Goal: Task Accomplishment & Management: Manage account settings

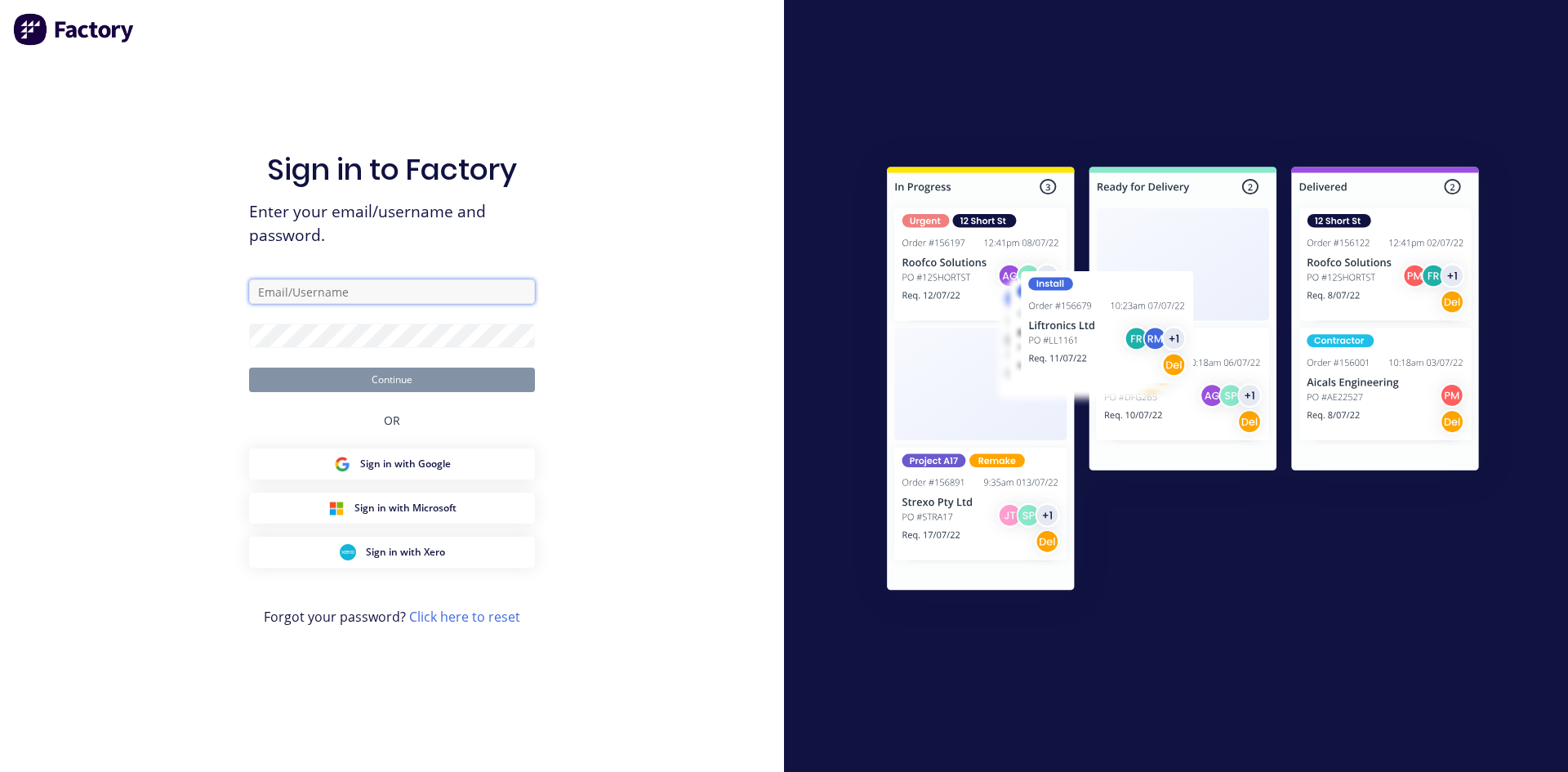
type input "[PERSON_NAME][EMAIL_ADDRESS][DOMAIN_NAME]"
click at [492, 396] on div "Sign in to Factory Enter your email/username and password. [PERSON_NAME][EMAIL_…" at bounding box center [392, 402] width 286 height 713
click at [493, 387] on button "Continue" at bounding box center [392, 379] width 286 height 24
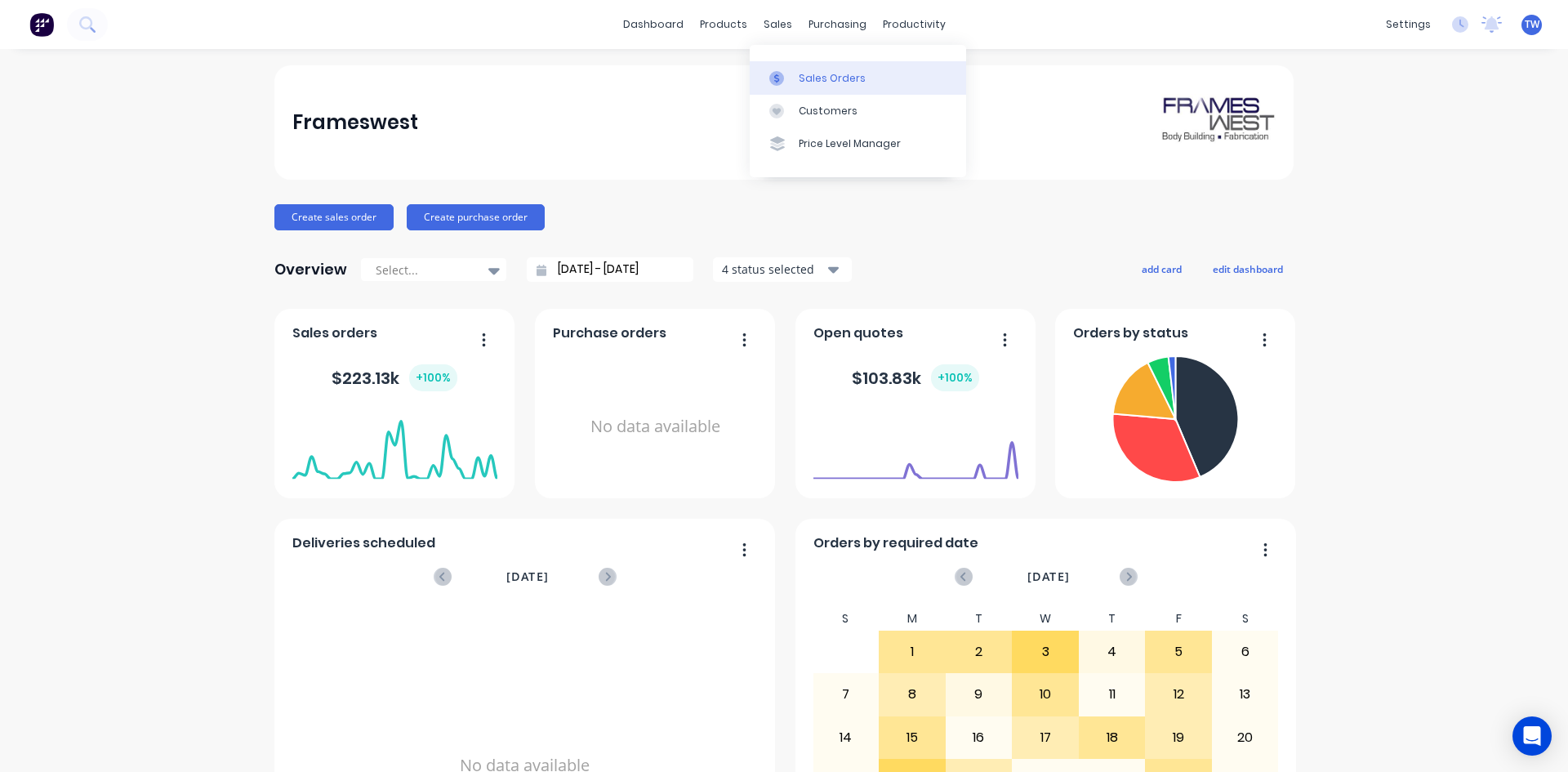
click at [829, 84] on div "Sales Orders" at bounding box center [831, 78] width 67 height 14
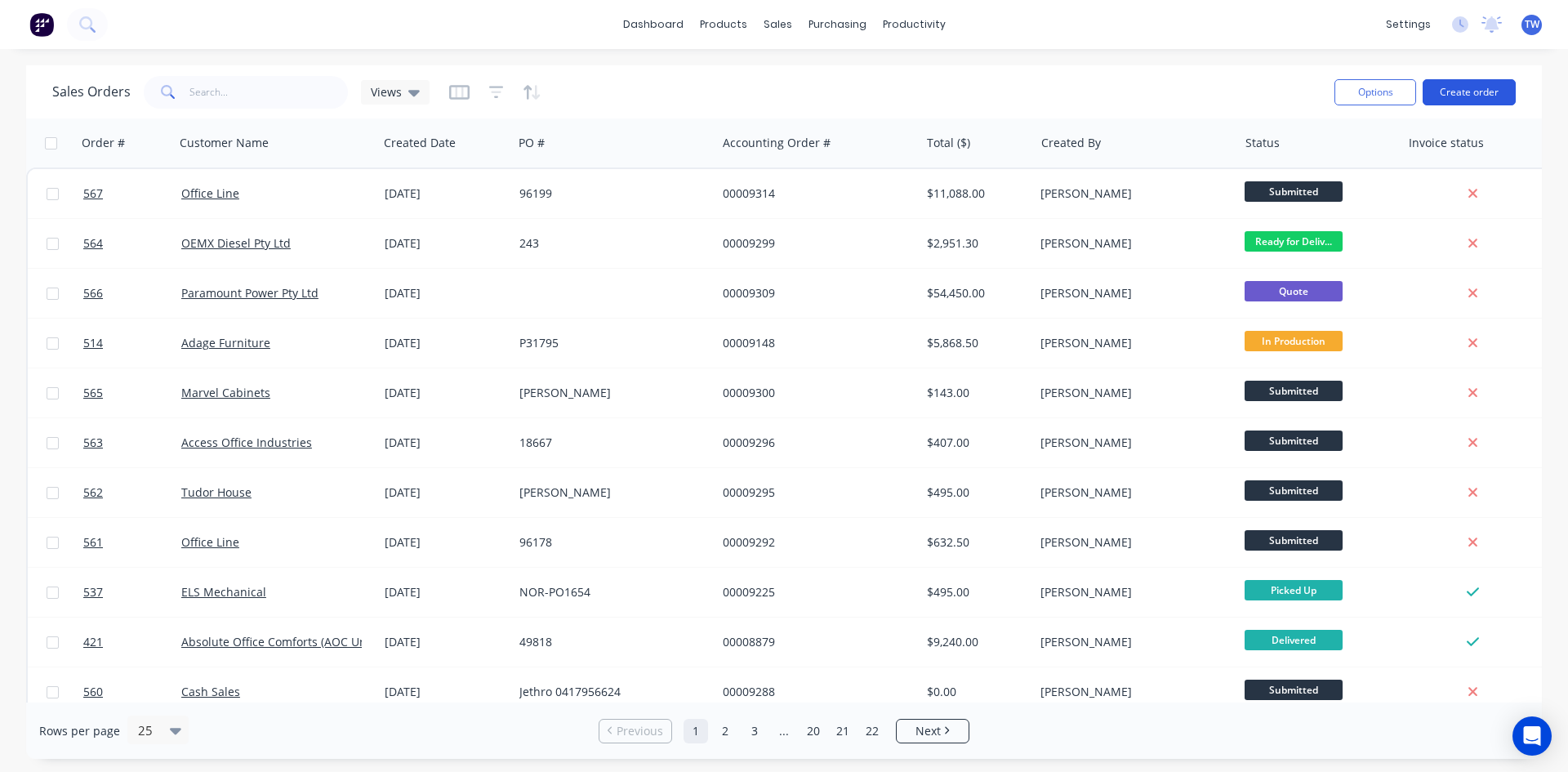
click at [1451, 95] on button "Create order" at bounding box center [1469, 92] width 93 height 26
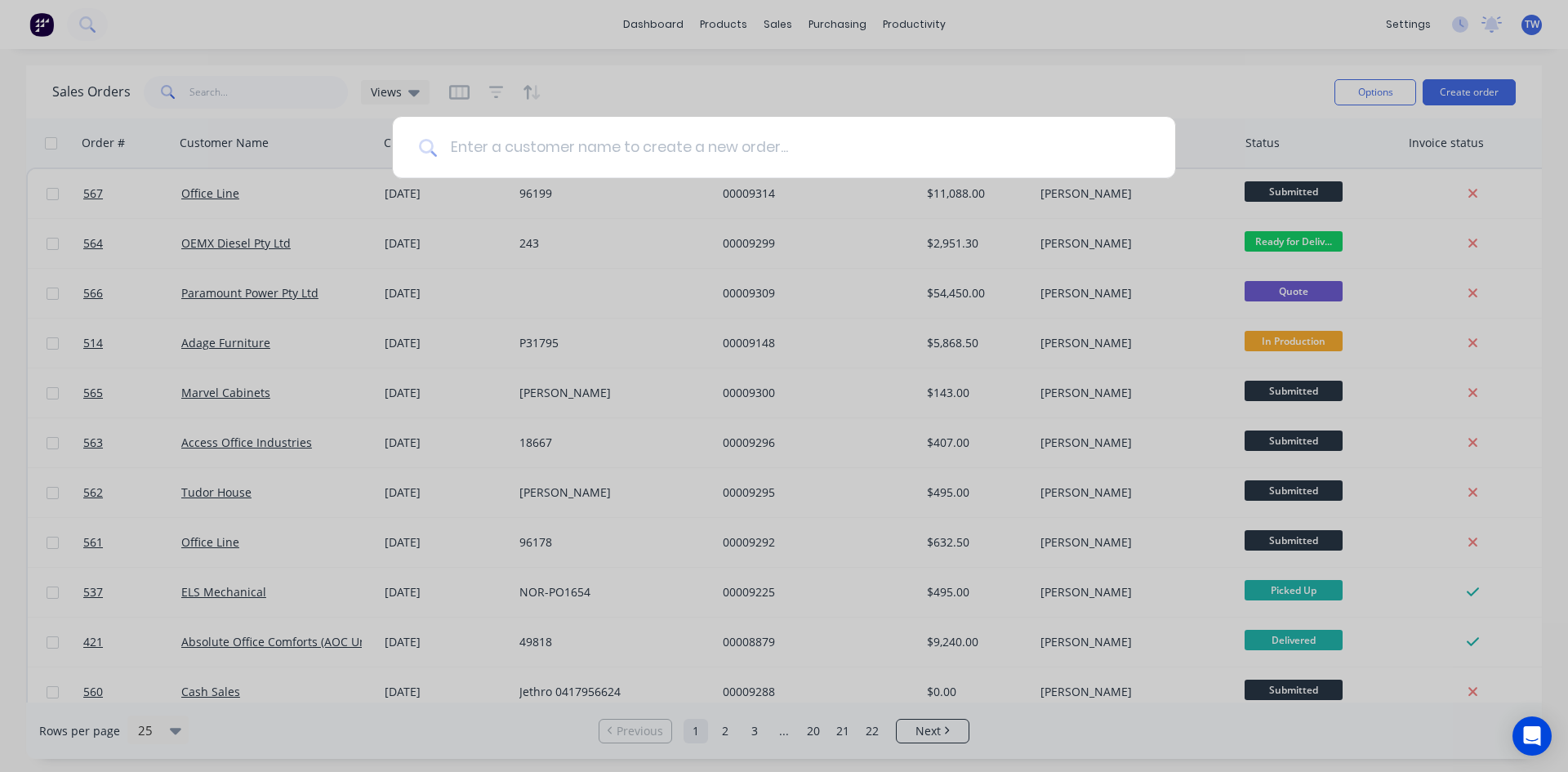
click at [969, 140] on input at bounding box center [792, 147] width 712 height 62
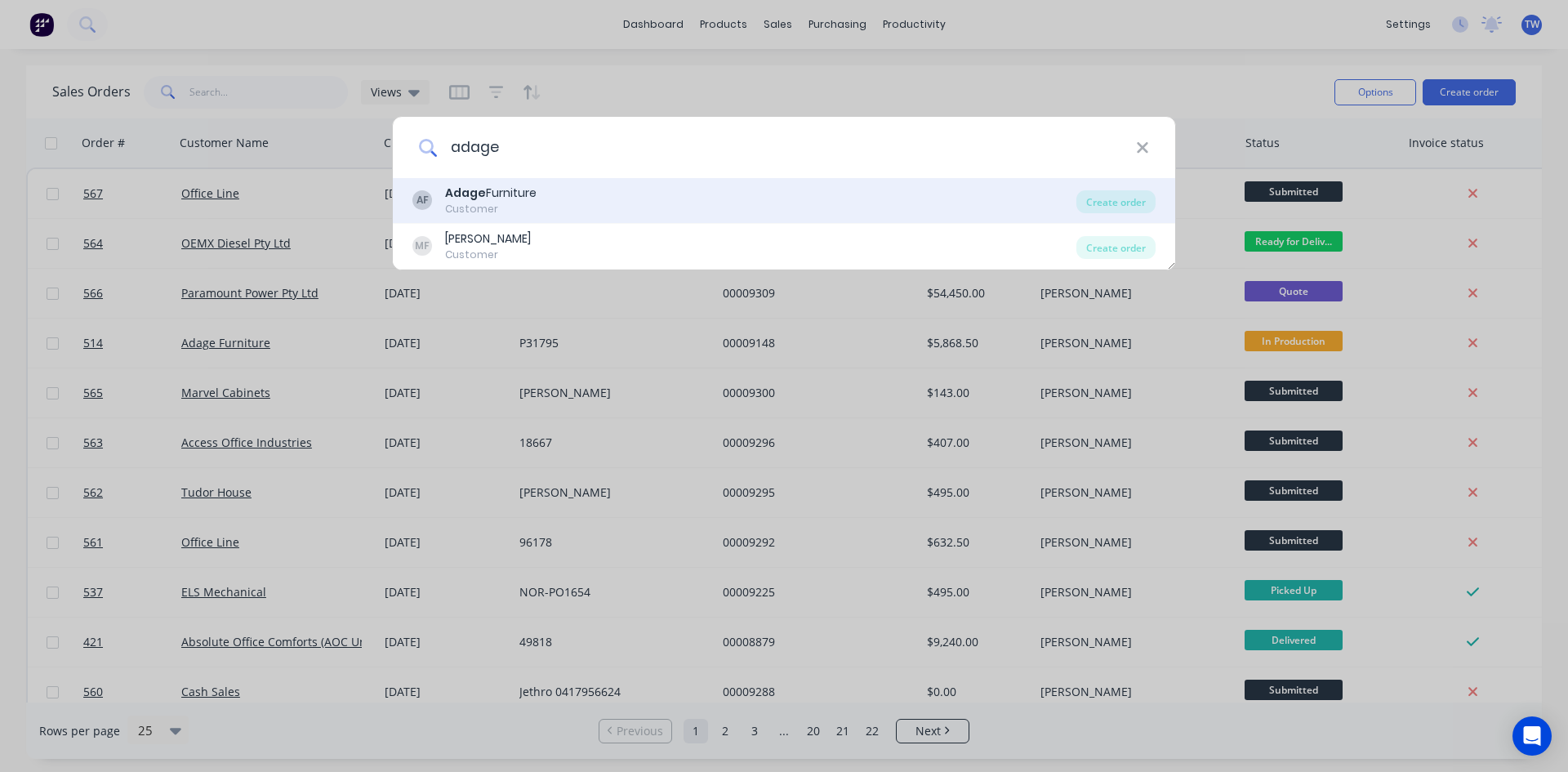
type input "adage"
click at [662, 195] on div "AF Adage Furniture Customer" at bounding box center [744, 200] width 664 height 32
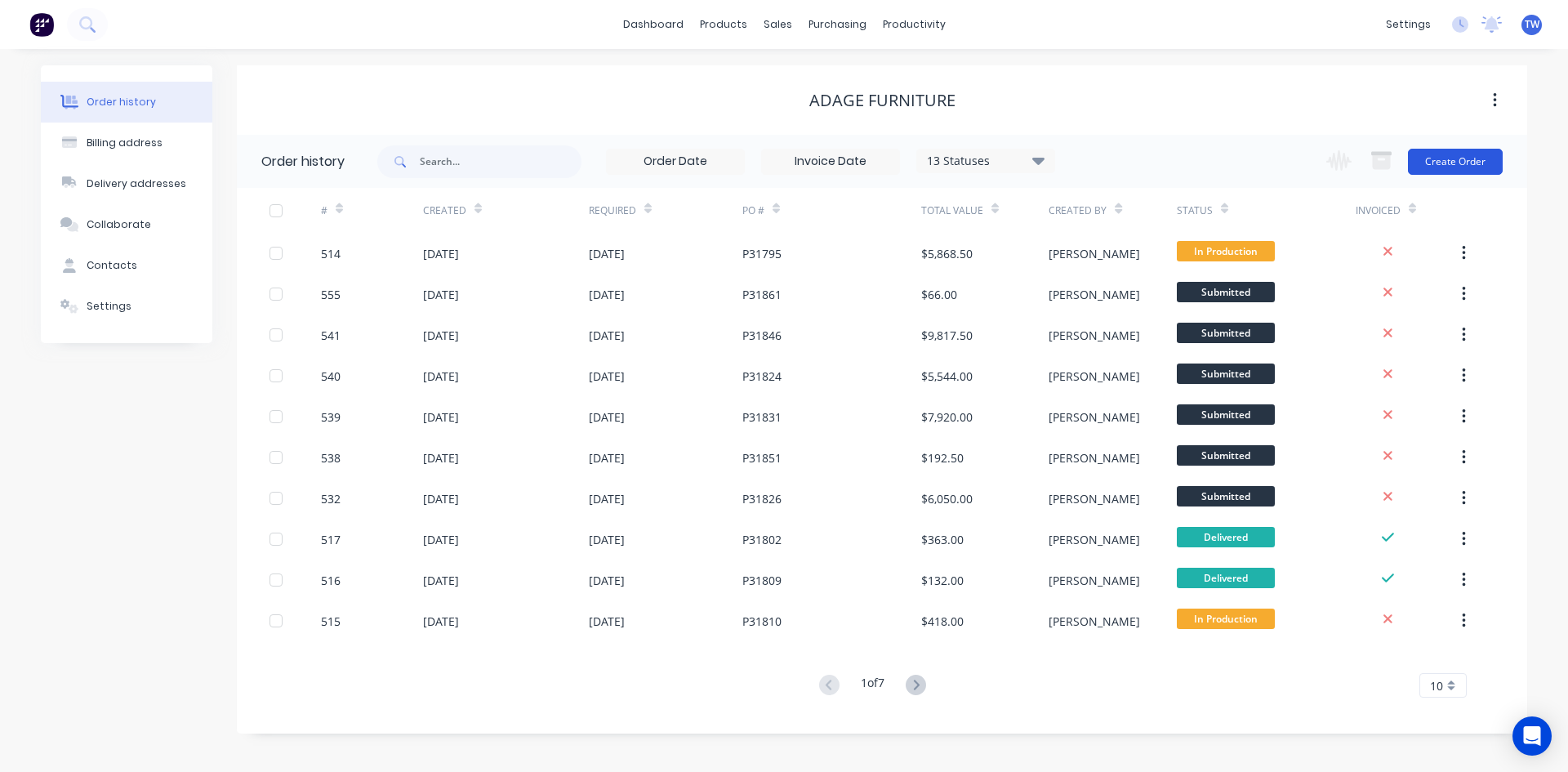
click at [1420, 161] on button "Create Order" at bounding box center [1456, 161] width 95 height 26
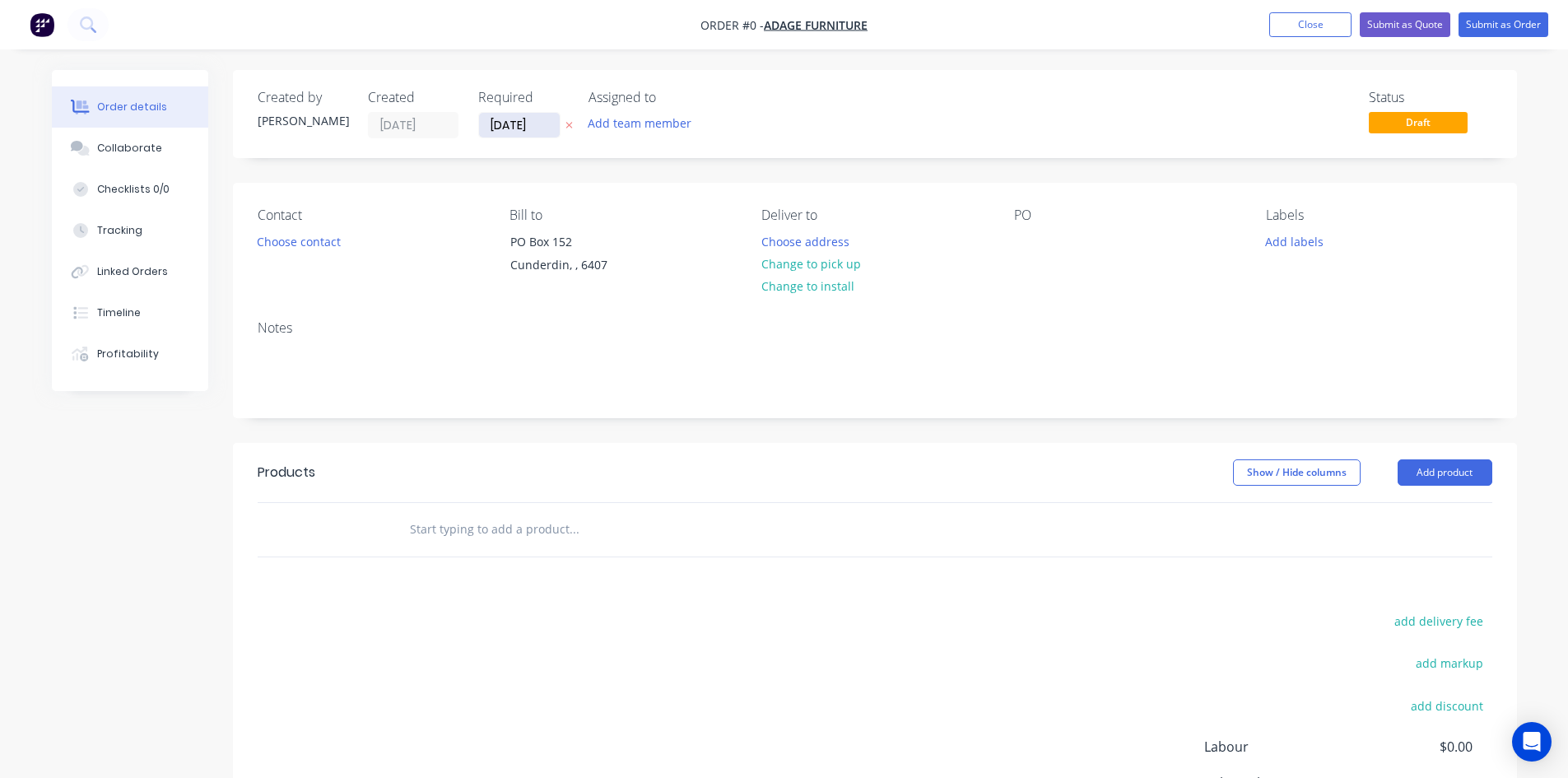
click at [531, 132] on input "[DATE]" at bounding box center [519, 124] width 81 height 25
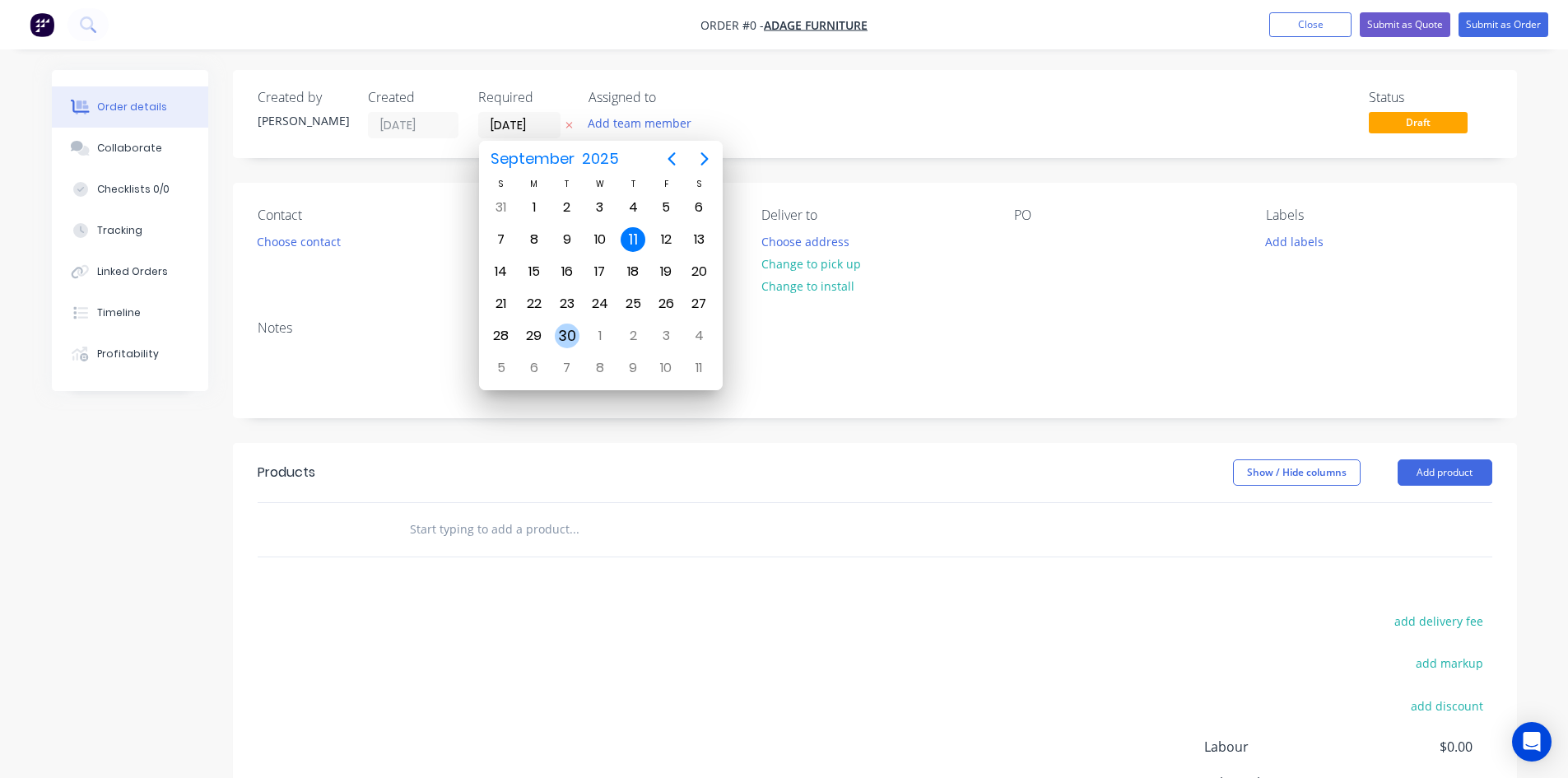
click at [575, 331] on div "30" at bounding box center [567, 335] width 25 height 25
type input "[DATE]"
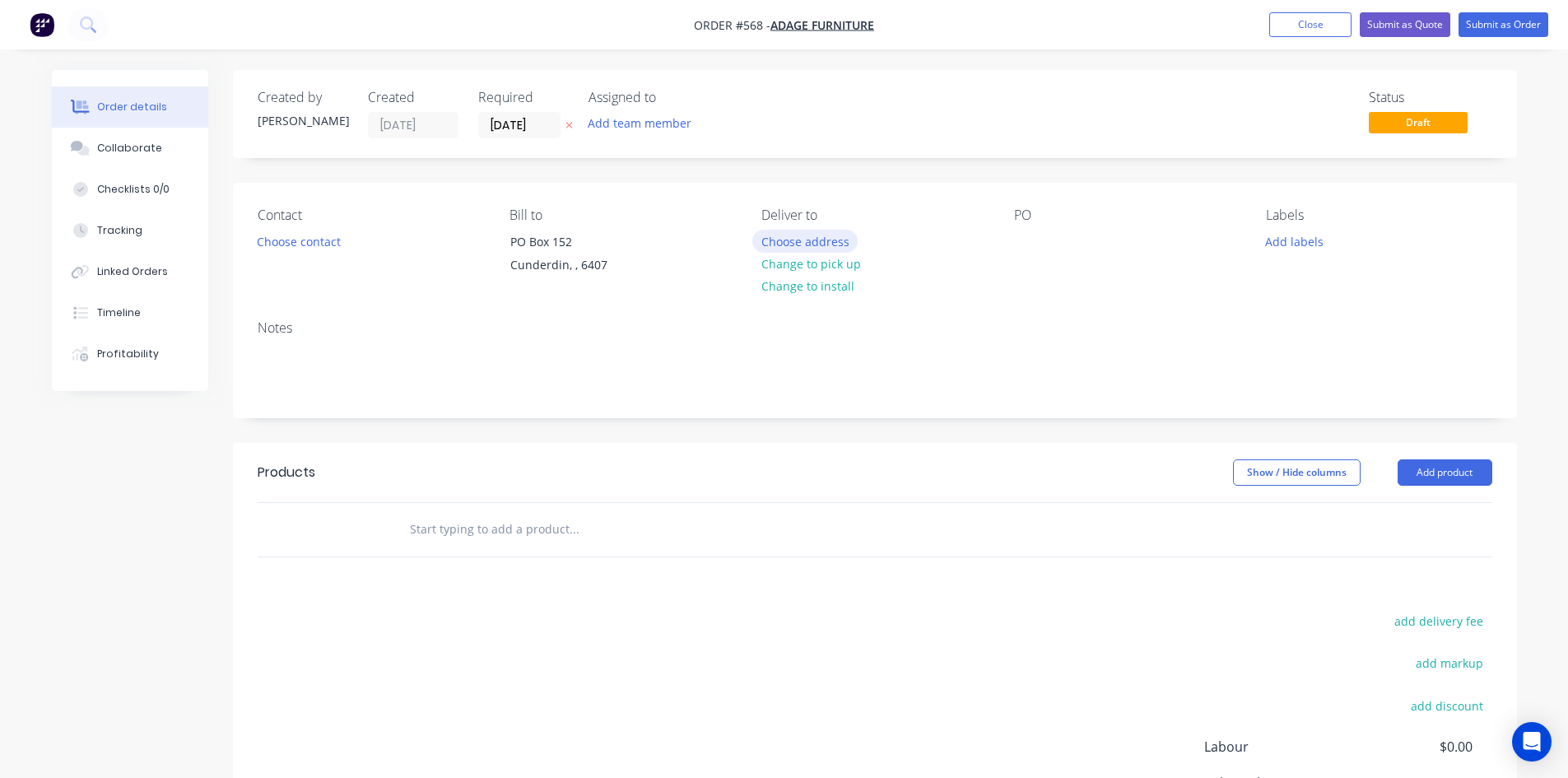
click at [791, 247] on button "Choose address" at bounding box center [805, 241] width 106 height 22
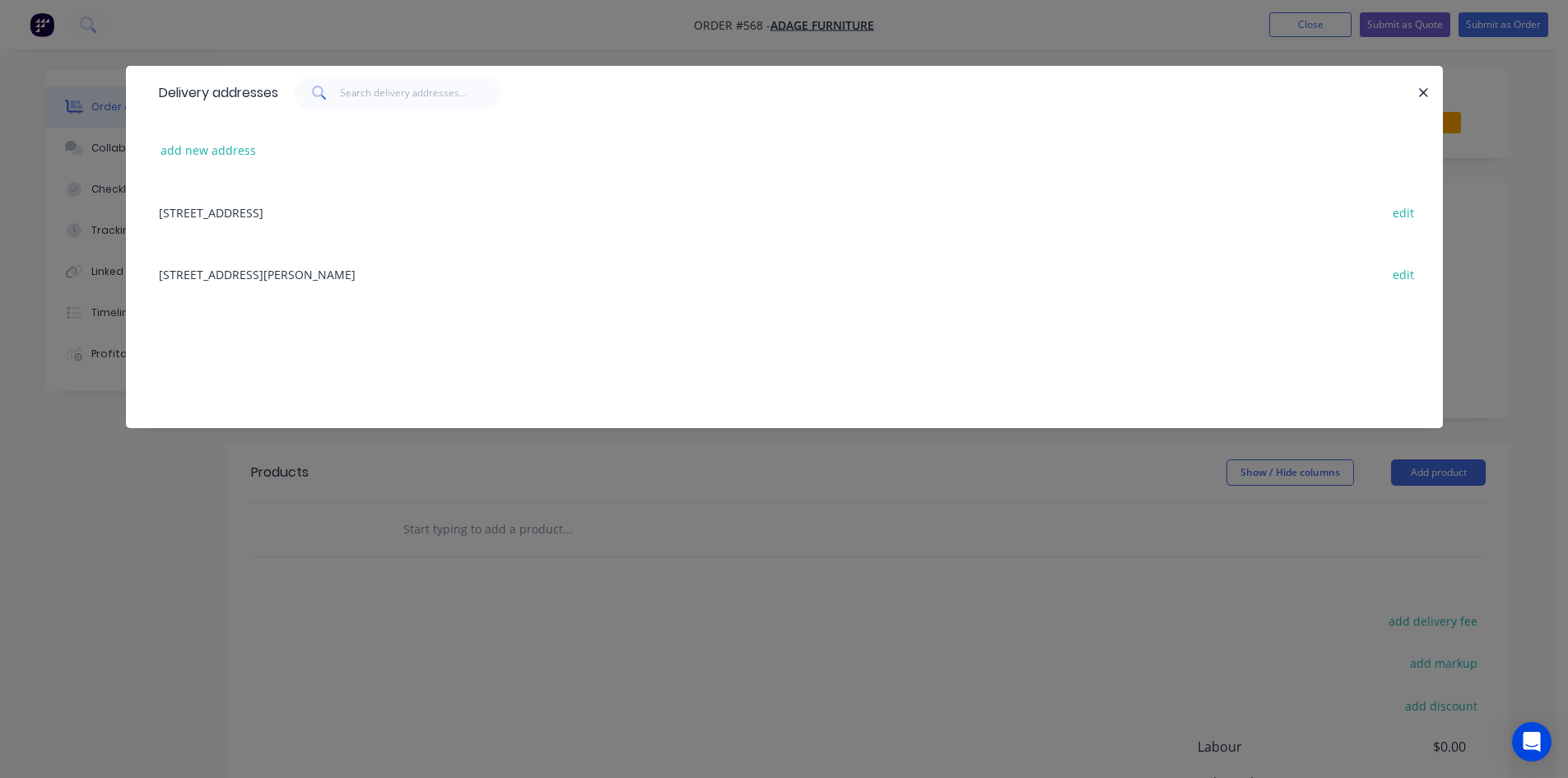
click at [335, 272] on div "[STREET_ADDRESS][PERSON_NAME] edit" at bounding box center [784, 273] width 1268 height 62
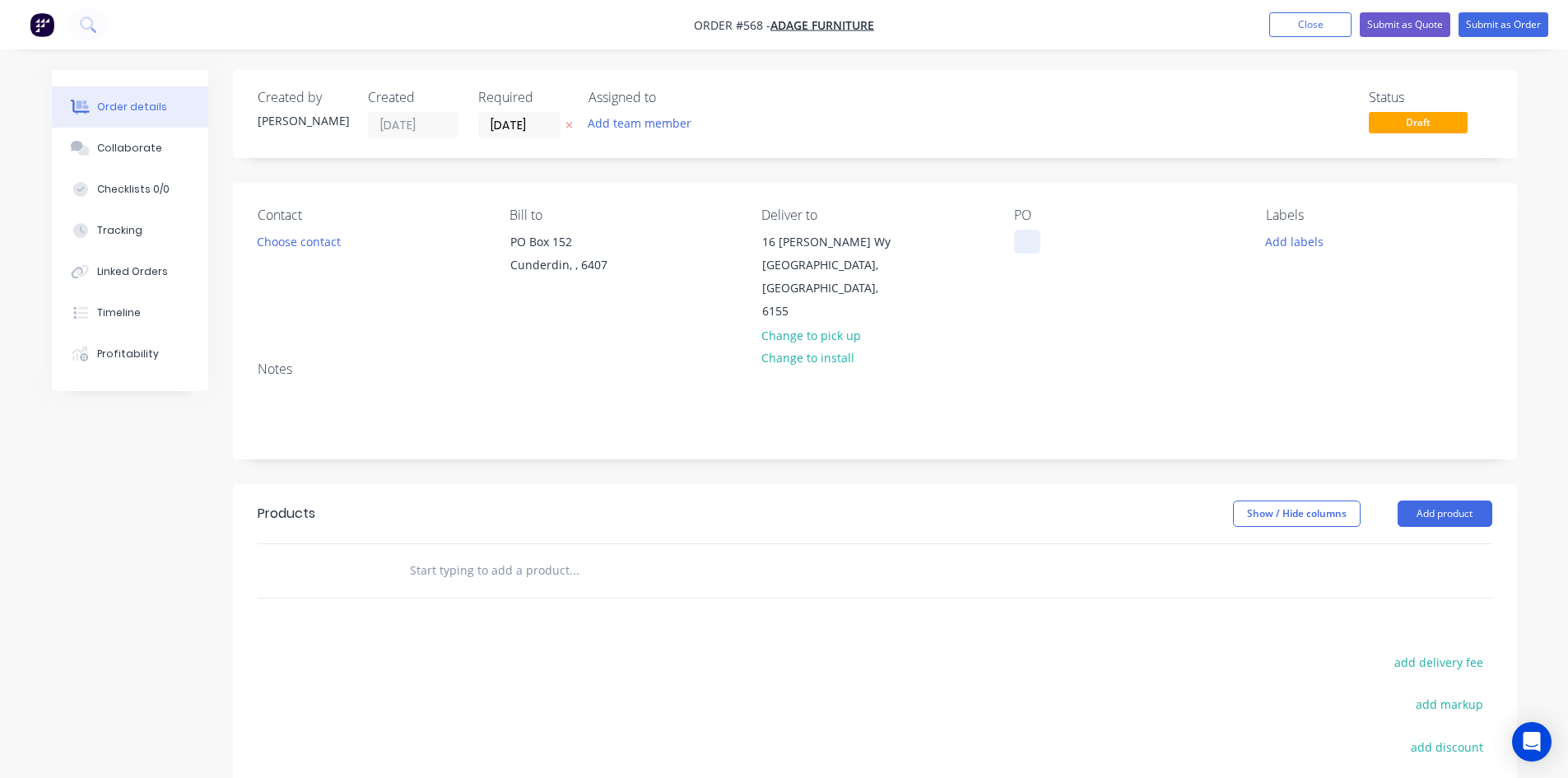
click at [1021, 252] on div at bounding box center [1027, 242] width 26 height 24
click at [1477, 501] on button "Add product" at bounding box center [1444, 513] width 94 height 26
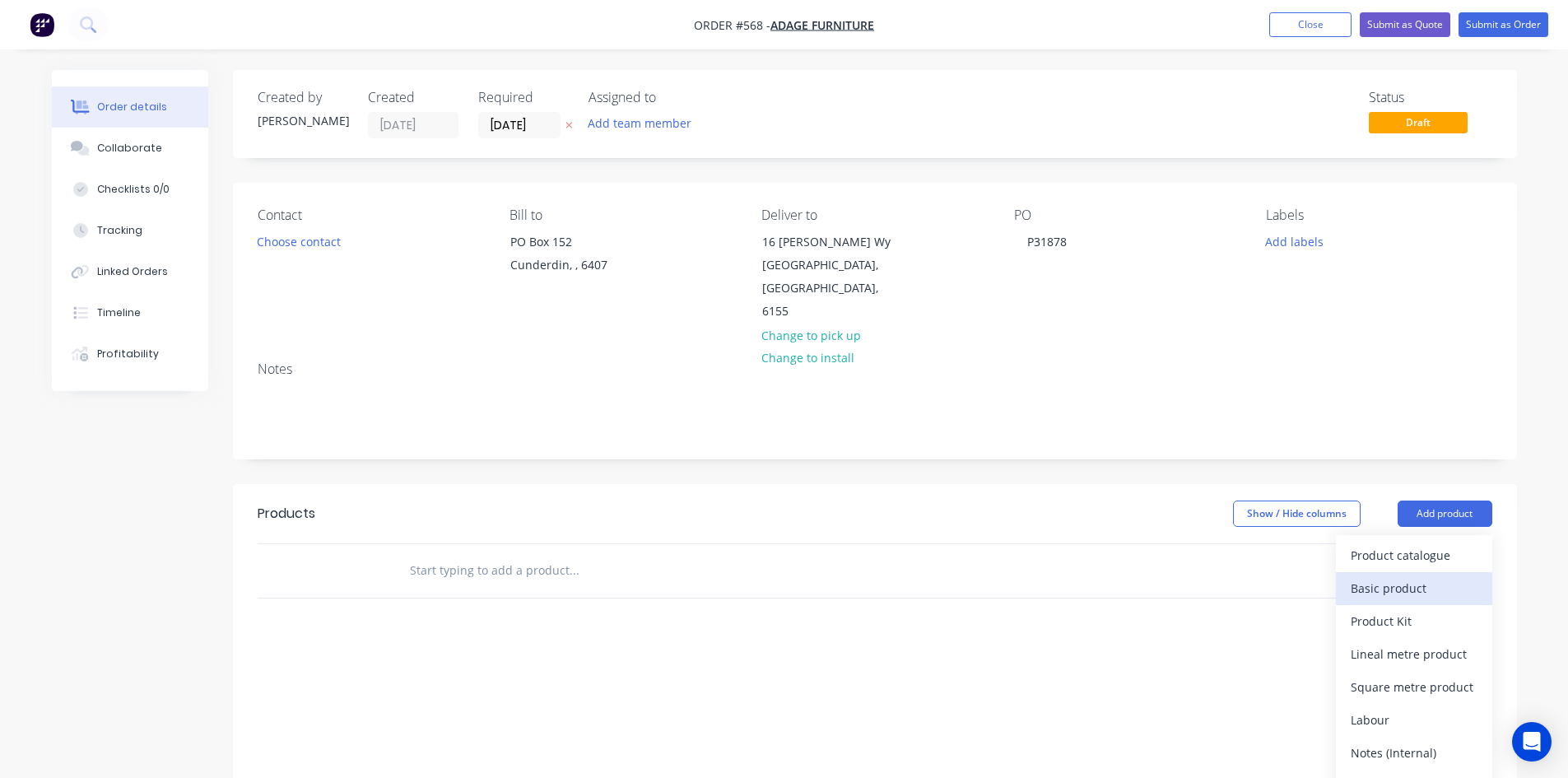
click at [1436, 576] on div "Basic product" at bounding box center [1413, 588] width 127 height 24
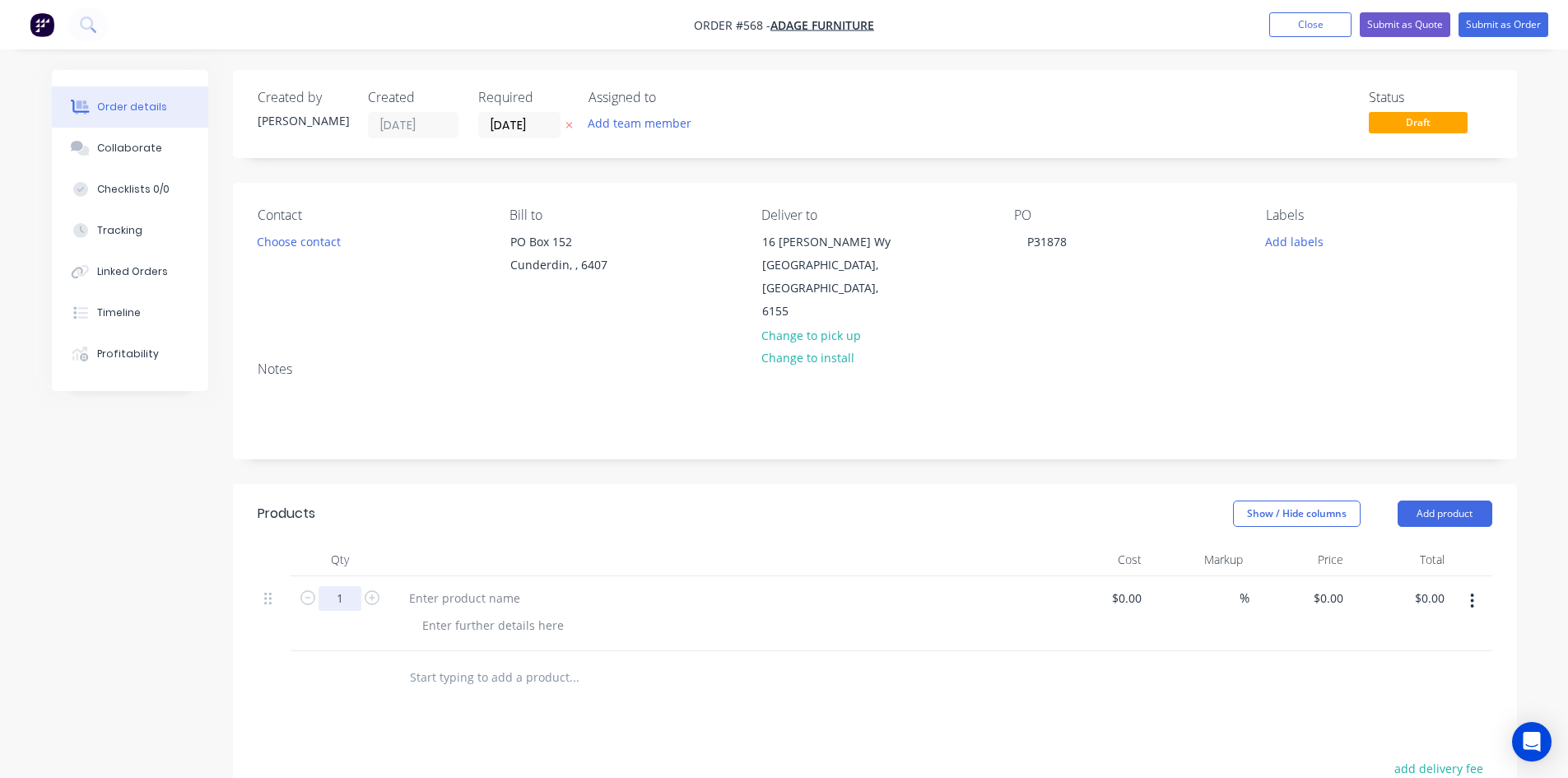
click at [353, 586] on input "1" at bounding box center [340, 598] width 43 height 25
type input "32"
click at [426, 586] on div at bounding box center [464, 598] width 137 height 24
click at [478, 586] on div at bounding box center [464, 598] width 137 height 24
paste div
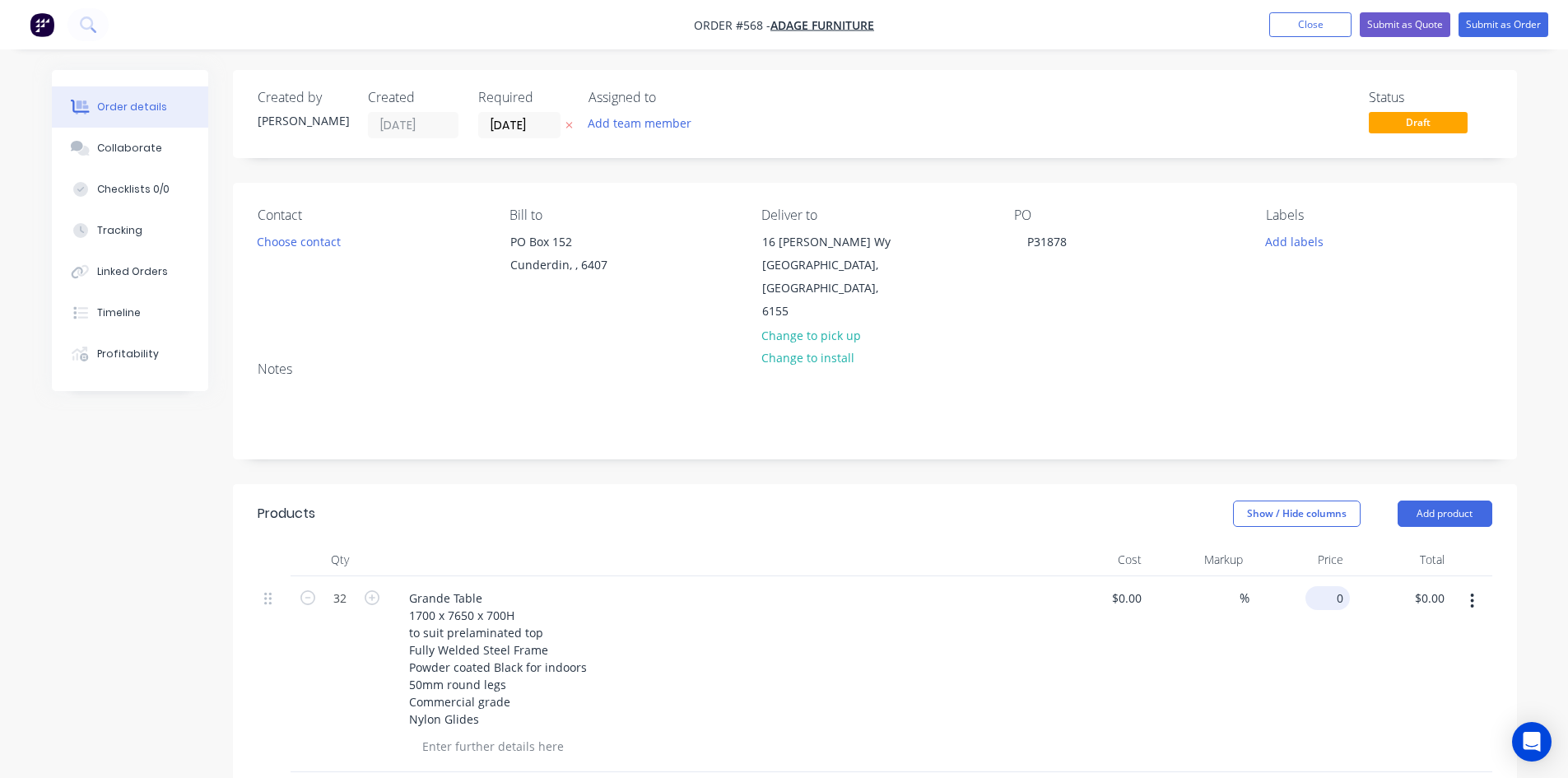
click at [1338, 586] on input "0" at bounding box center [1331, 598] width 37 height 24
type input "$160.00"
type input "$5,120.00"
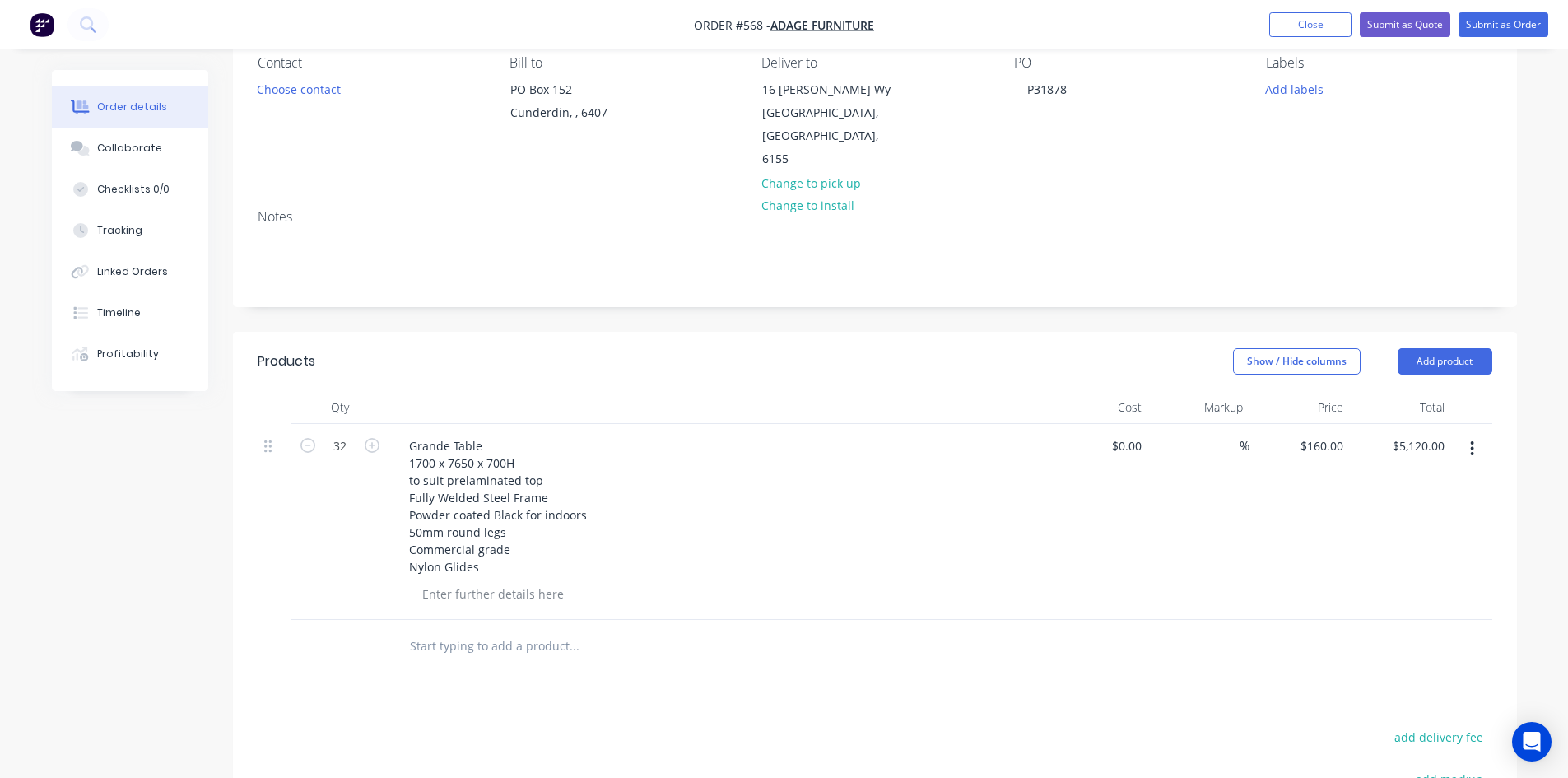
scroll to position [329, 0]
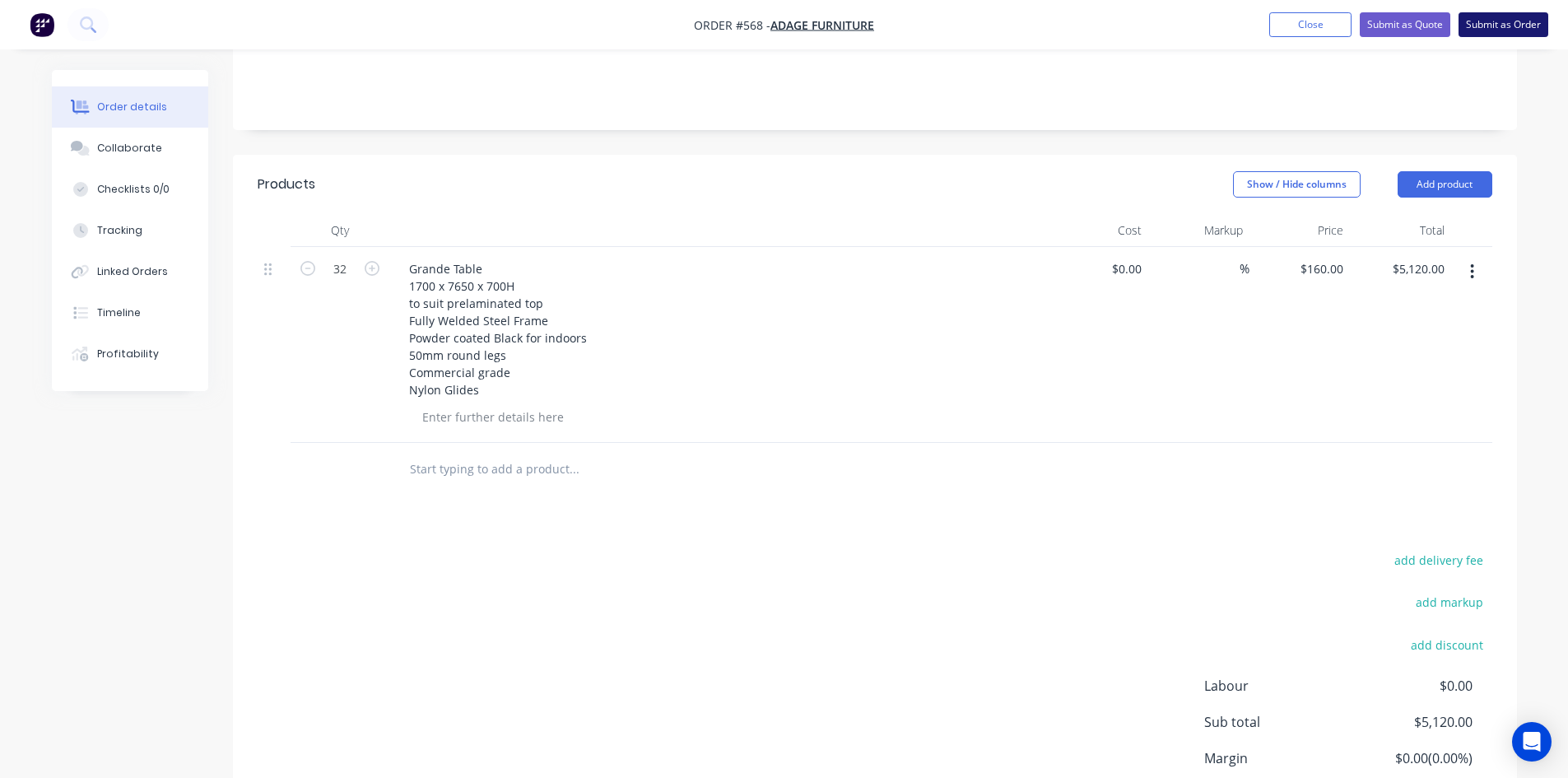
click at [1500, 18] on button "Submit as Order" at bounding box center [1502, 25] width 89 height 25
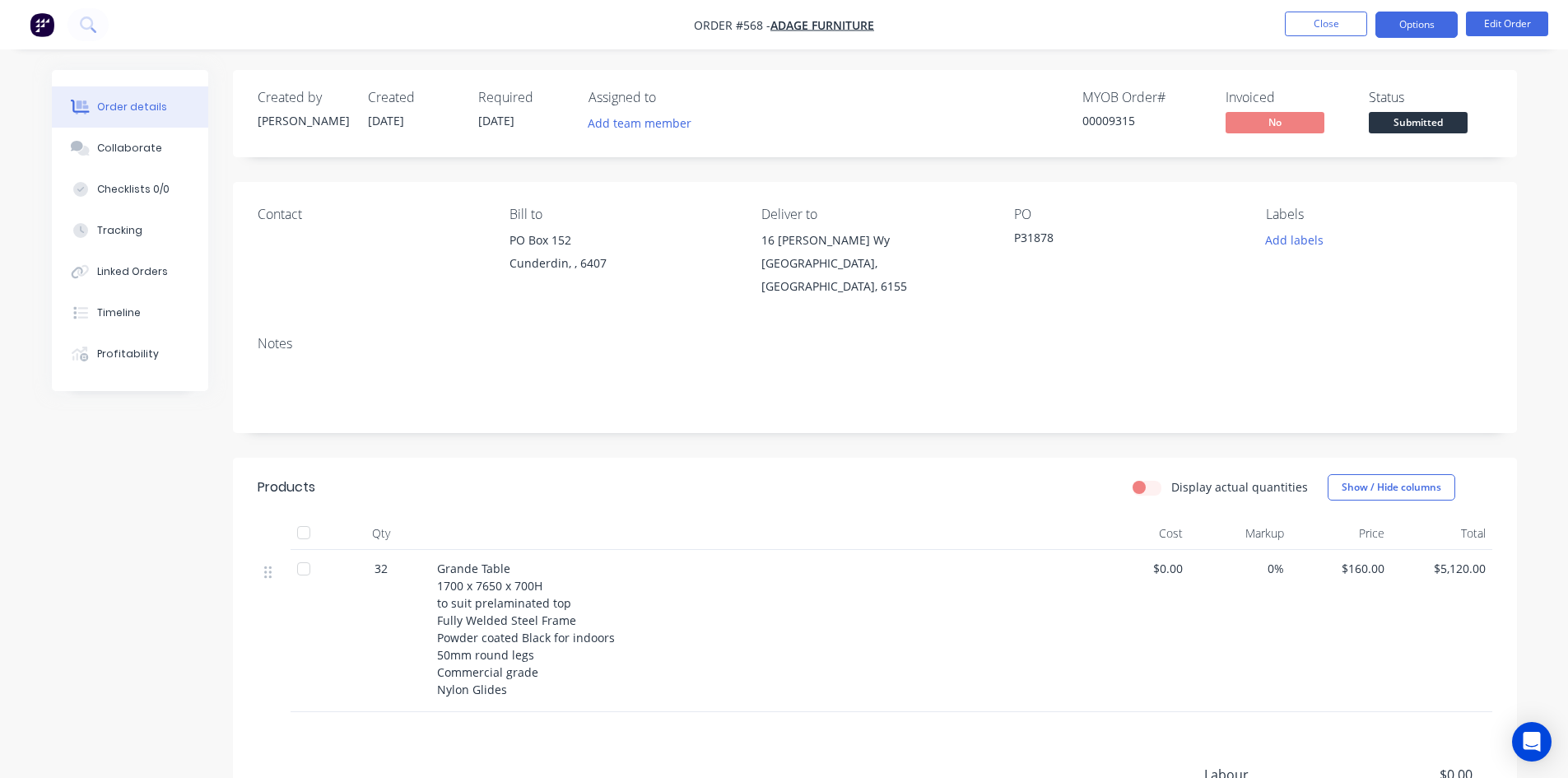
click at [1448, 24] on button "Options" at bounding box center [1416, 25] width 83 height 26
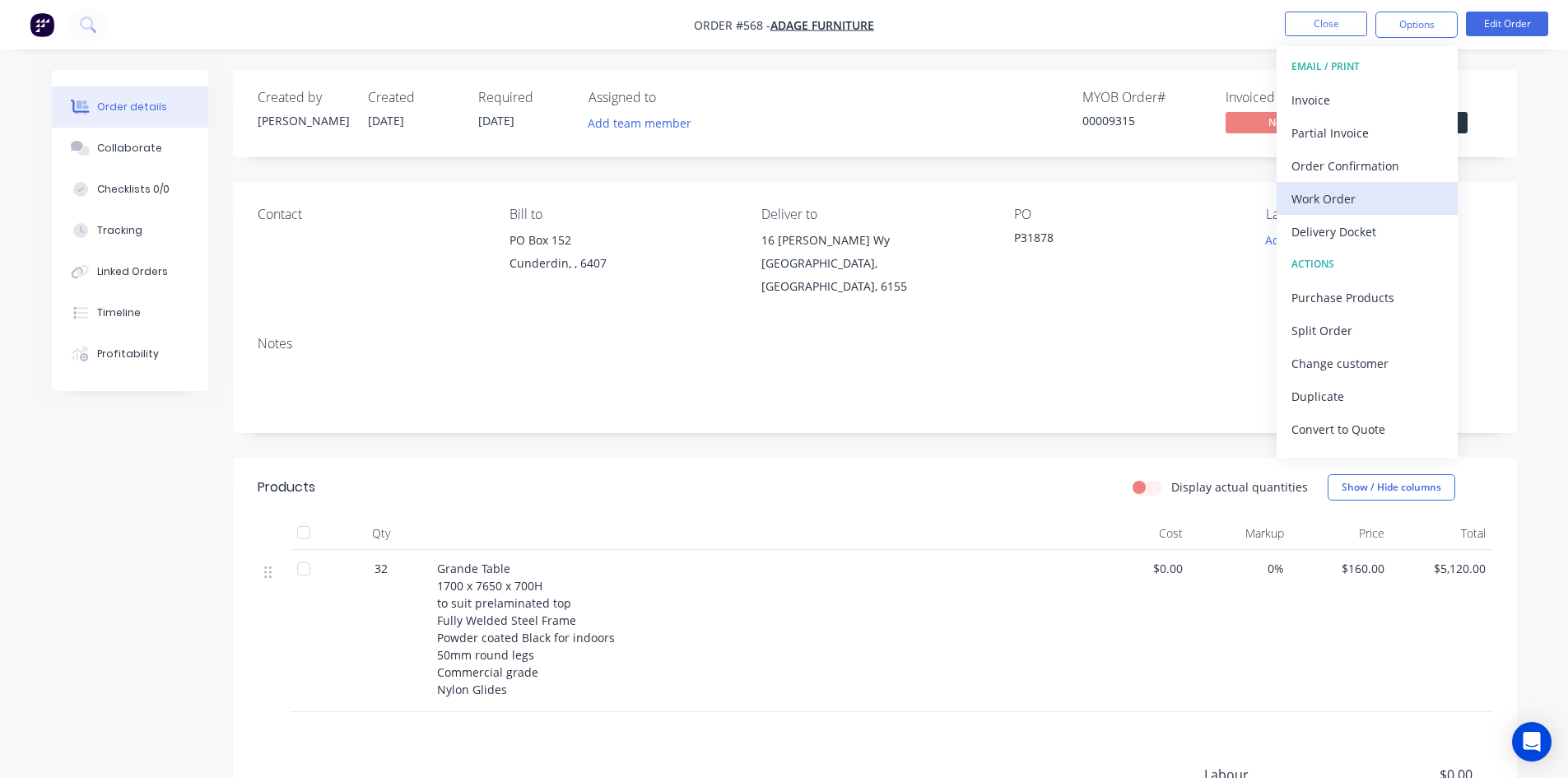
click at [1348, 198] on div "Work Order" at bounding box center [1367, 198] width 152 height 24
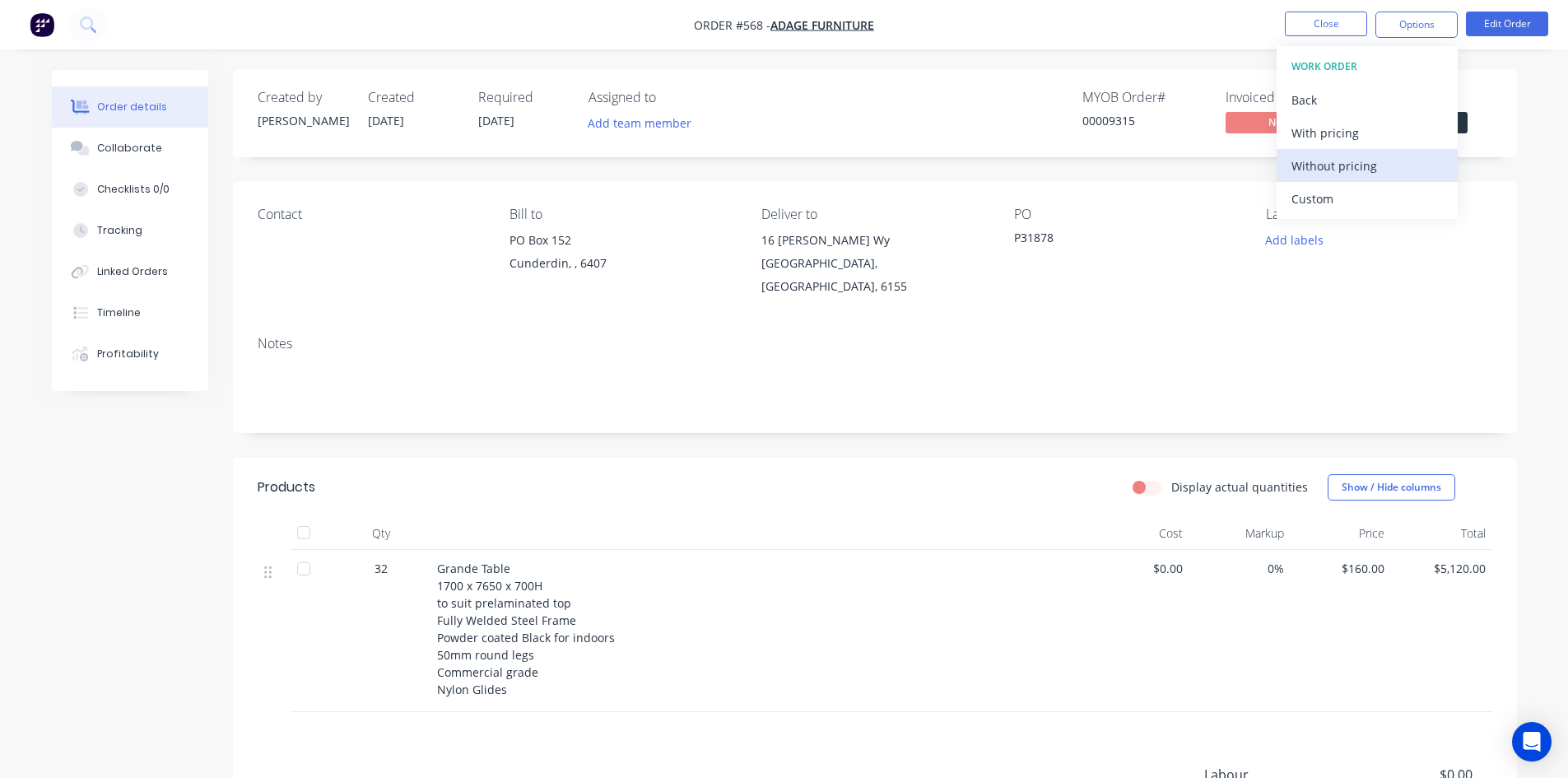
click at [1348, 169] on div "Without pricing" at bounding box center [1367, 166] width 152 height 24
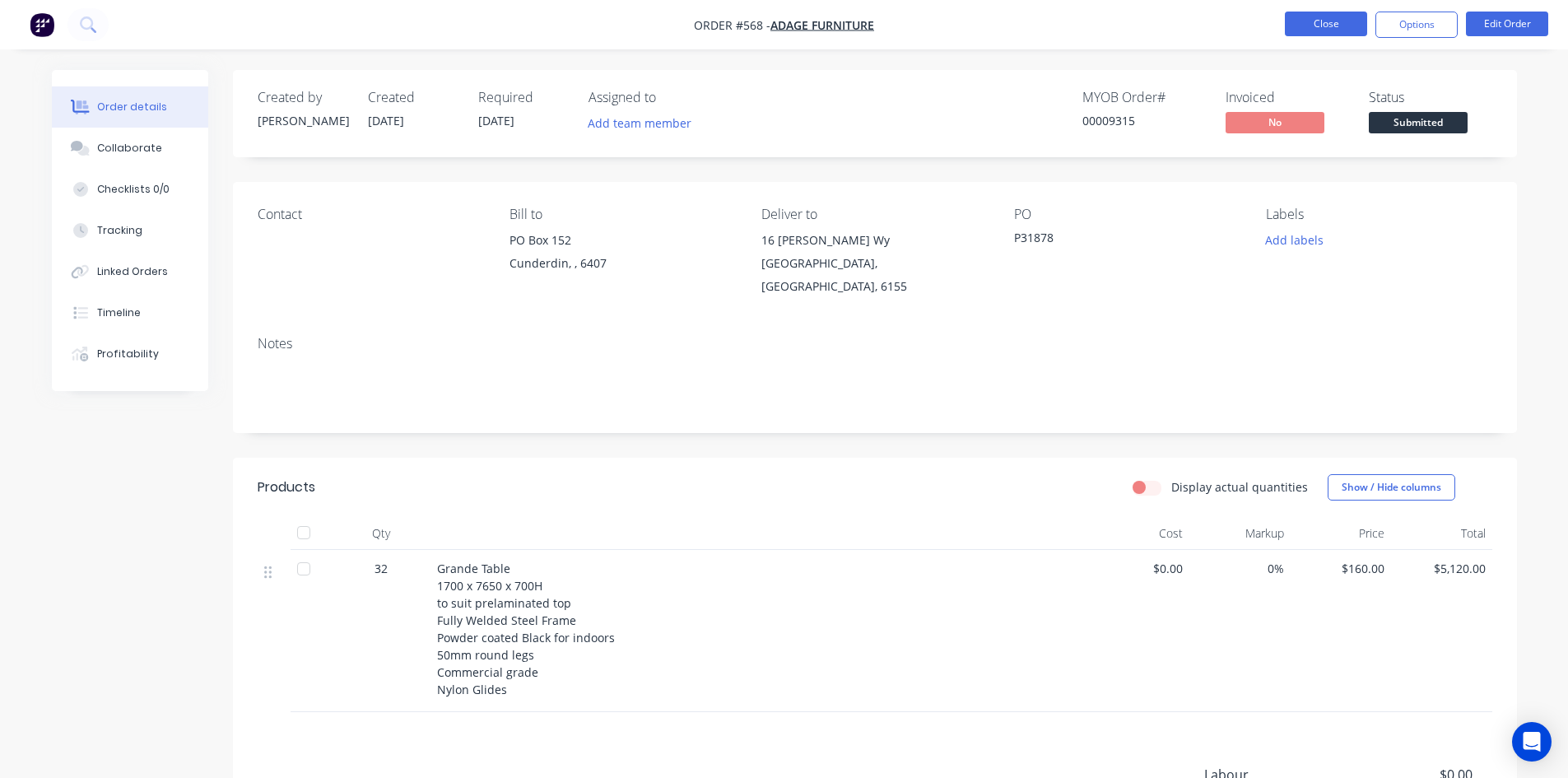
click at [1332, 23] on button "Close" at bounding box center [1325, 24] width 83 height 25
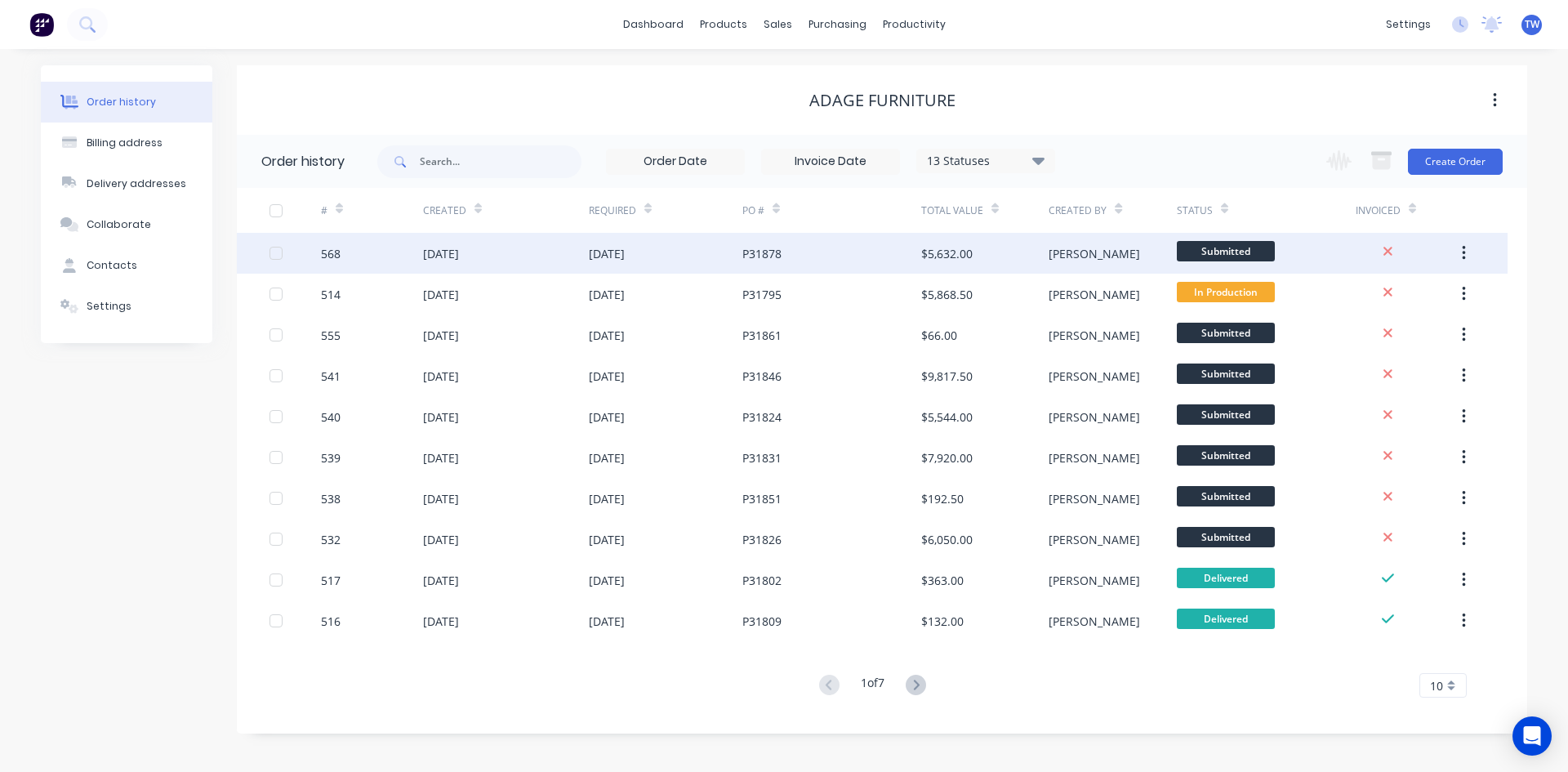
click at [896, 257] on div "P31878" at bounding box center [832, 253] width 179 height 41
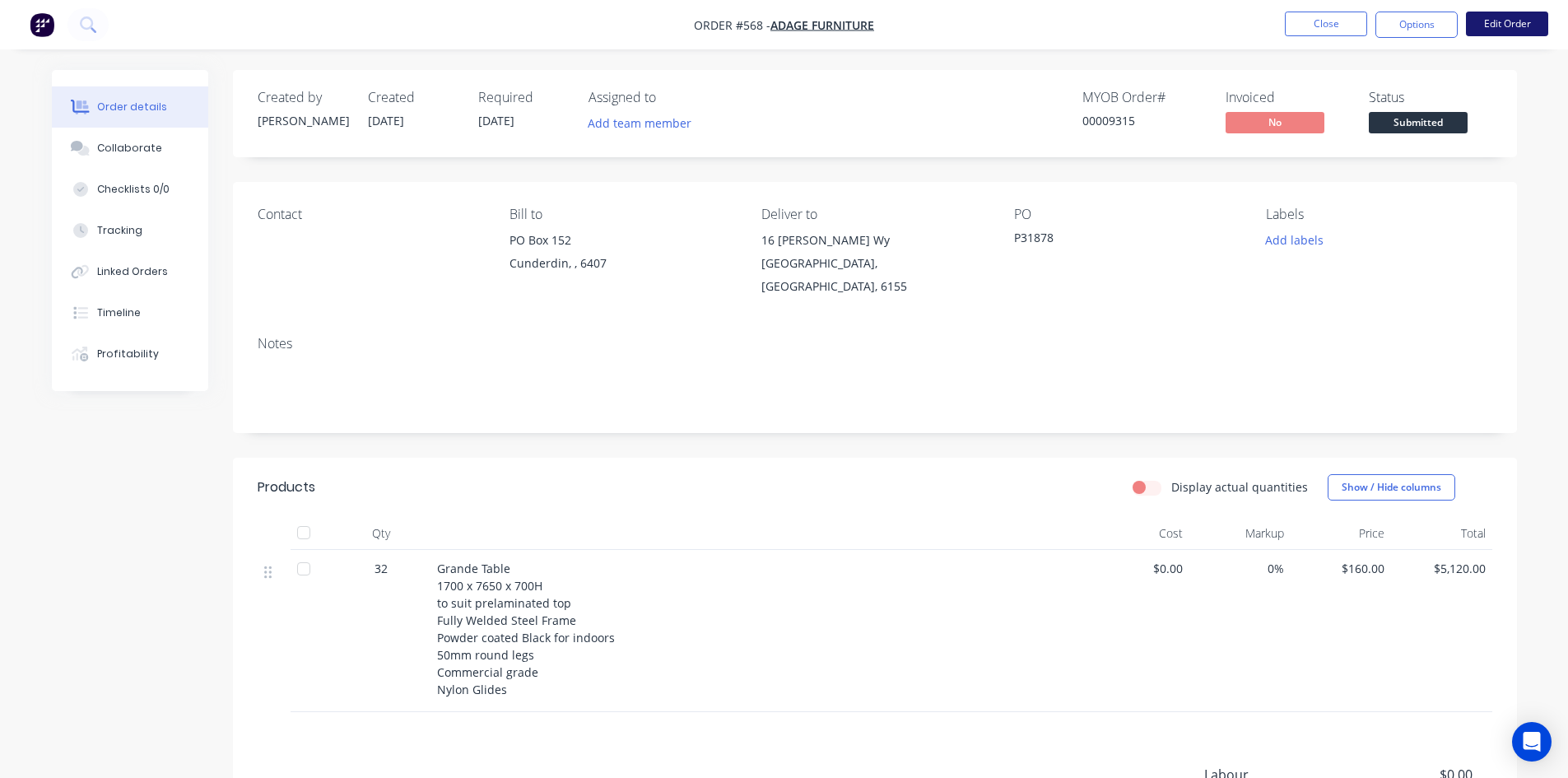
click at [1494, 32] on button "Edit Order" at bounding box center [1507, 24] width 83 height 25
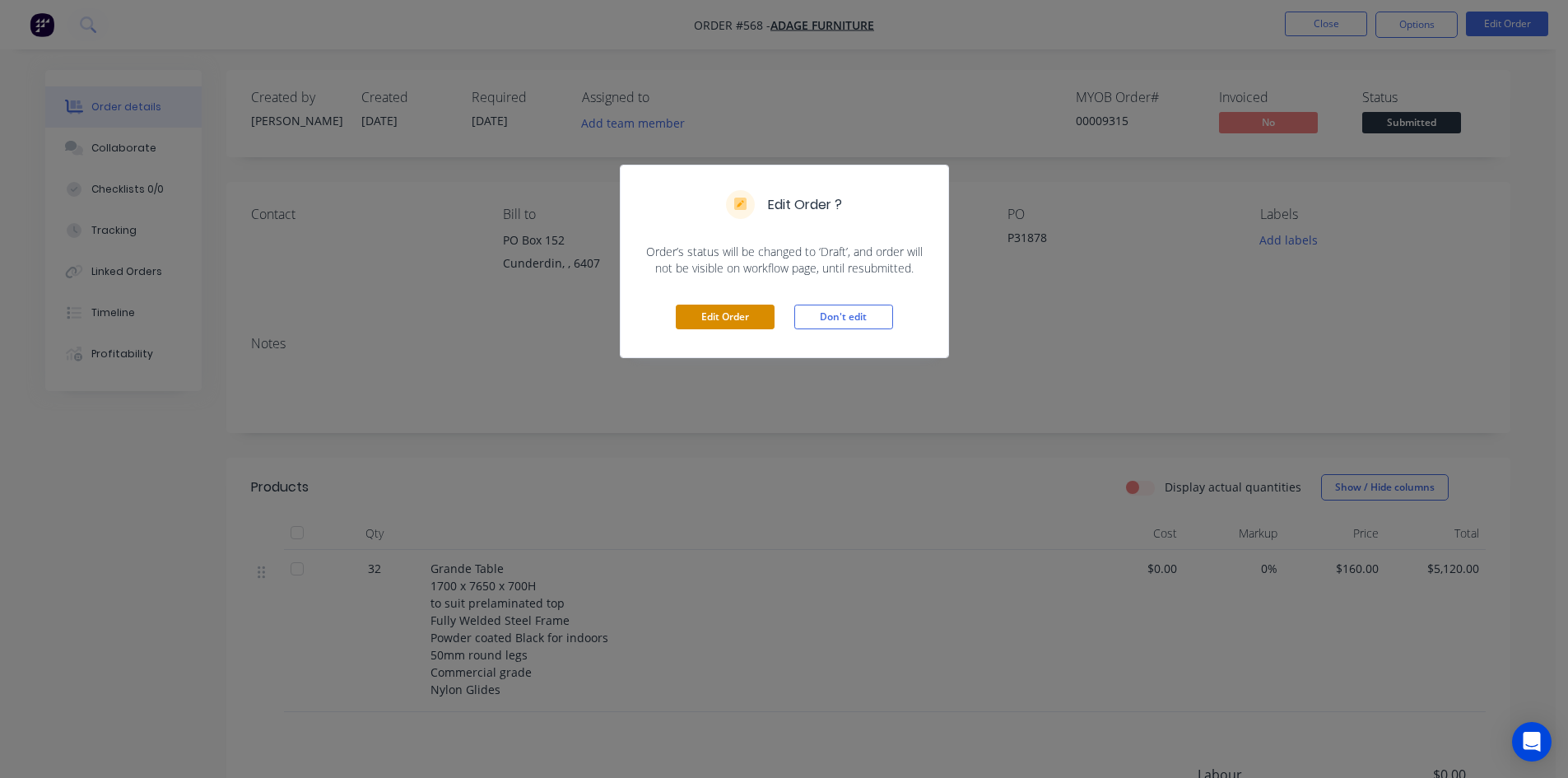
click at [757, 321] on button "Edit Order" at bounding box center [725, 317] width 99 height 25
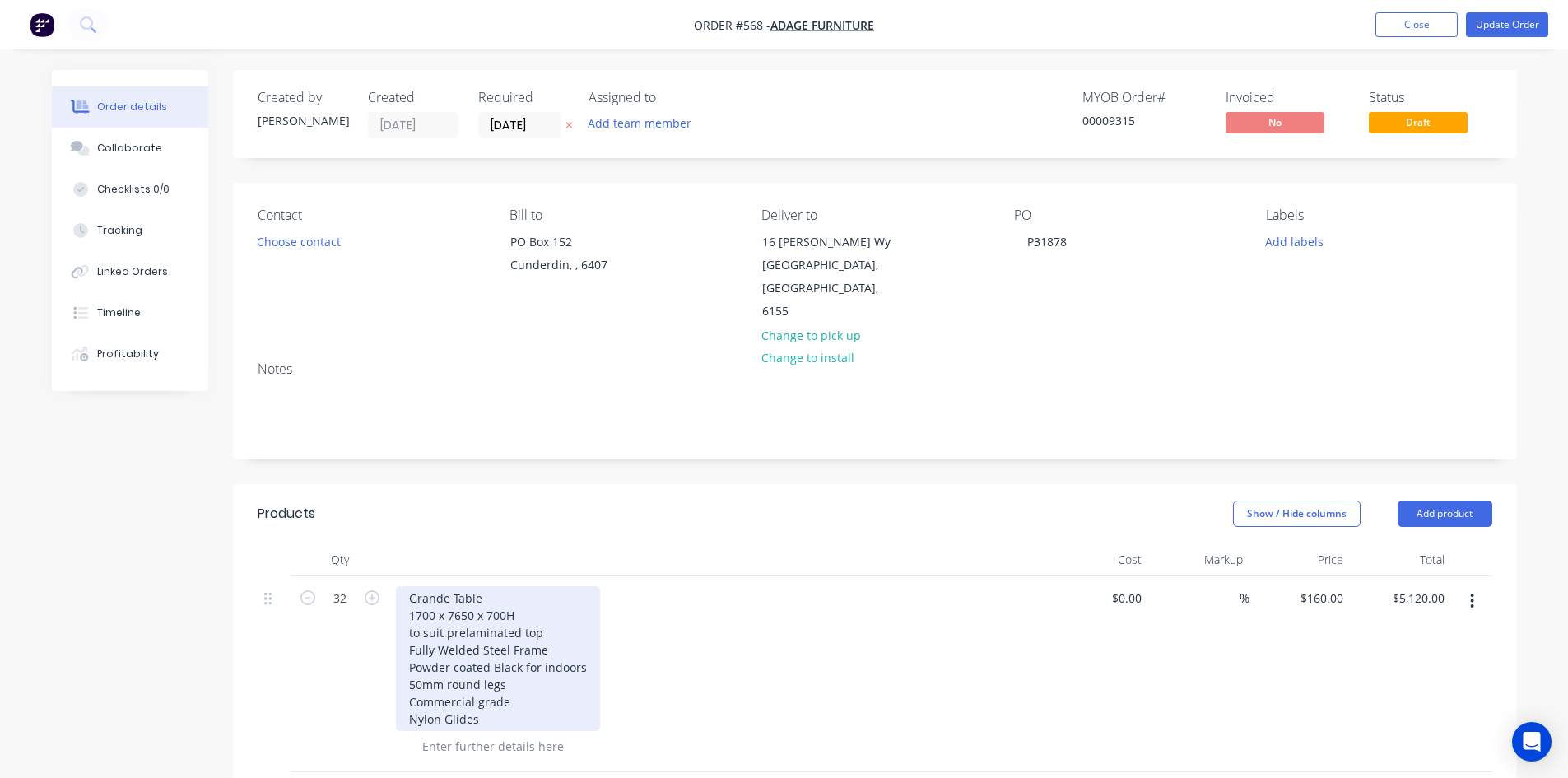
click at [453, 586] on div "Grande Table 1700 x 7650 x 700H to suit prelaminated top Fully Welded Steel Fra…" at bounding box center [498, 658] width 204 height 145
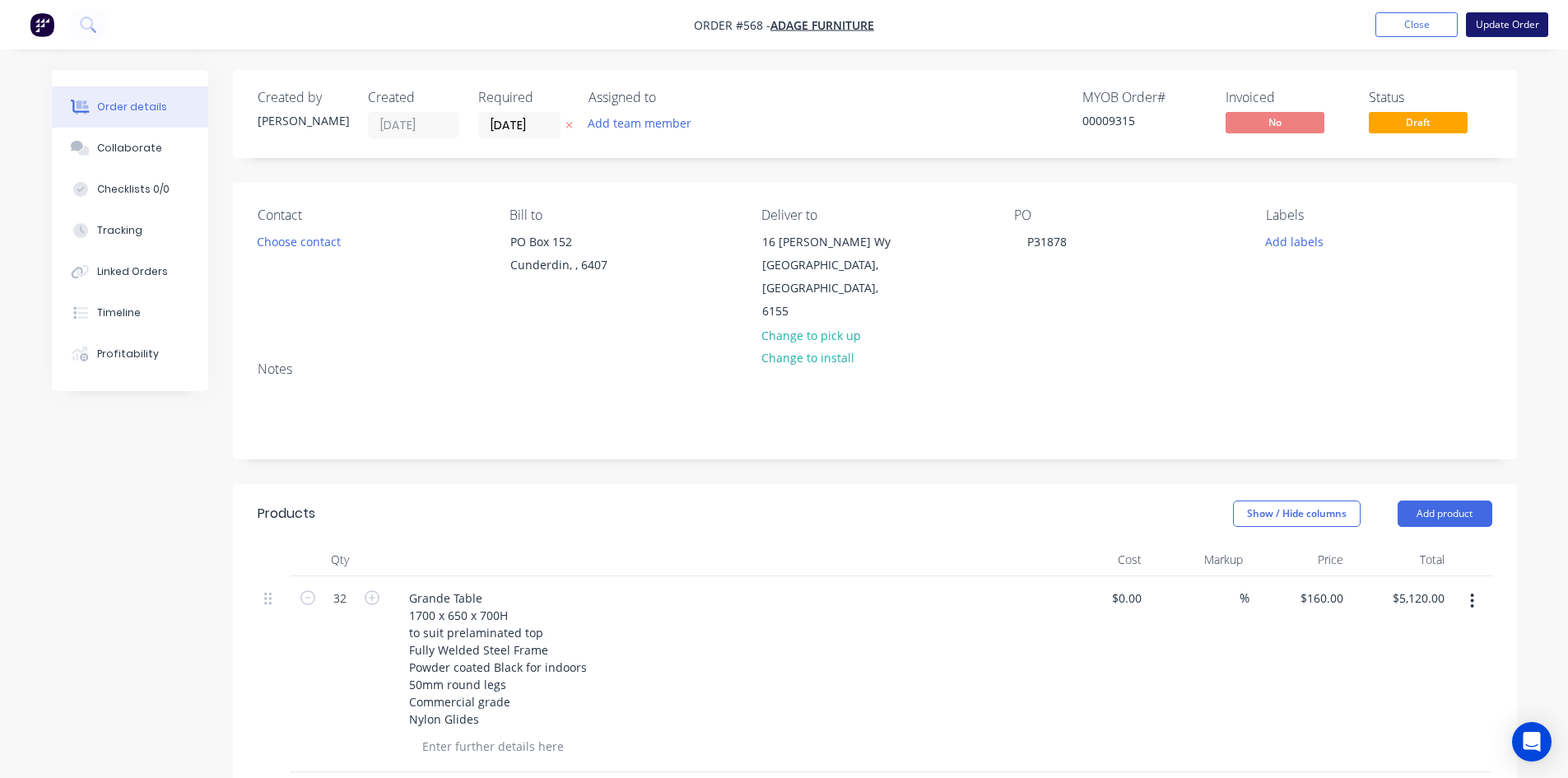
click at [1479, 31] on button "Update Order" at bounding box center [1507, 25] width 83 height 25
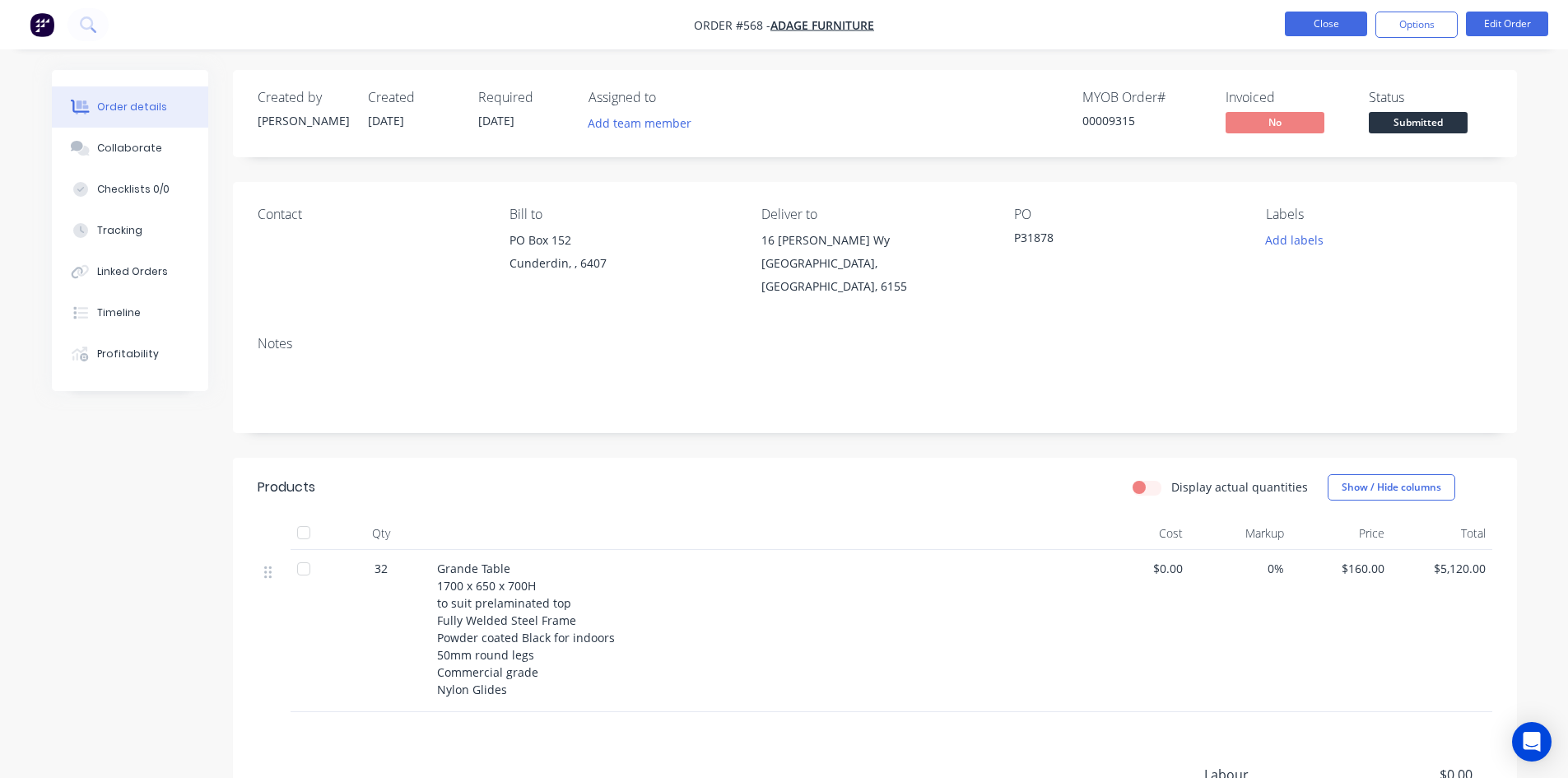
click at [1321, 28] on button "Close" at bounding box center [1325, 24] width 83 height 25
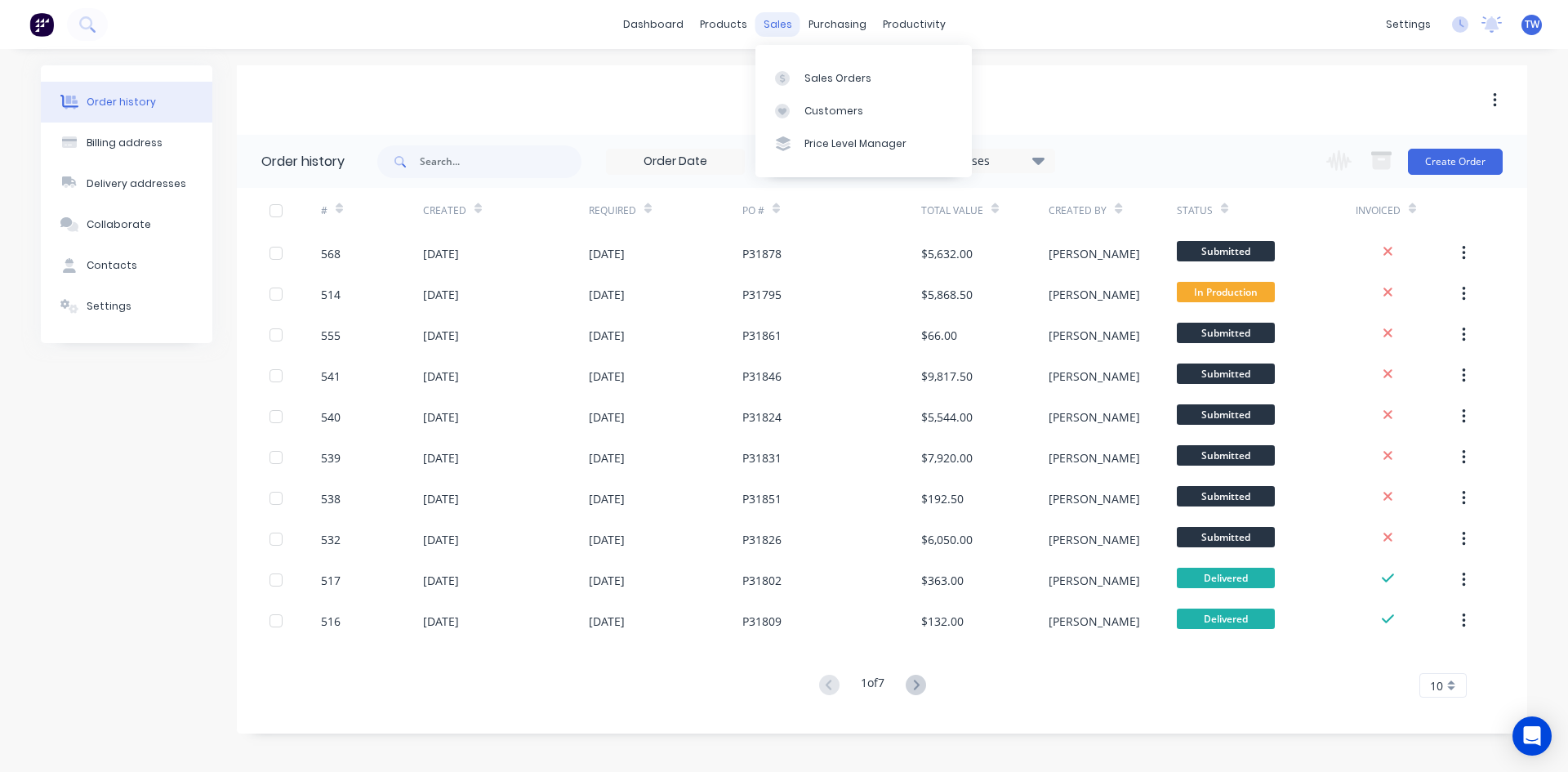
click at [770, 23] on div "sales" at bounding box center [777, 24] width 45 height 24
click at [836, 71] on div "Sales Orders" at bounding box center [837, 78] width 67 height 14
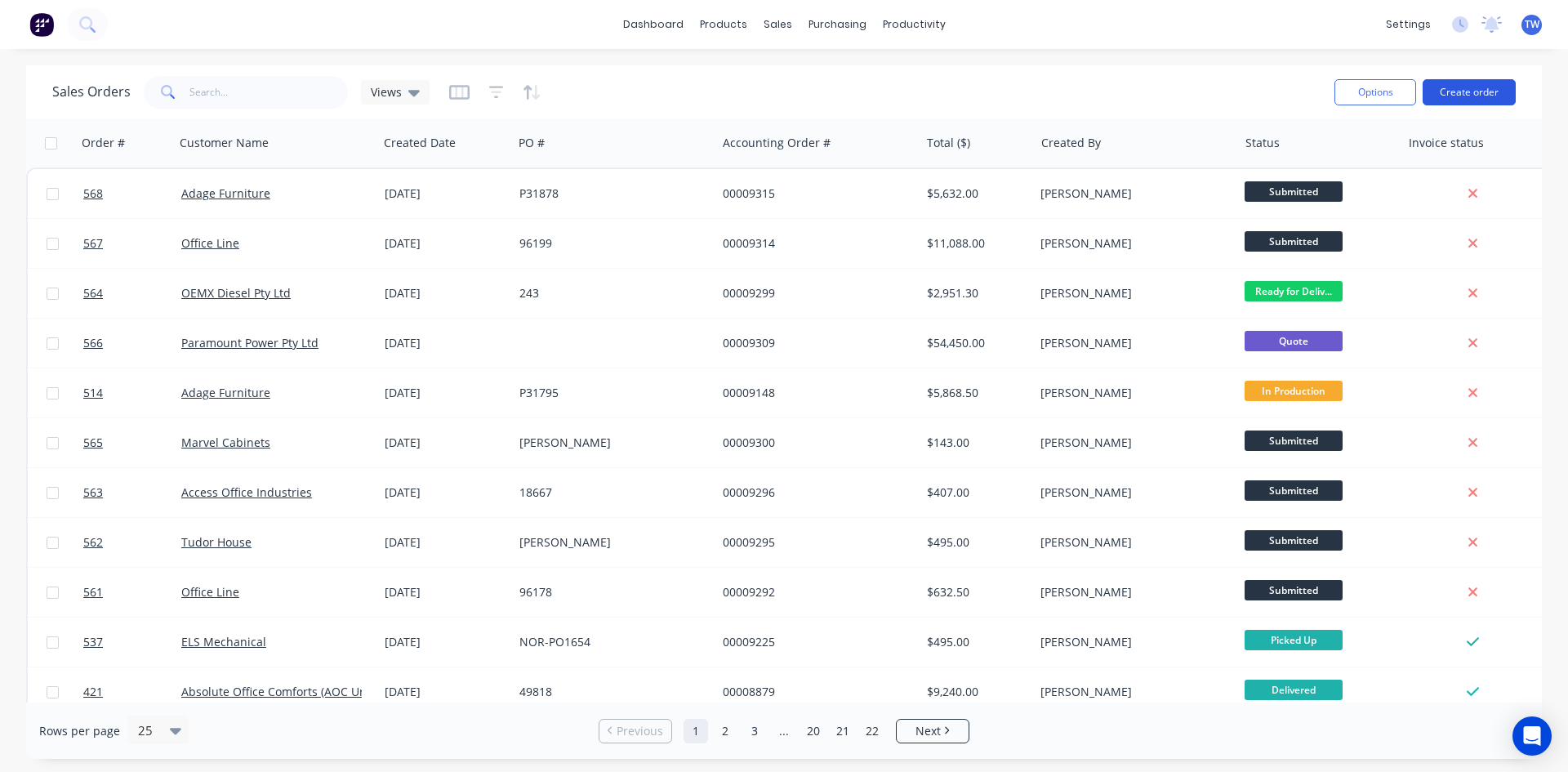
click at [1450, 94] on button "Create order" at bounding box center [1469, 92] width 93 height 26
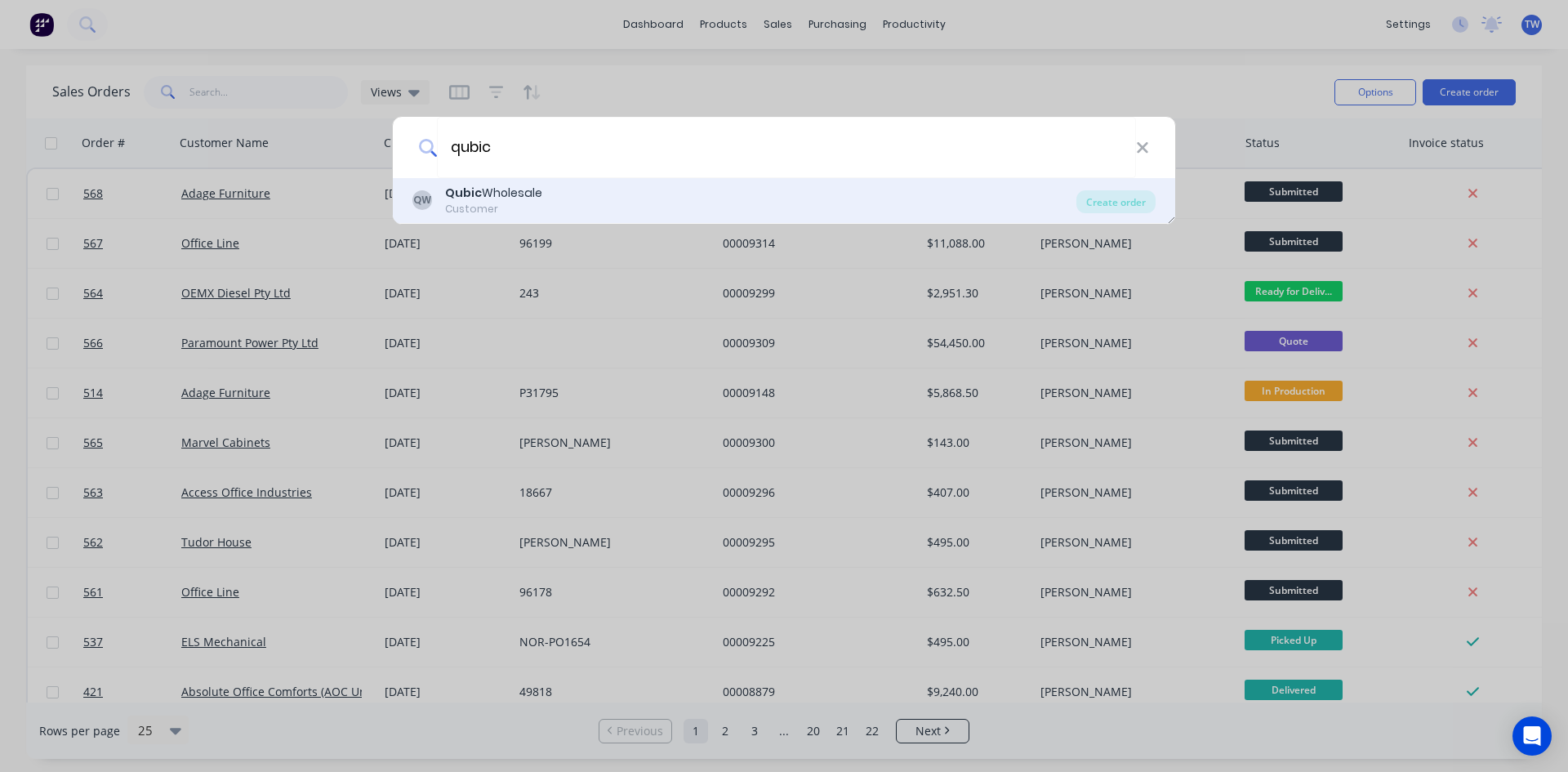
type input "qubic"
click at [454, 195] on b "Qubic" at bounding box center [464, 192] width 37 height 16
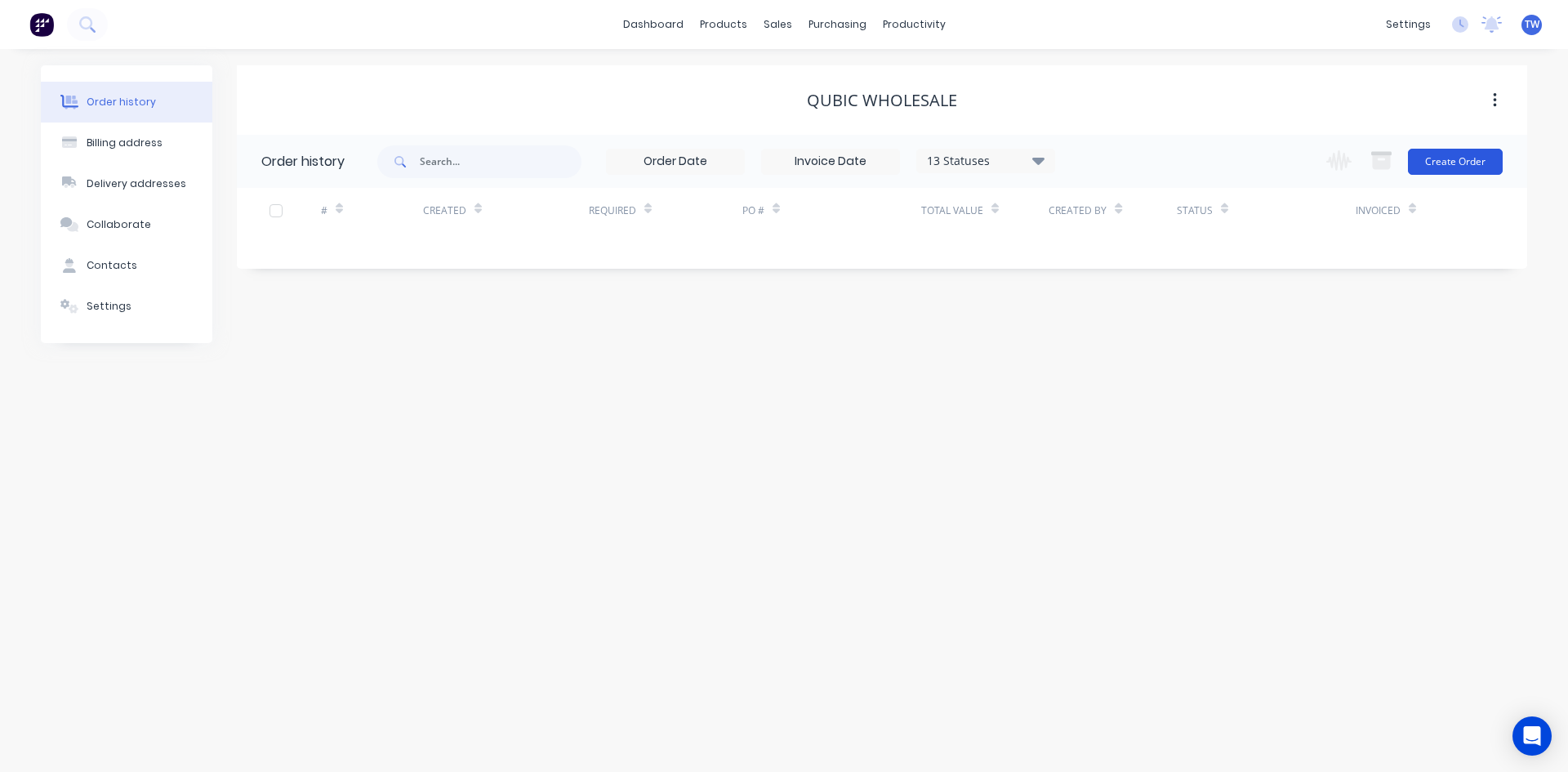
click at [1451, 166] on button "Create Order" at bounding box center [1456, 161] width 95 height 26
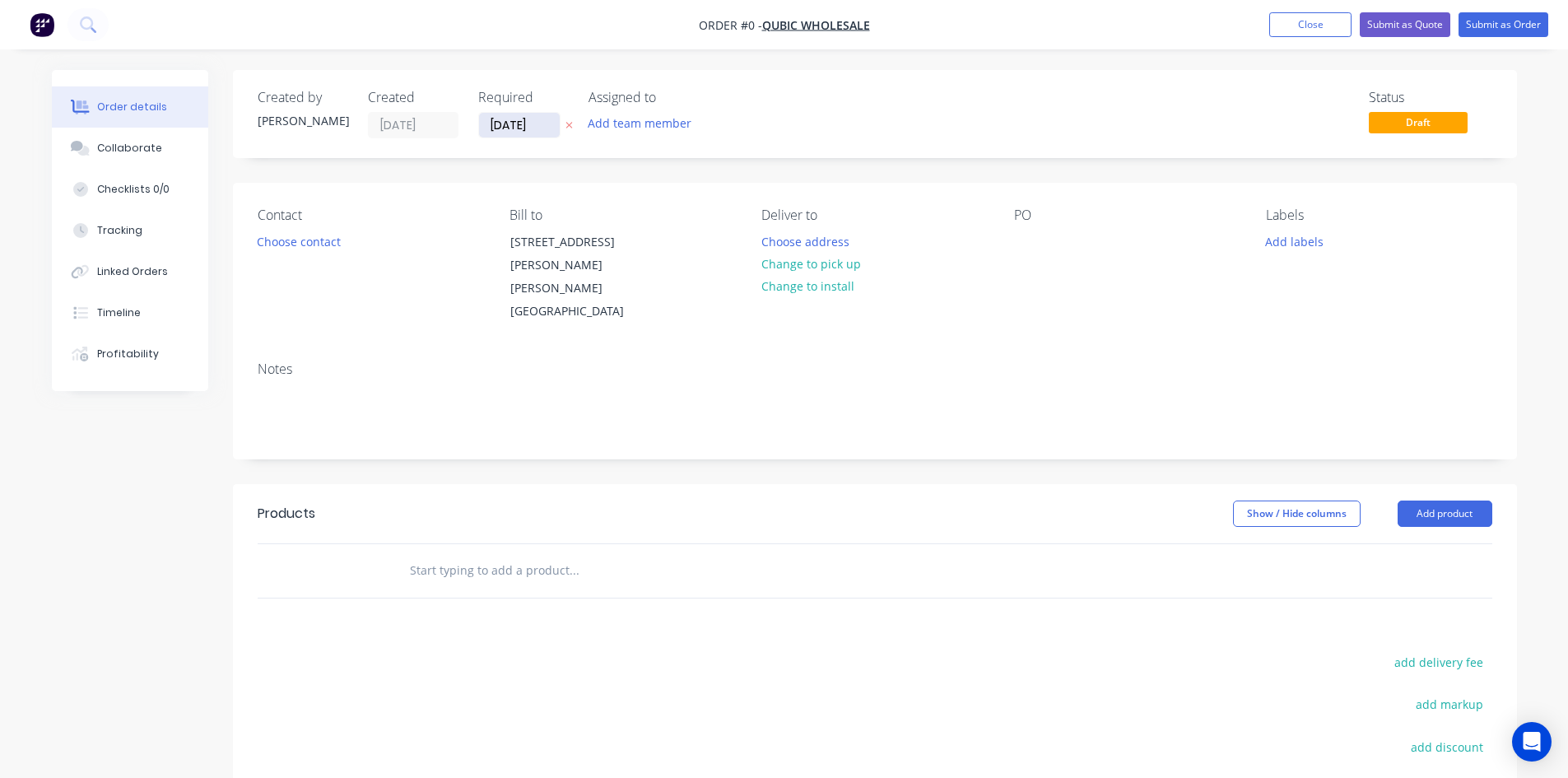
click at [535, 133] on input "[DATE]" at bounding box center [519, 124] width 81 height 25
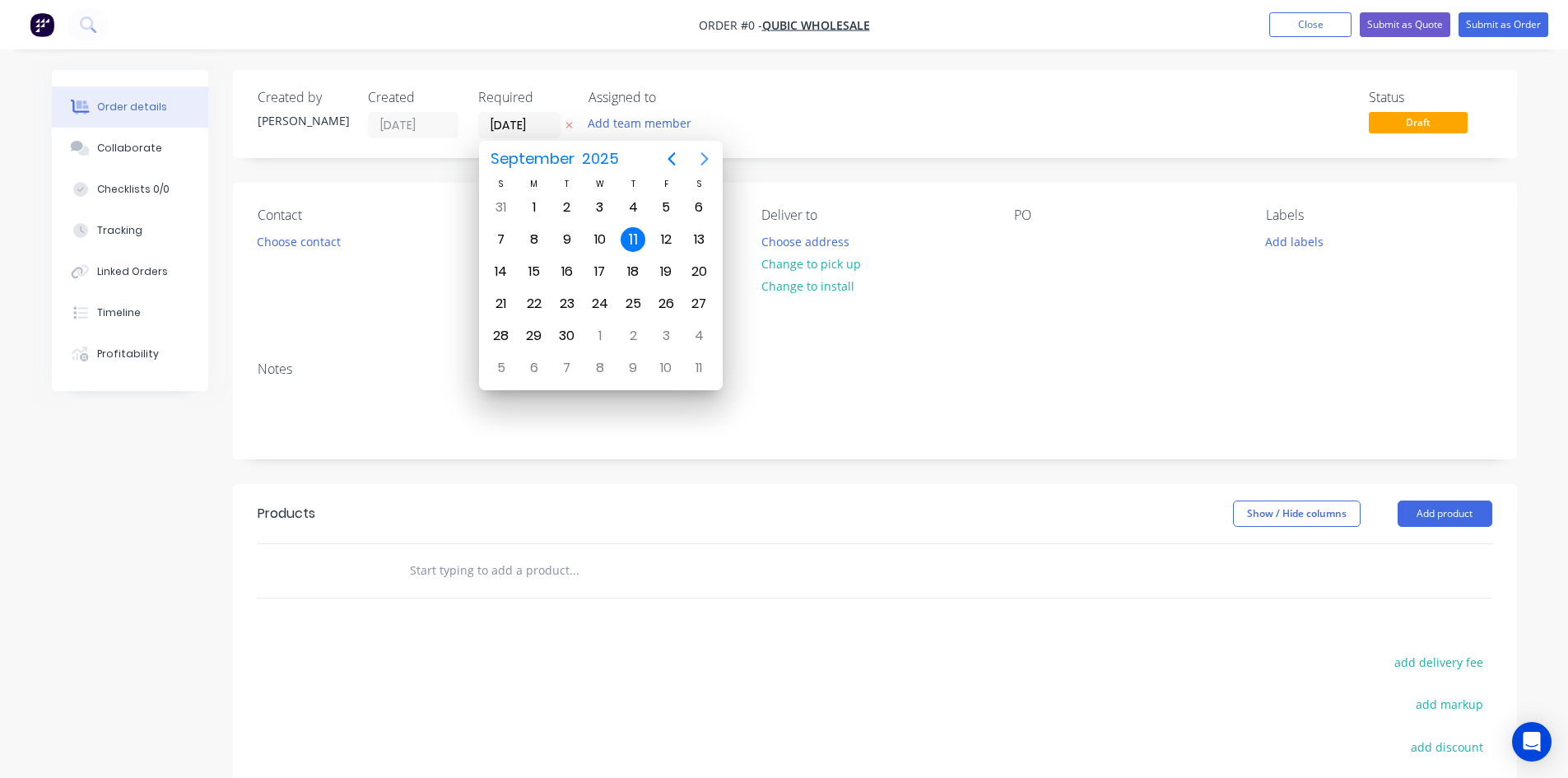
click at [701, 155] on icon "Next page" at bounding box center [704, 158] width 20 height 20
click at [544, 310] on div "20" at bounding box center [534, 303] width 25 height 25
type input "[DATE]"
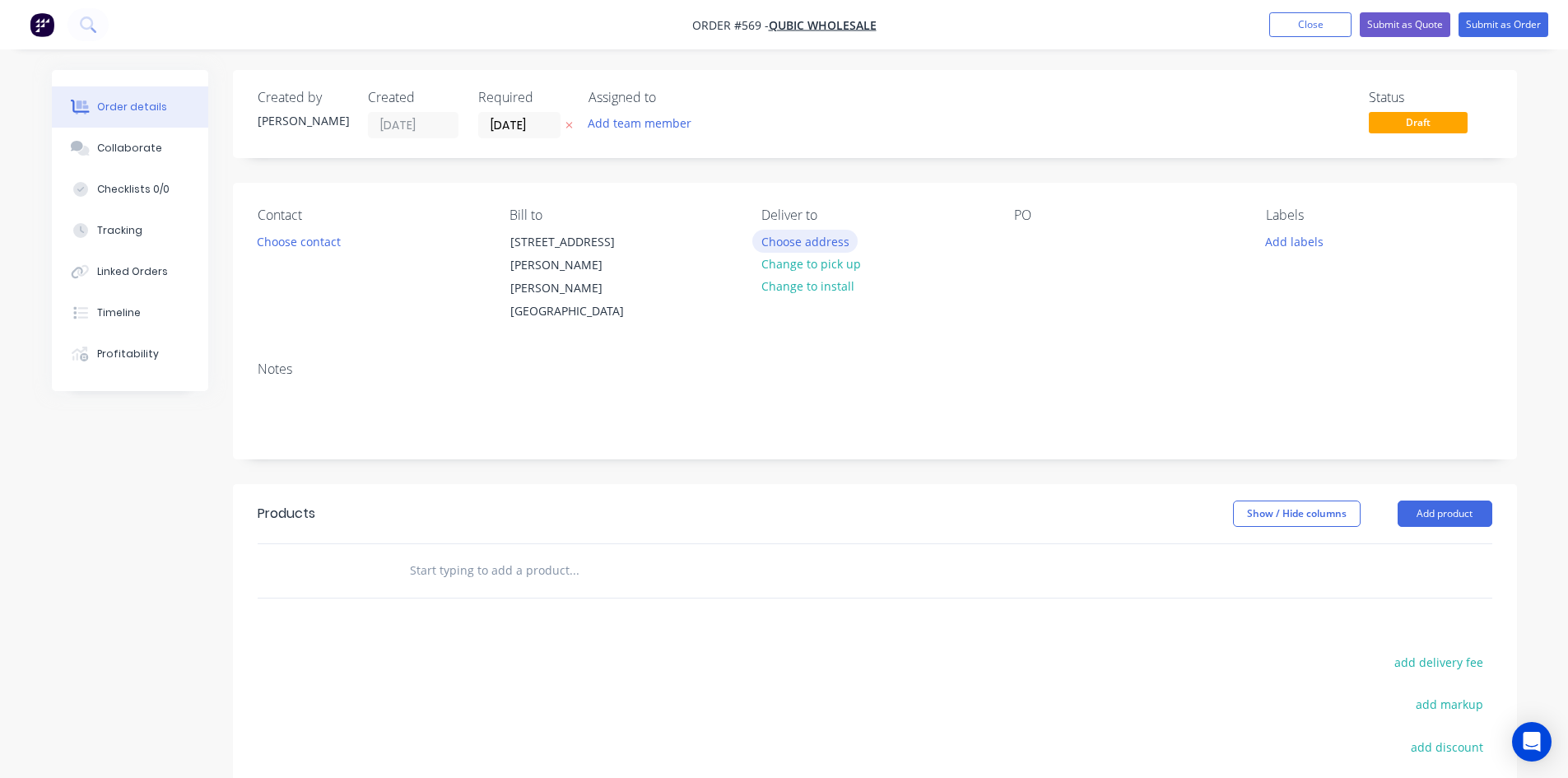
click at [802, 243] on button "Choose address" at bounding box center [805, 241] width 106 height 22
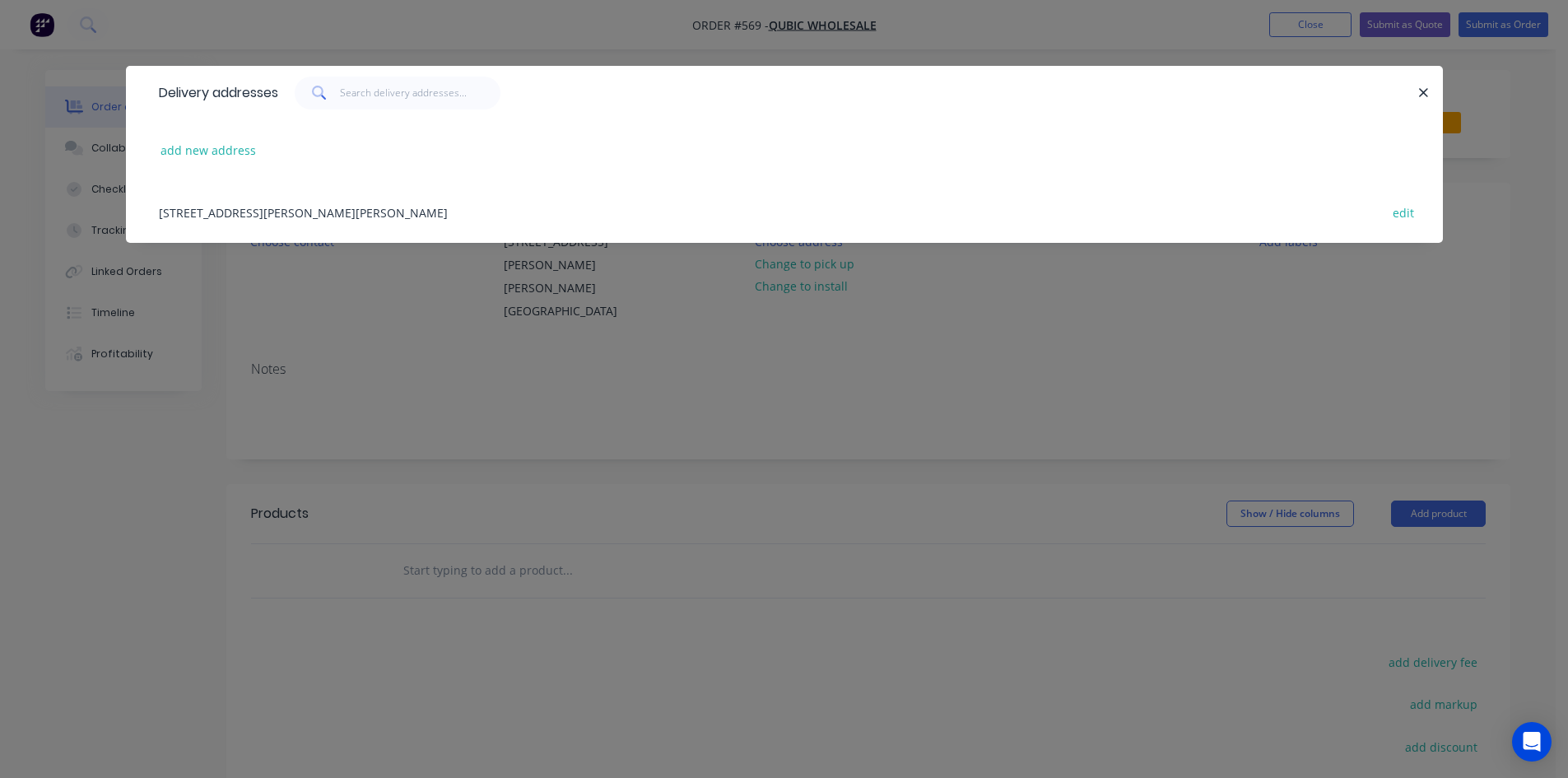
click at [402, 217] on div "[STREET_ADDRESS][PERSON_NAME][PERSON_NAME] edit" at bounding box center [784, 212] width 1268 height 62
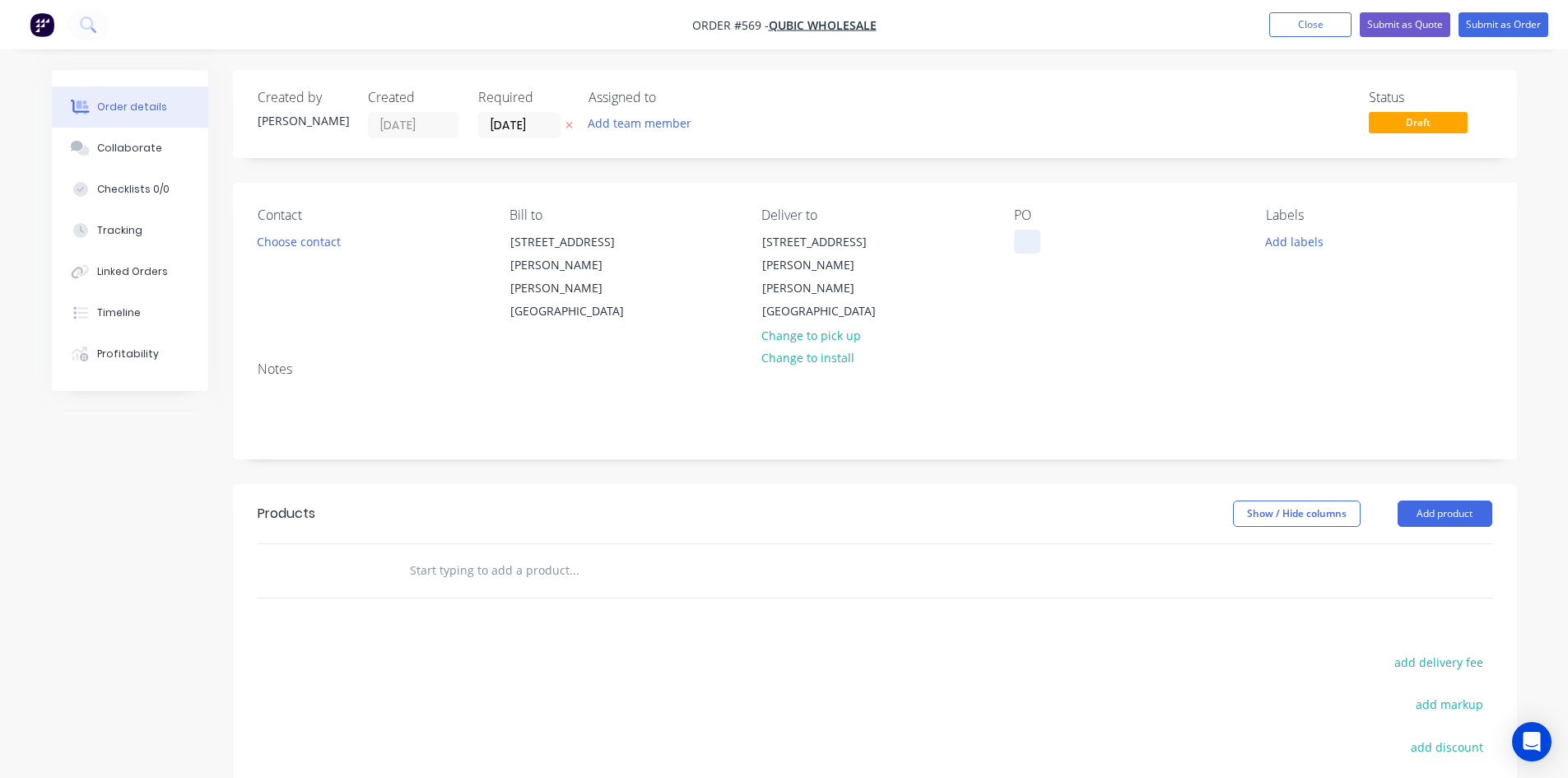
click at [1015, 248] on div at bounding box center [1027, 242] width 26 height 24
click at [1450, 501] on button "Add product" at bounding box center [1444, 513] width 94 height 26
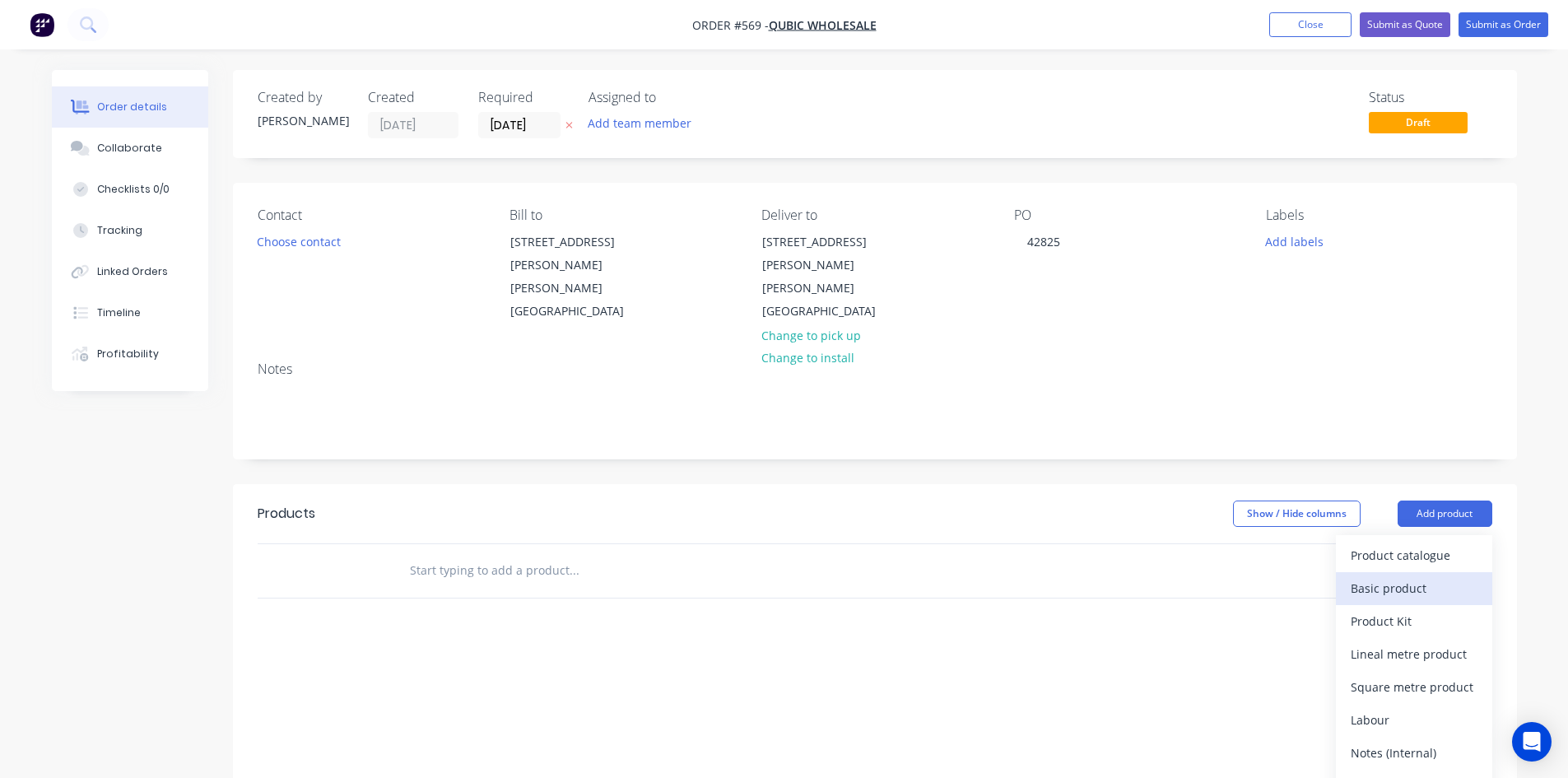
click at [1420, 576] on div "Basic product" at bounding box center [1413, 588] width 127 height 24
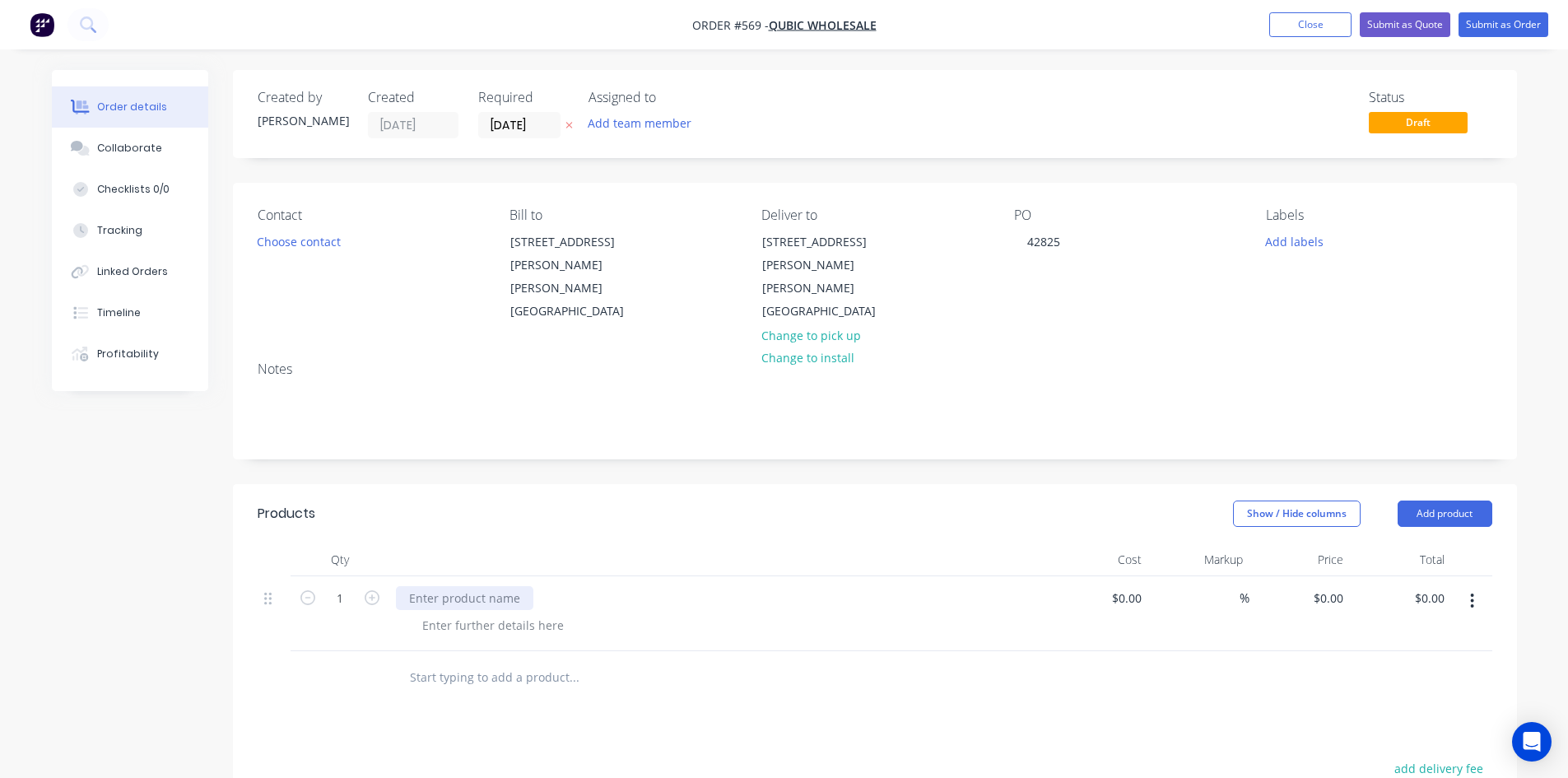
click at [469, 586] on div at bounding box center [464, 598] width 137 height 24
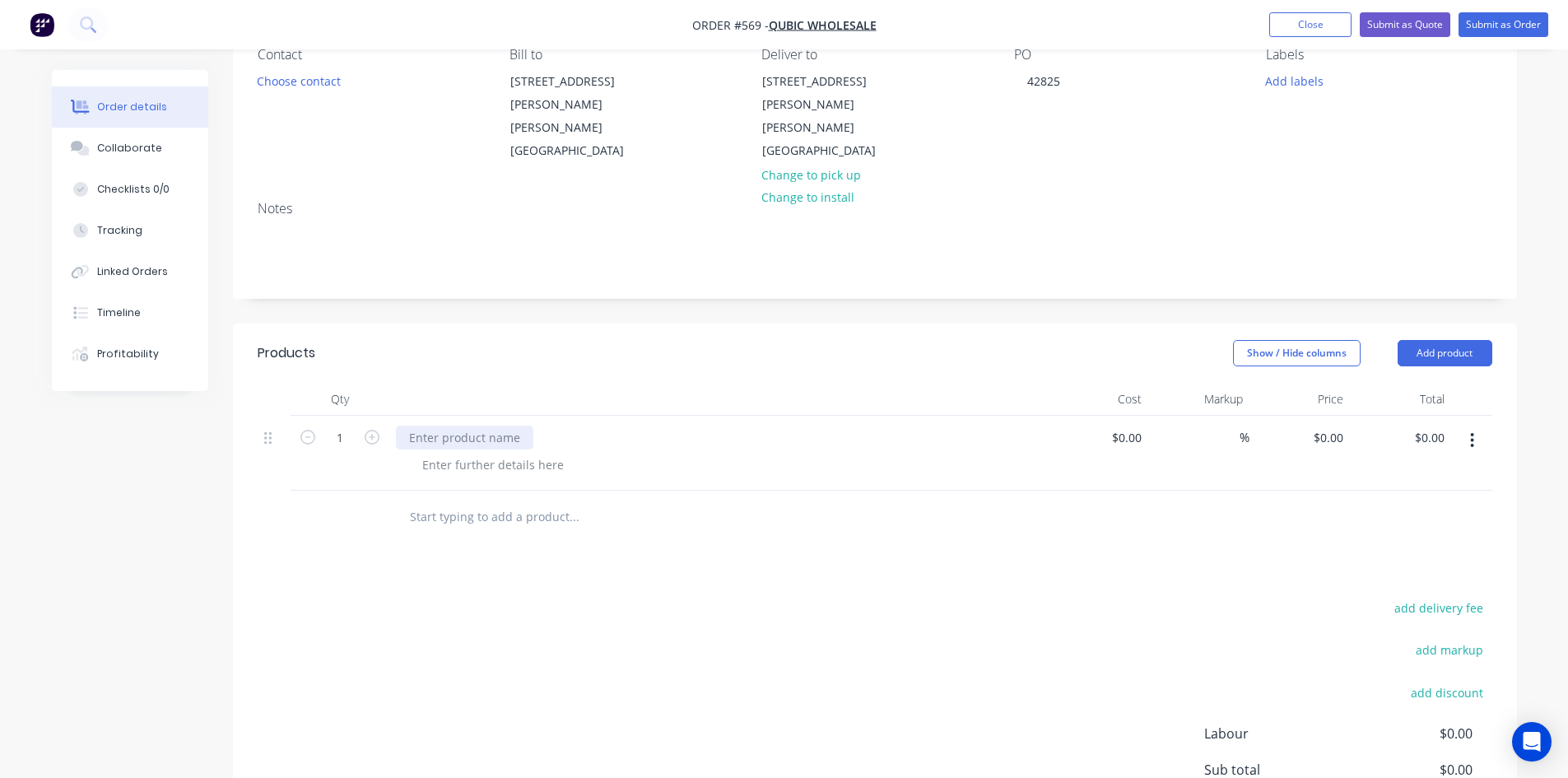
scroll to position [164, 0]
paste div
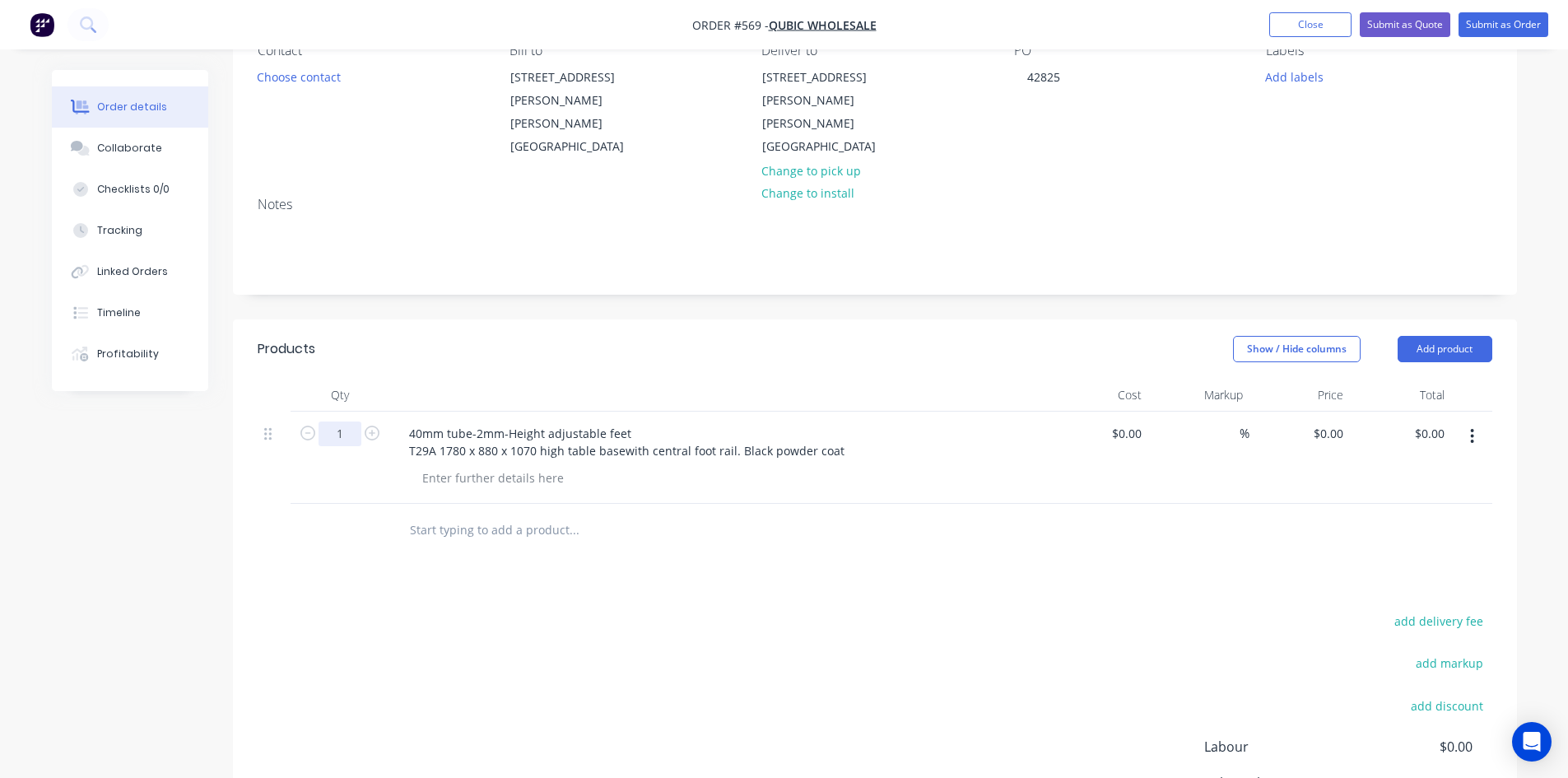
click at [346, 421] on input "1" at bounding box center [340, 433] width 43 height 25
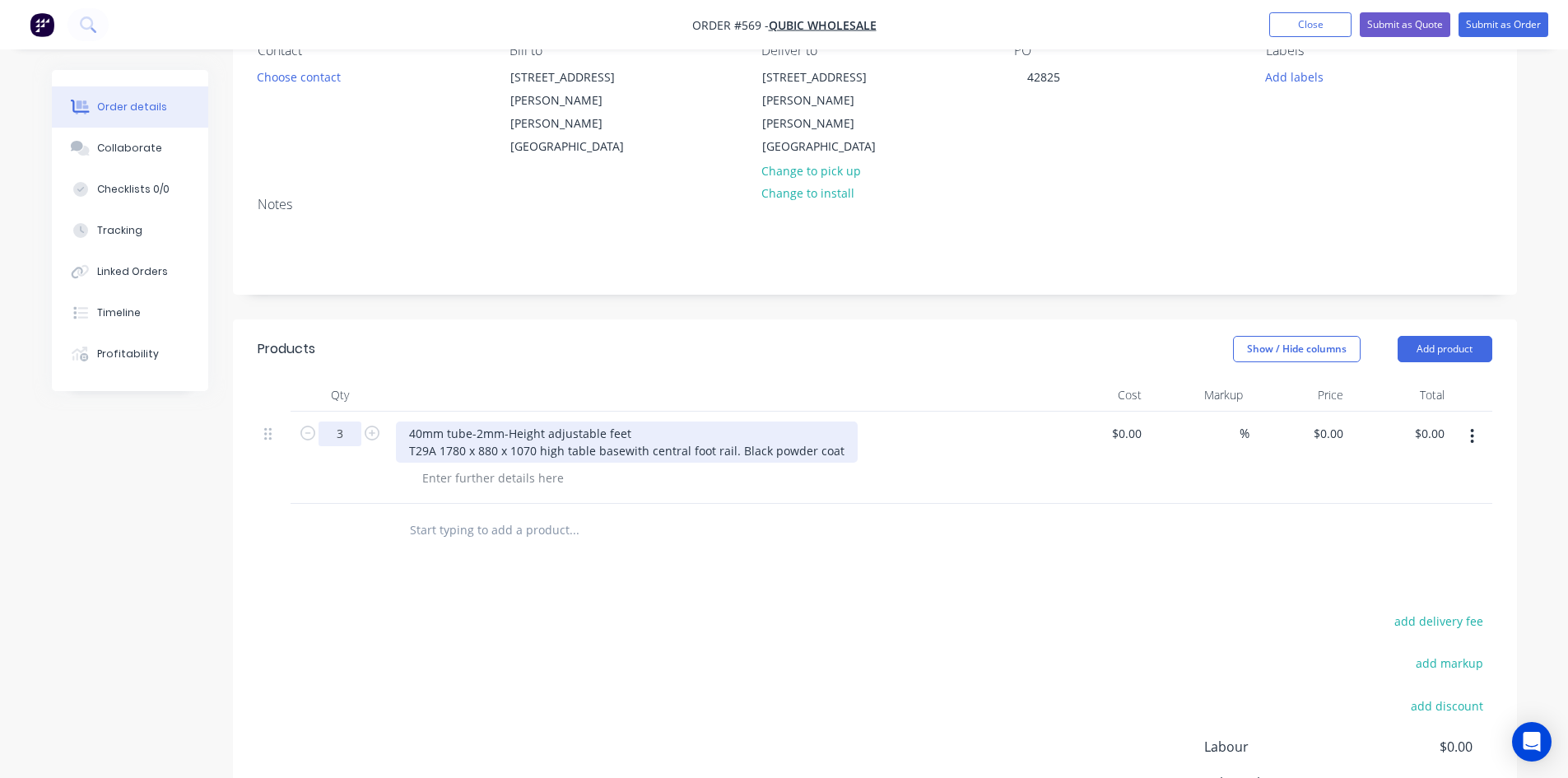
type input "3"
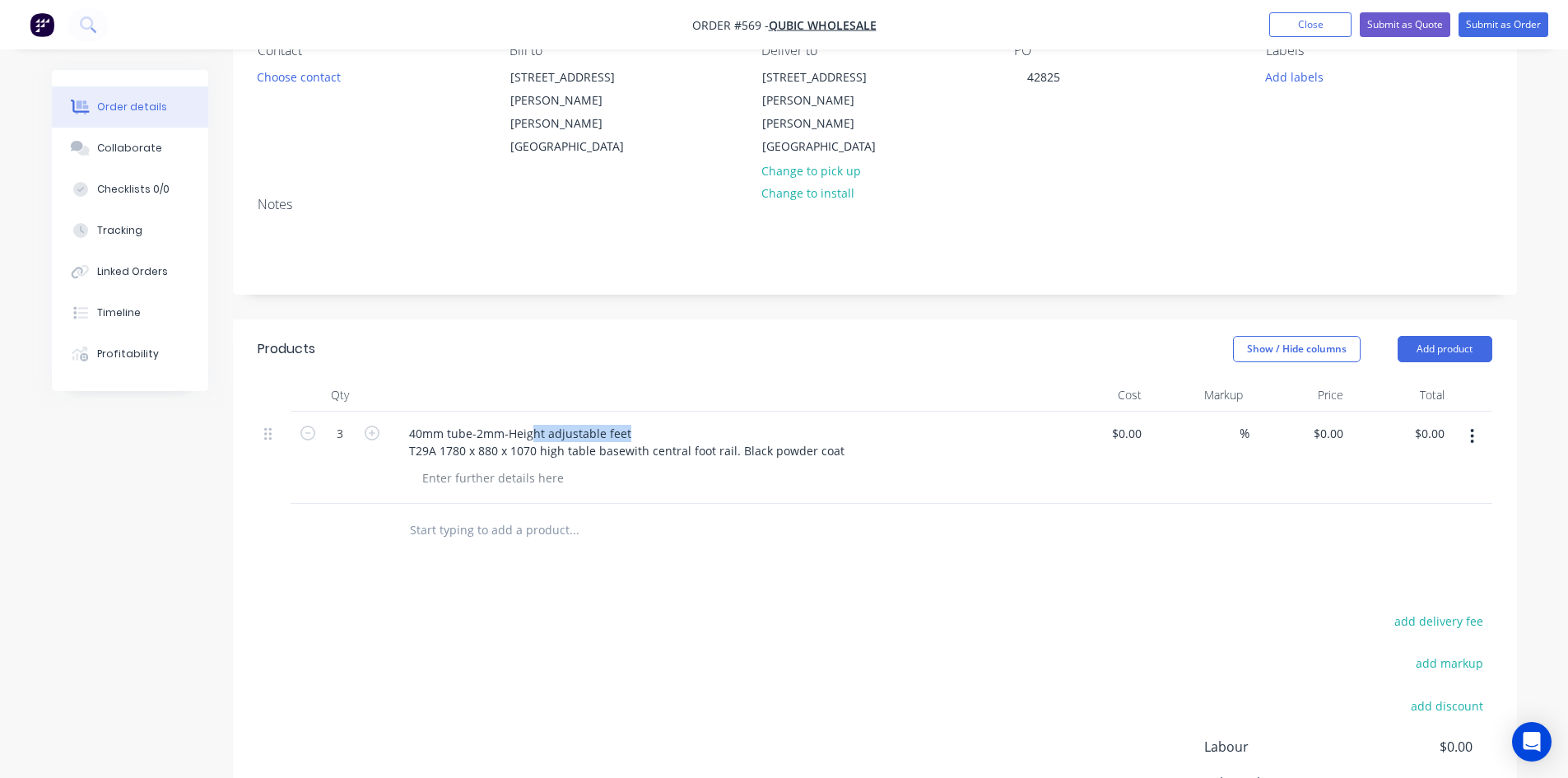
drag, startPoint x: 628, startPoint y: 407, endPoint x: 394, endPoint y: 404, distance: 234.0
click at [394, 411] on div "40mm tube-2mm-Height adjustable feet T29A 1780 x 880 x 1070 high table basewith…" at bounding box center [718, 457] width 658 height 92
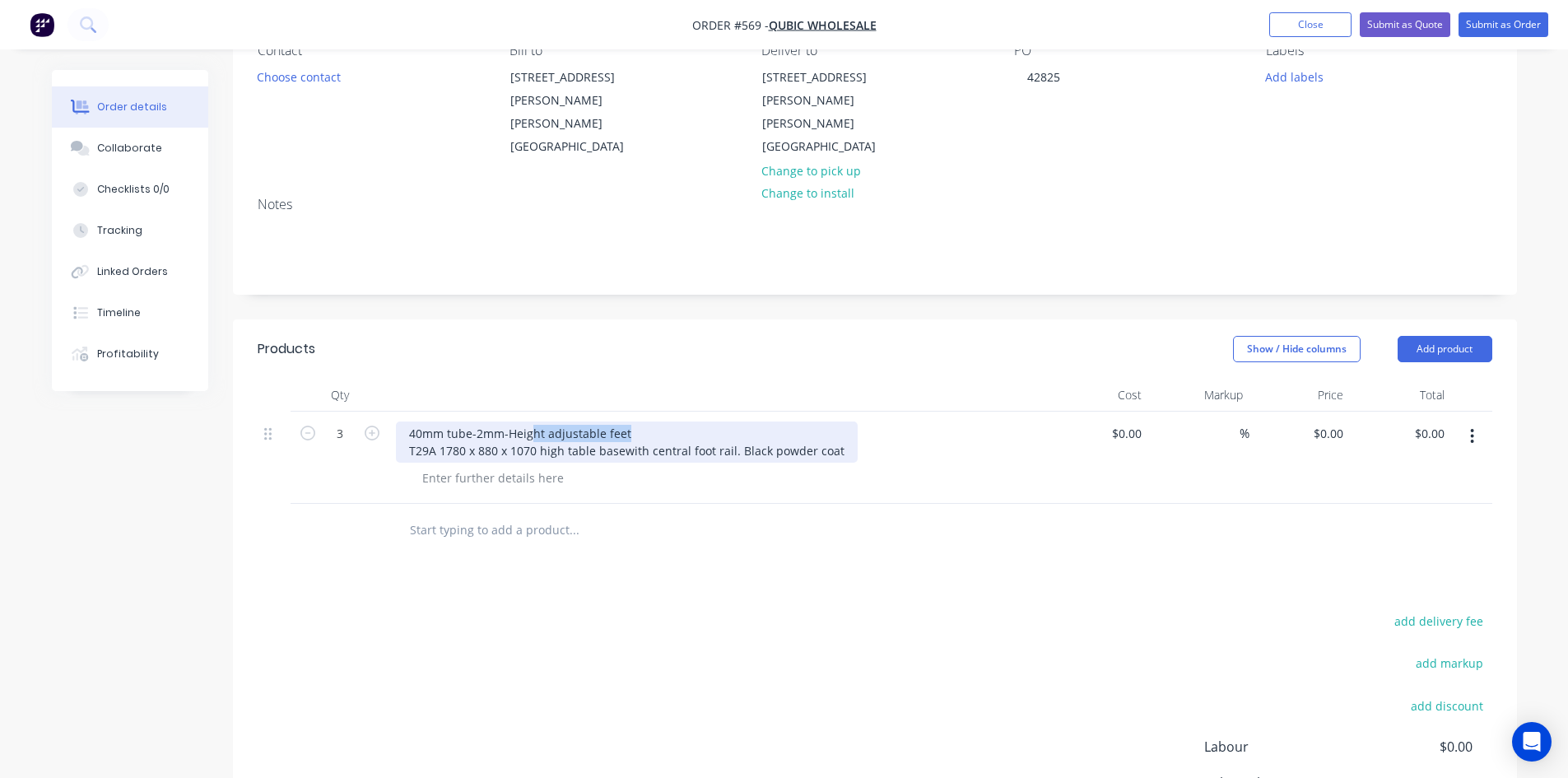
click at [638, 421] on div "40mm tube-2mm-Height adjustable feet T29A 1780 x 880 x 1070 high table basewith…" at bounding box center [627, 442] width 461 height 41
drag, startPoint x: 622, startPoint y: 408, endPoint x: 399, endPoint y: 404, distance: 223.0
click at [399, 421] on div "40mm tube-2mm-Height adjustable feet T29A 1780 x 880 x 1070 high table basewith…" at bounding box center [627, 442] width 461 height 41
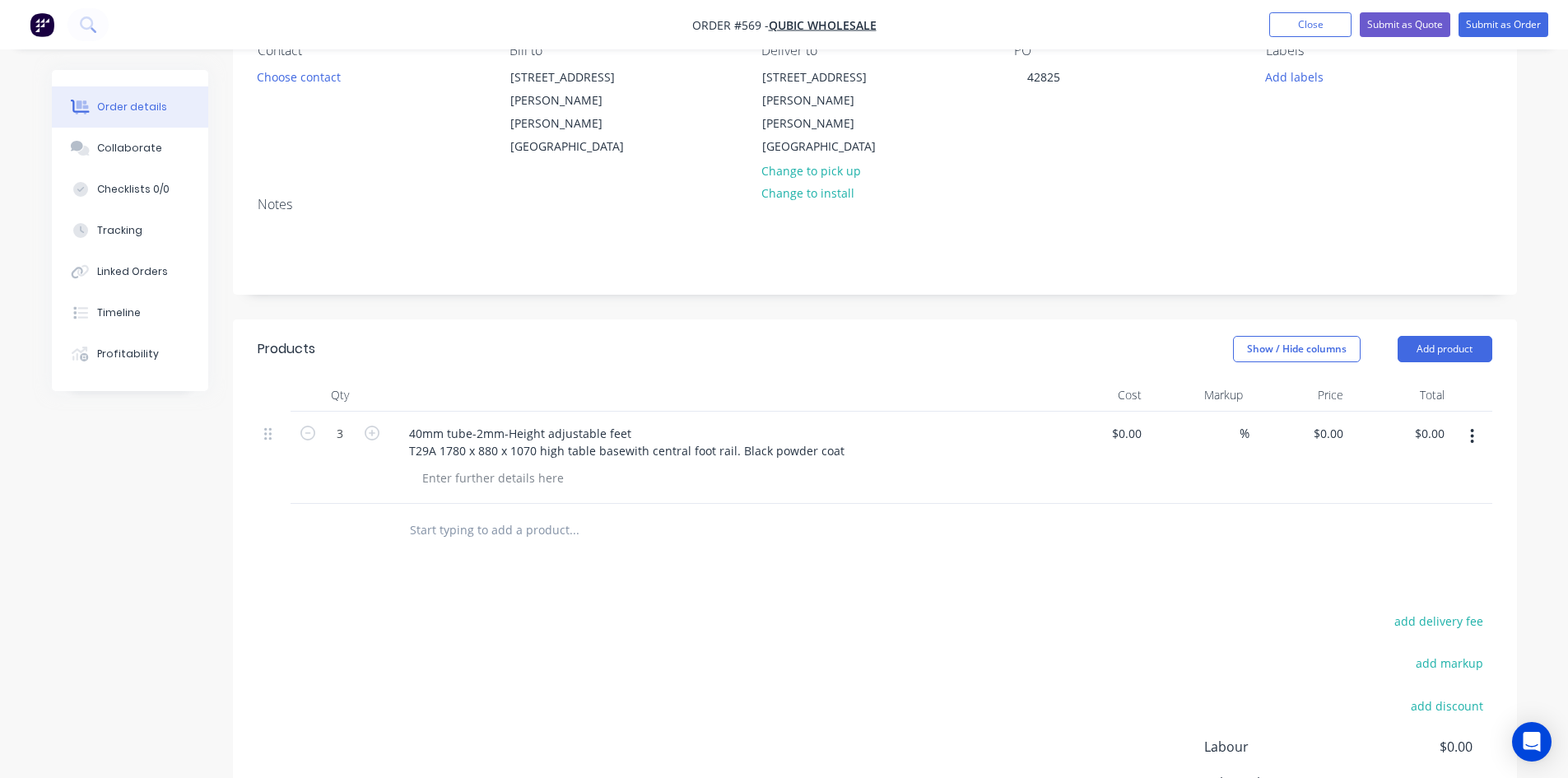
drag, startPoint x: 426, startPoint y: 408, endPoint x: 848, endPoint y: 554, distance: 446.5
click at [907, 562] on div "Products Show / Hide columns Add product Qty Cost Markup Price Total 3 40mm tub…" at bounding box center [875, 635] width 1284 height 632
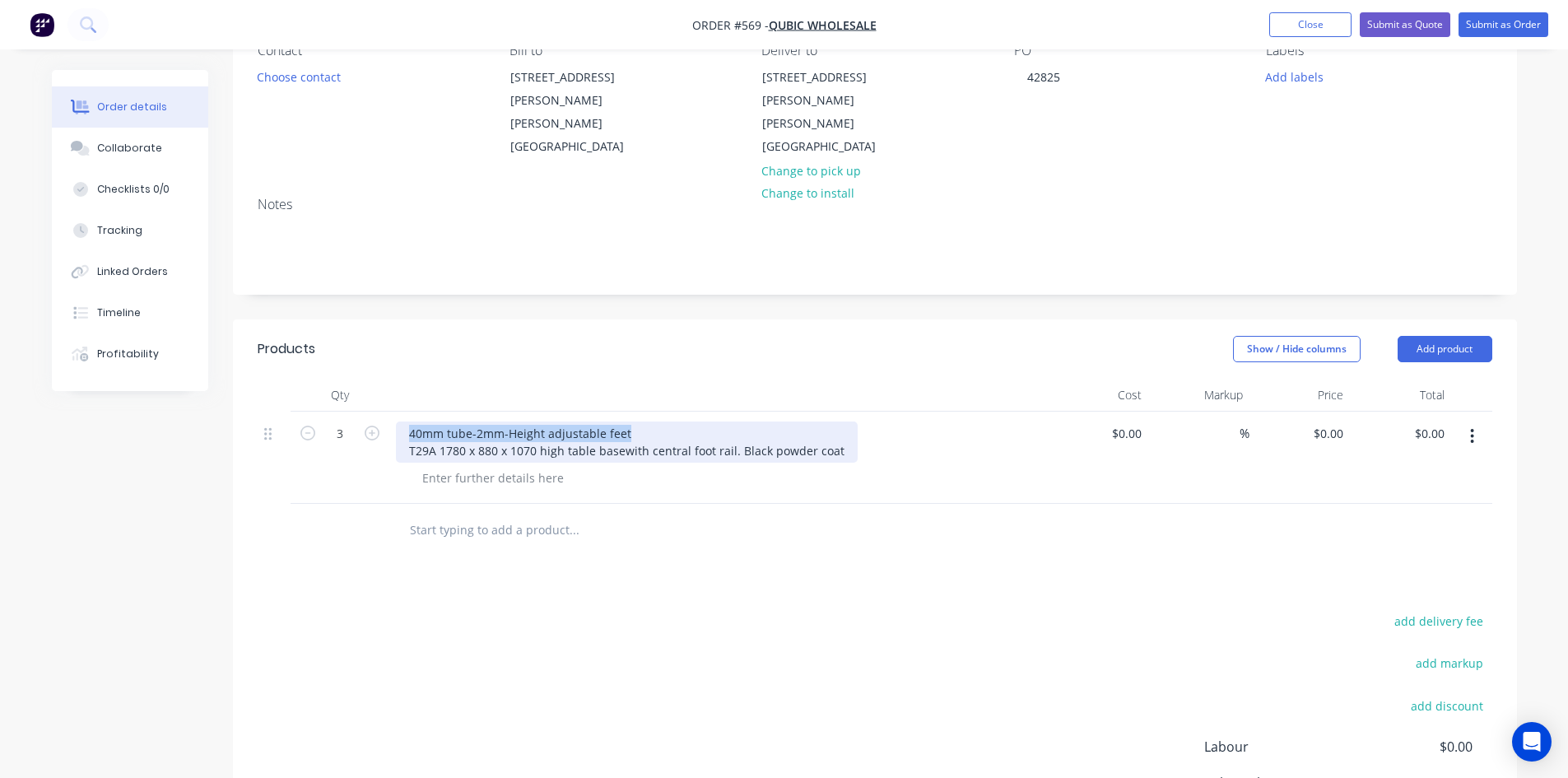
drag, startPoint x: 625, startPoint y: 407, endPoint x: 411, endPoint y: 379, distance: 215.8
click at [411, 379] on div "Qty Cost Markup Price Total 3 40mm tube-2mm-Height adjustable feet T29A 1780 x …" at bounding box center [875, 441] width 1234 height 125
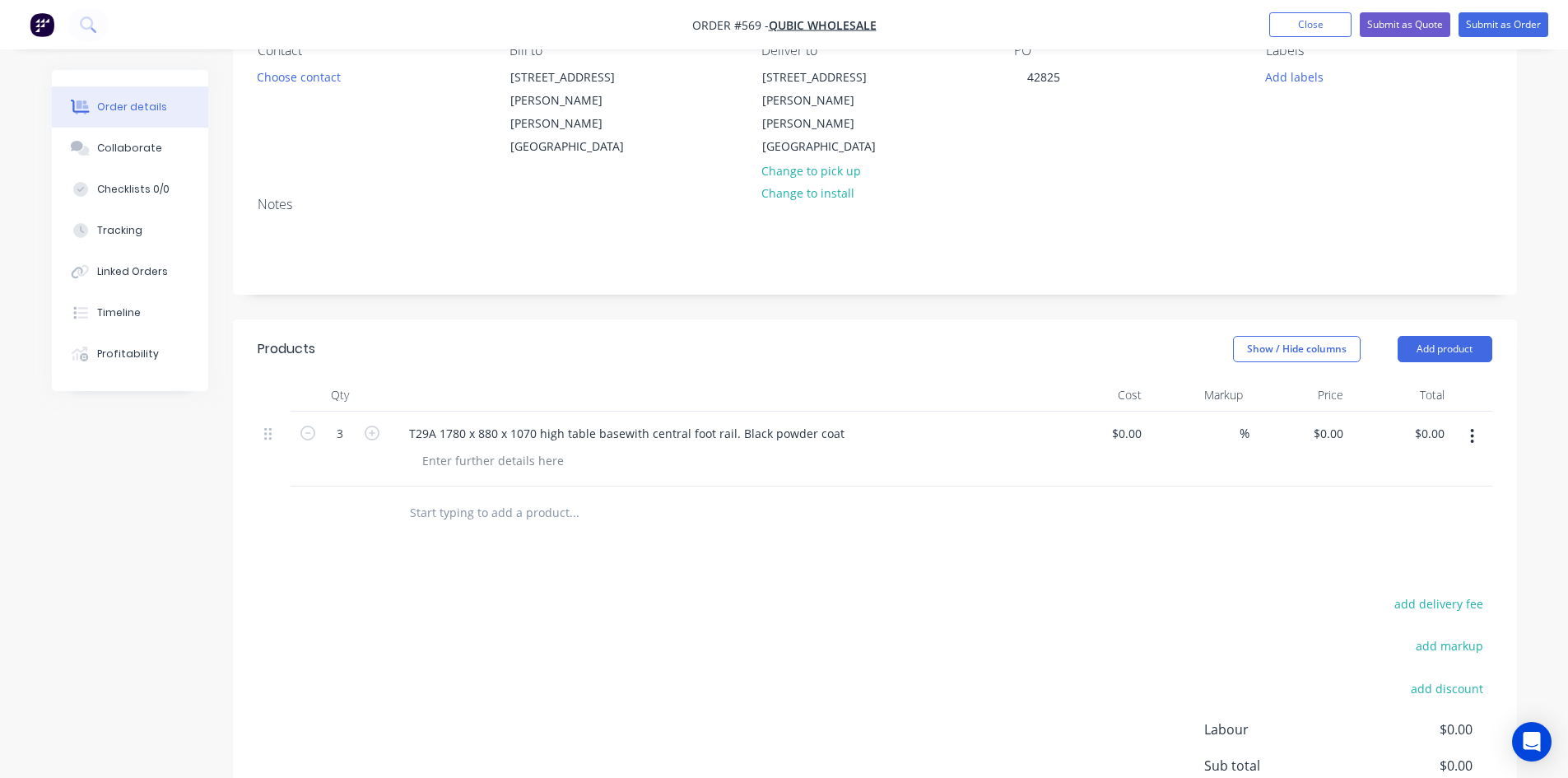
click at [712, 470] on div "Qty Cost Markup Price Total 3 T29A 1780 x 880 x 1070 high table basewith centra…" at bounding box center [875, 459] width 1284 height 161
click at [434, 421] on div "T29A 1780 x 880 x 1070 high table basewith central foot rail. Black powder coat" at bounding box center [627, 433] width 461 height 24
click at [590, 421] on div "1780 x 880 x 1070 high table basewith central foot rail. Black powder coat" at bounding box center [611, 433] width 432 height 24
click at [814, 421] on div "1780 x 880 x 1070 high table base with central foot rail. Black powder coat" at bounding box center [613, 433] width 434 height 24
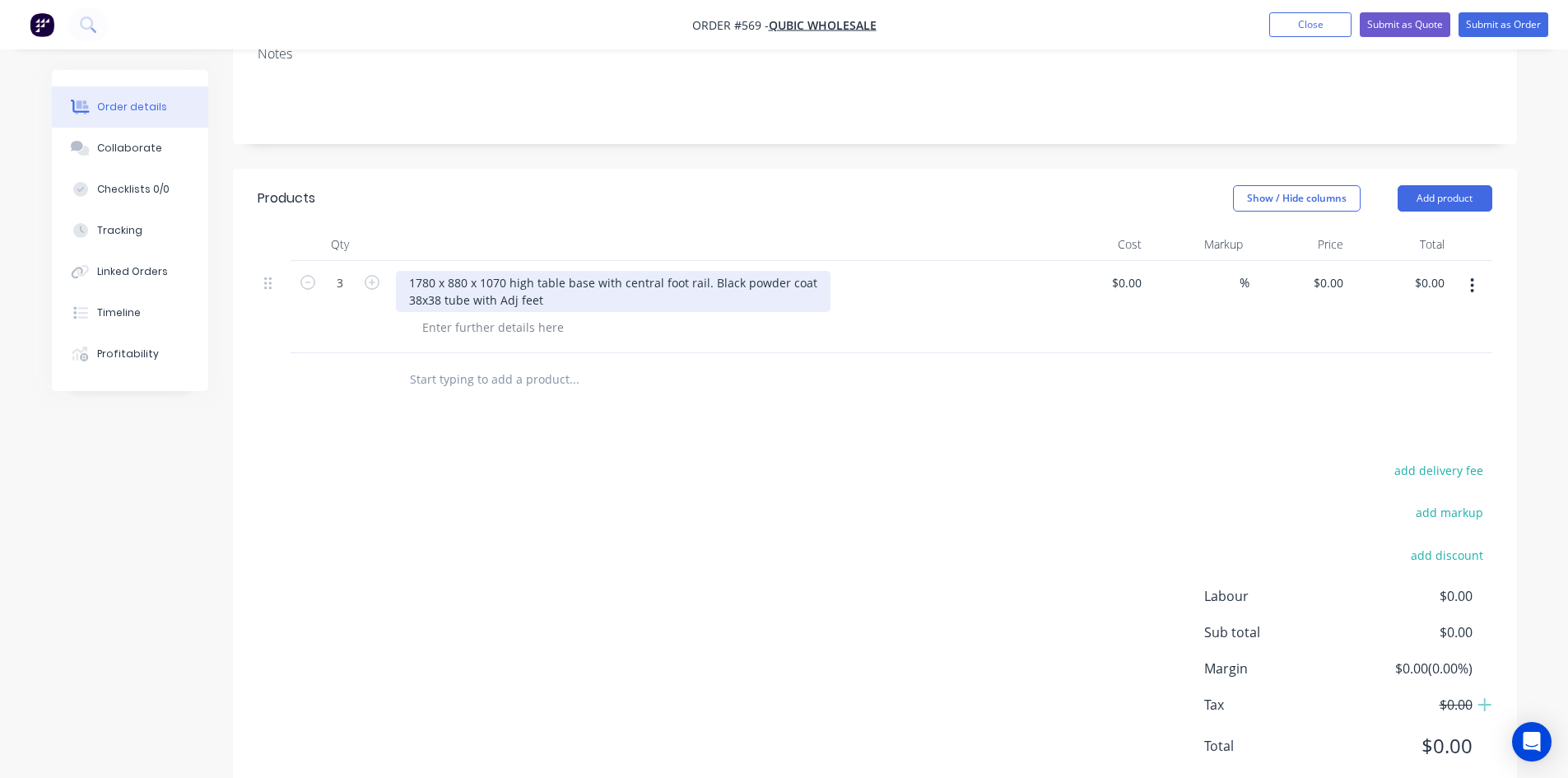
scroll to position [329, 0]
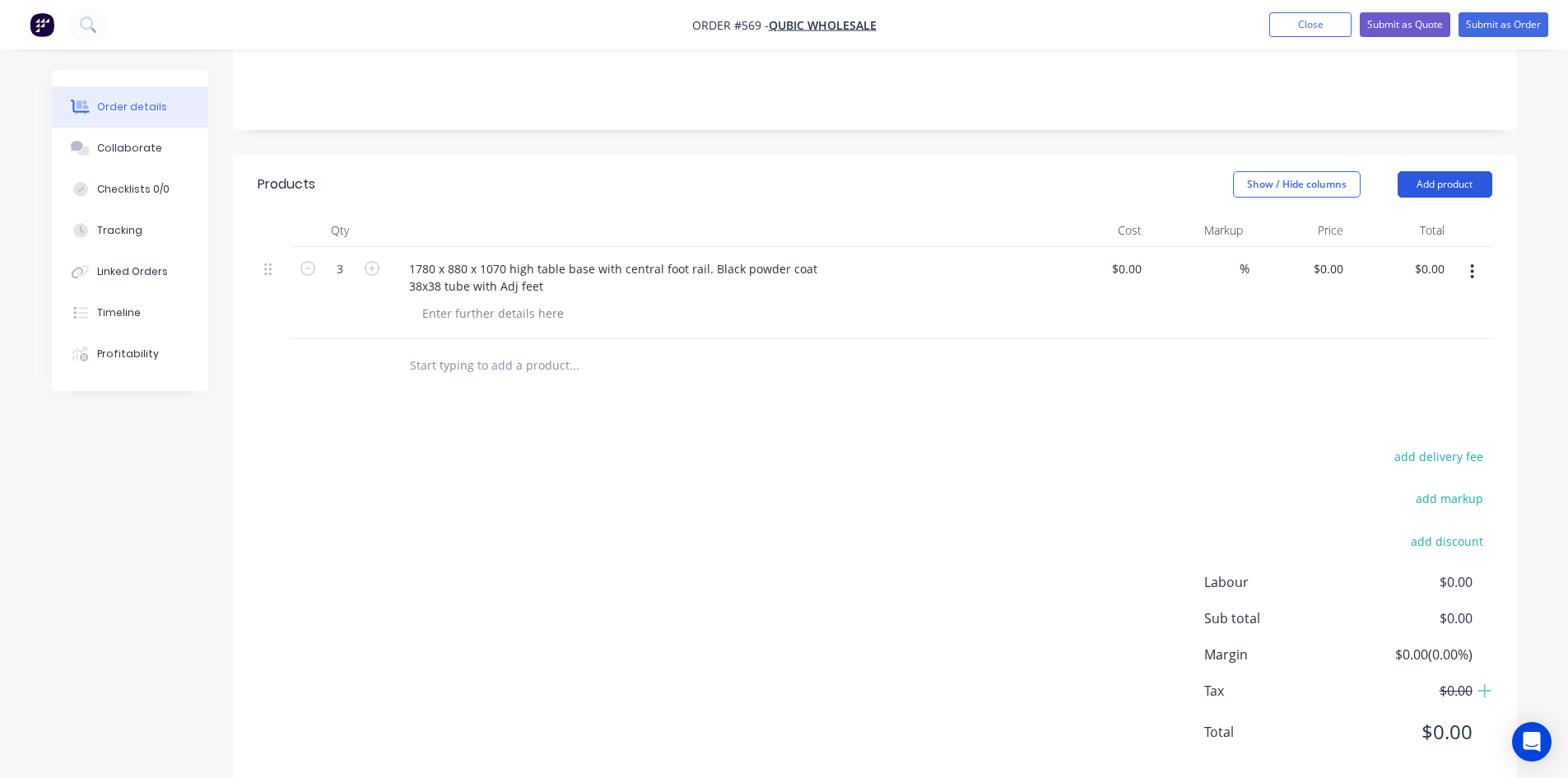
click at [1434, 171] on button "Add product" at bounding box center [1444, 184] width 94 height 26
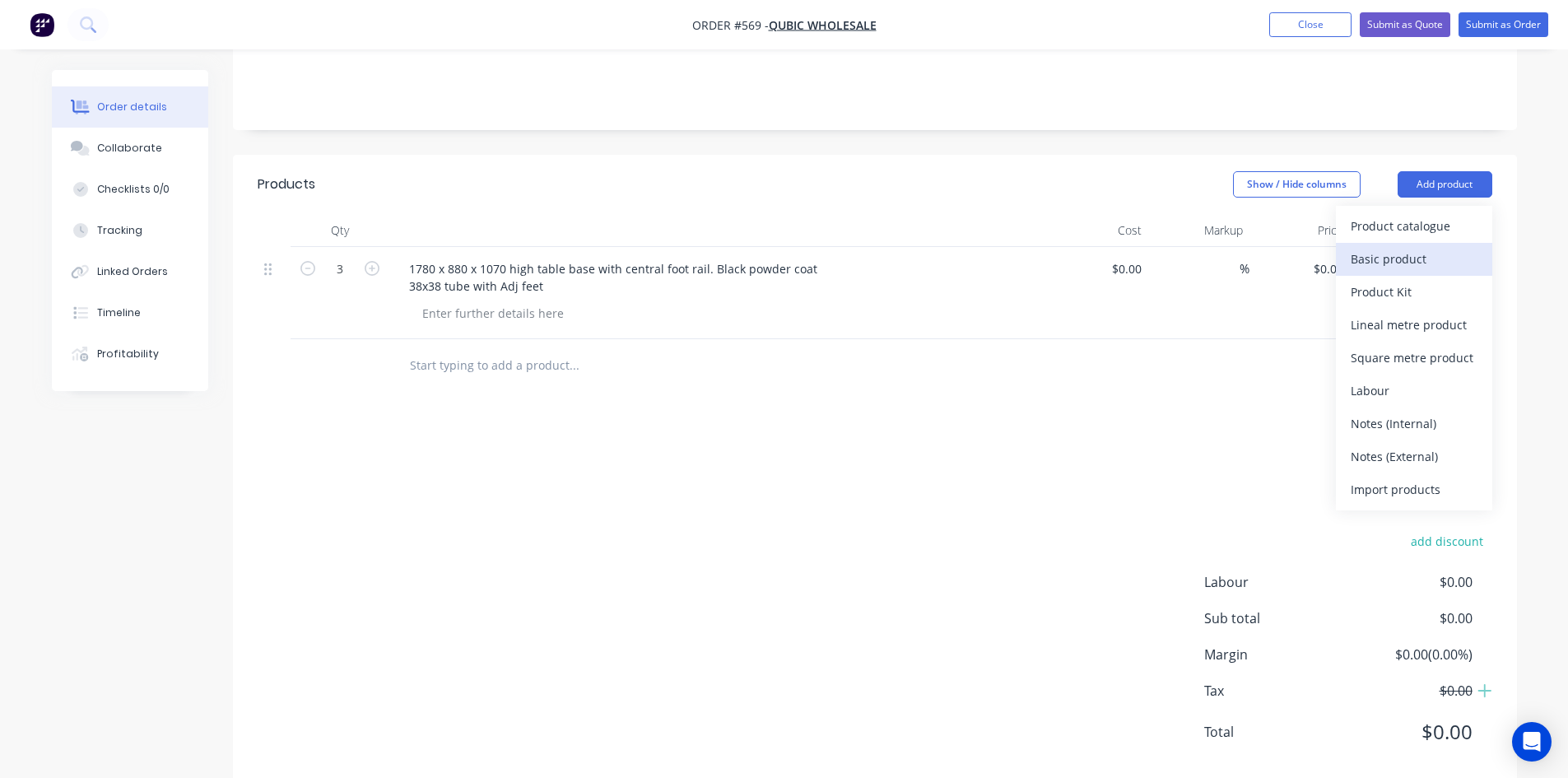
click at [1422, 247] on div "Basic product" at bounding box center [1413, 259] width 127 height 24
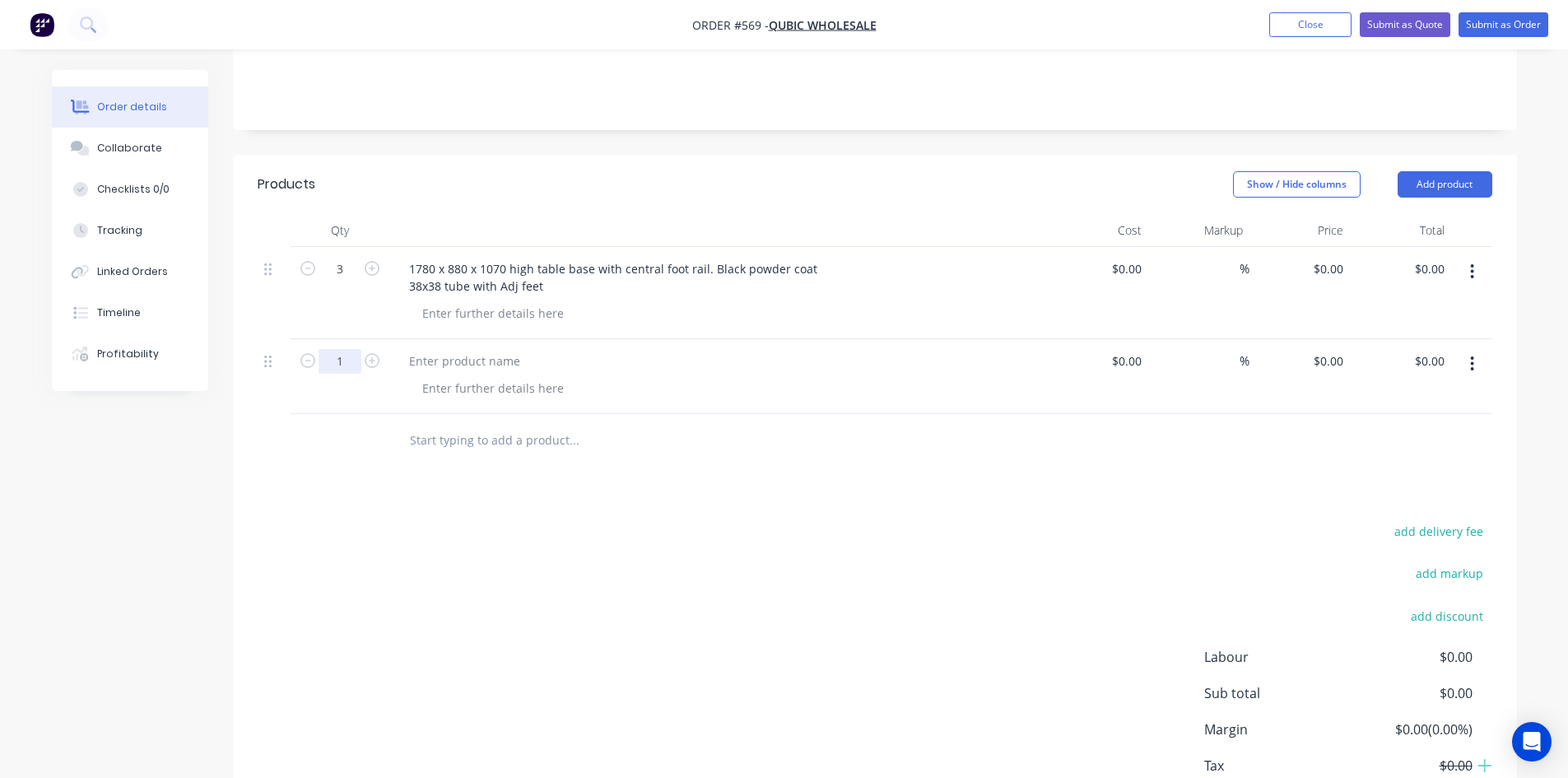
click at [343, 349] on input "1" at bounding box center [340, 361] width 43 height 25
type input "4"
click at [470, 349] on div at bounding box center [464, 361] width 137 height 24
click at [471, 349] on div at bounding box center [464, 361] width 137 height 24
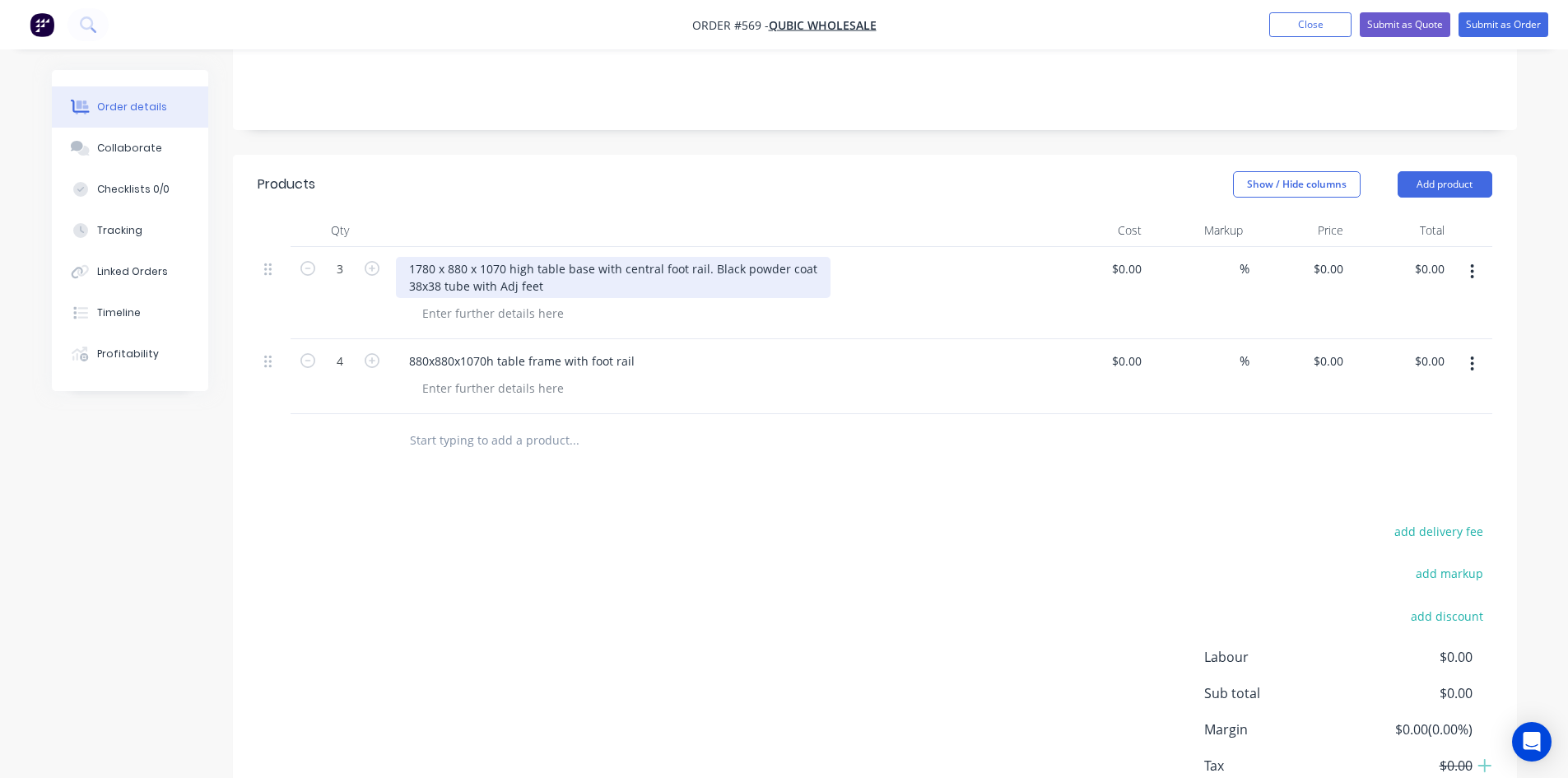
click at [704, 257] on div "1780 x 880 x 1070 high table base with central foot rail. Black powder coat 38x…" at bounding box center [613, 277] width 434 height 41
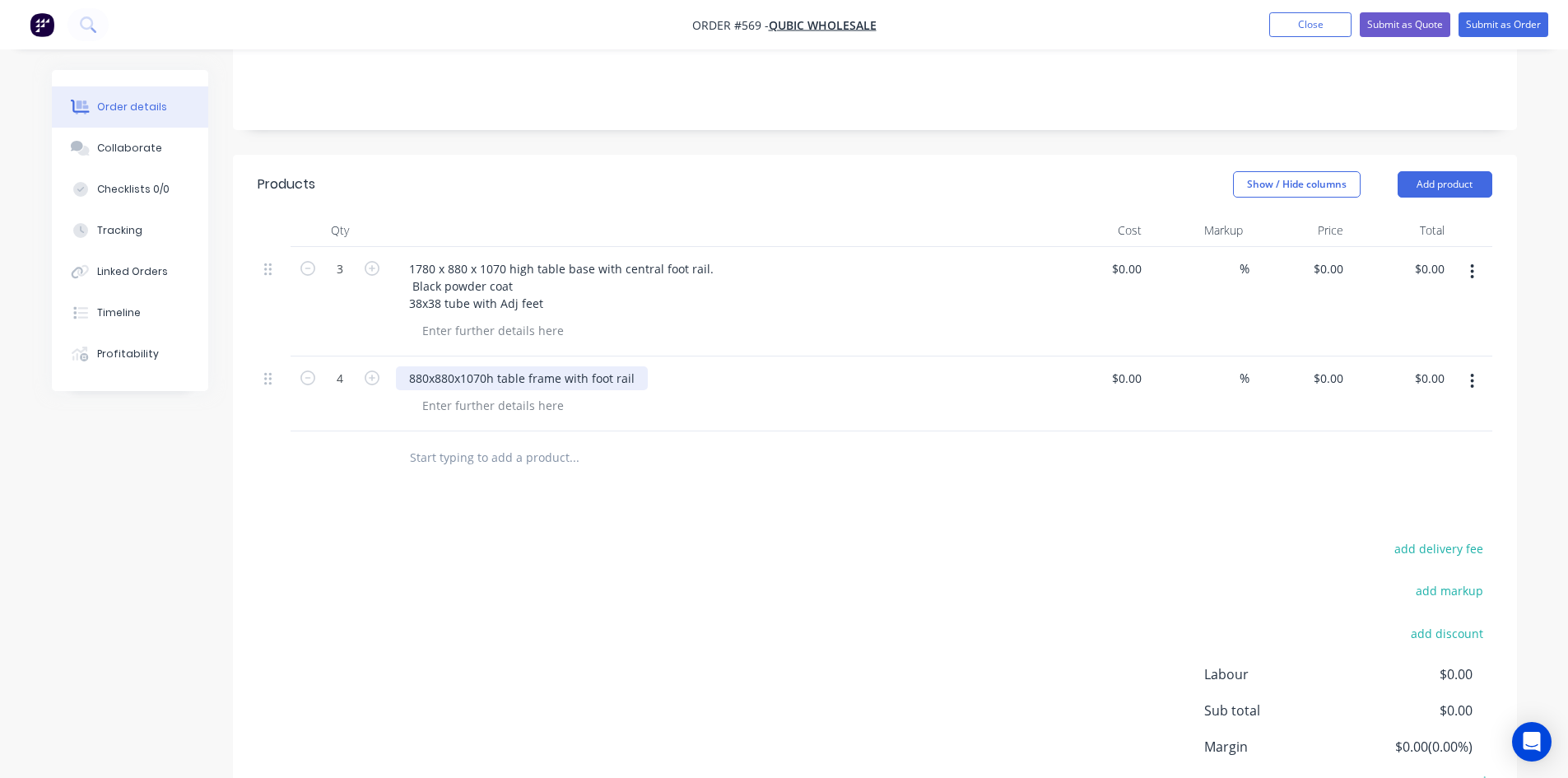
click at [640, 366] on div "880x880x1070h table frame with foot rail" at bounding box center [522, 378] width 252 height 24
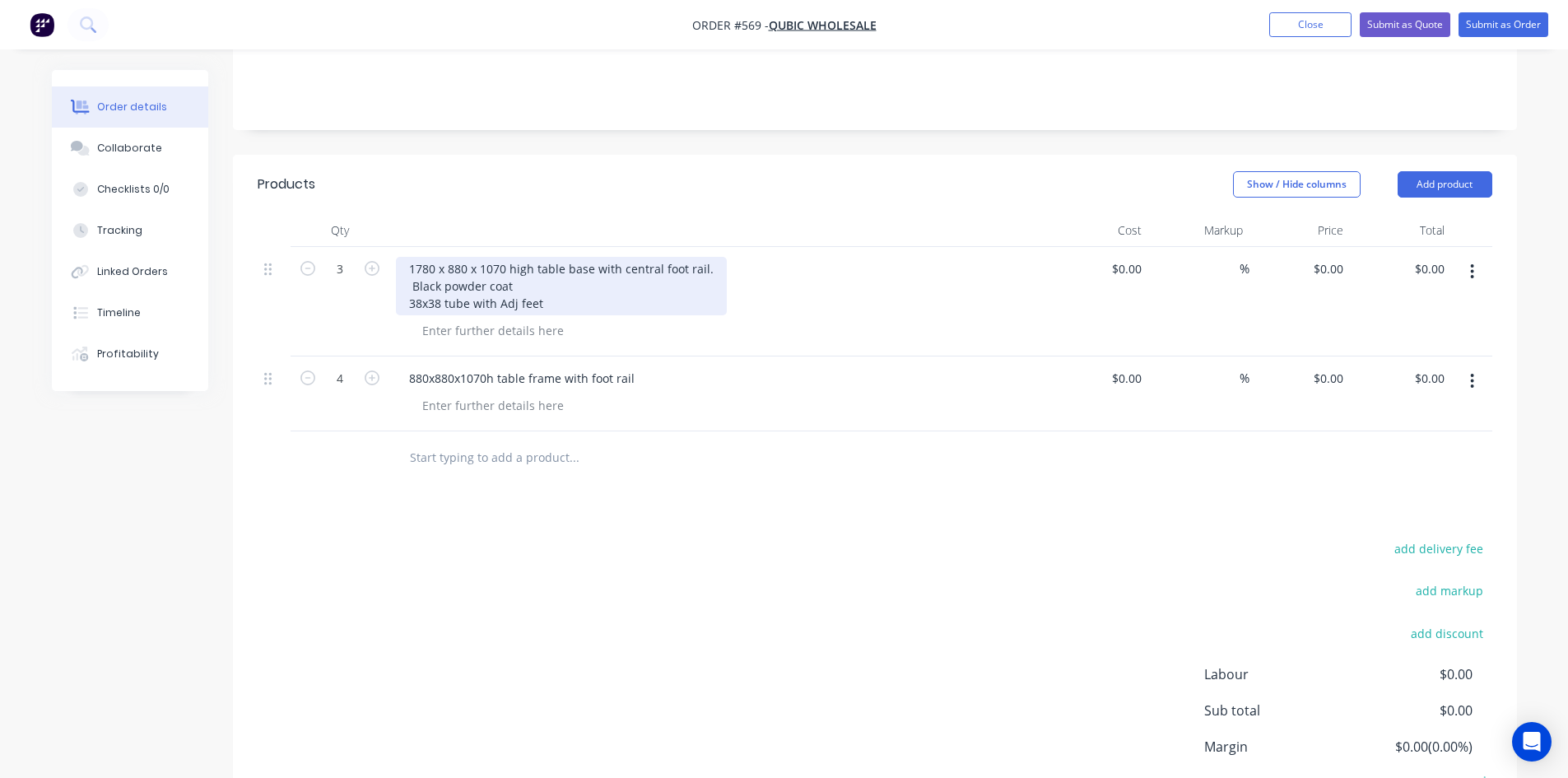
click at [655, 257] on div "1780 x 880 x 1070 high table base with central foot rail. Black powder coat 38x…" at bounding box center [561, 286] width 331 height 59
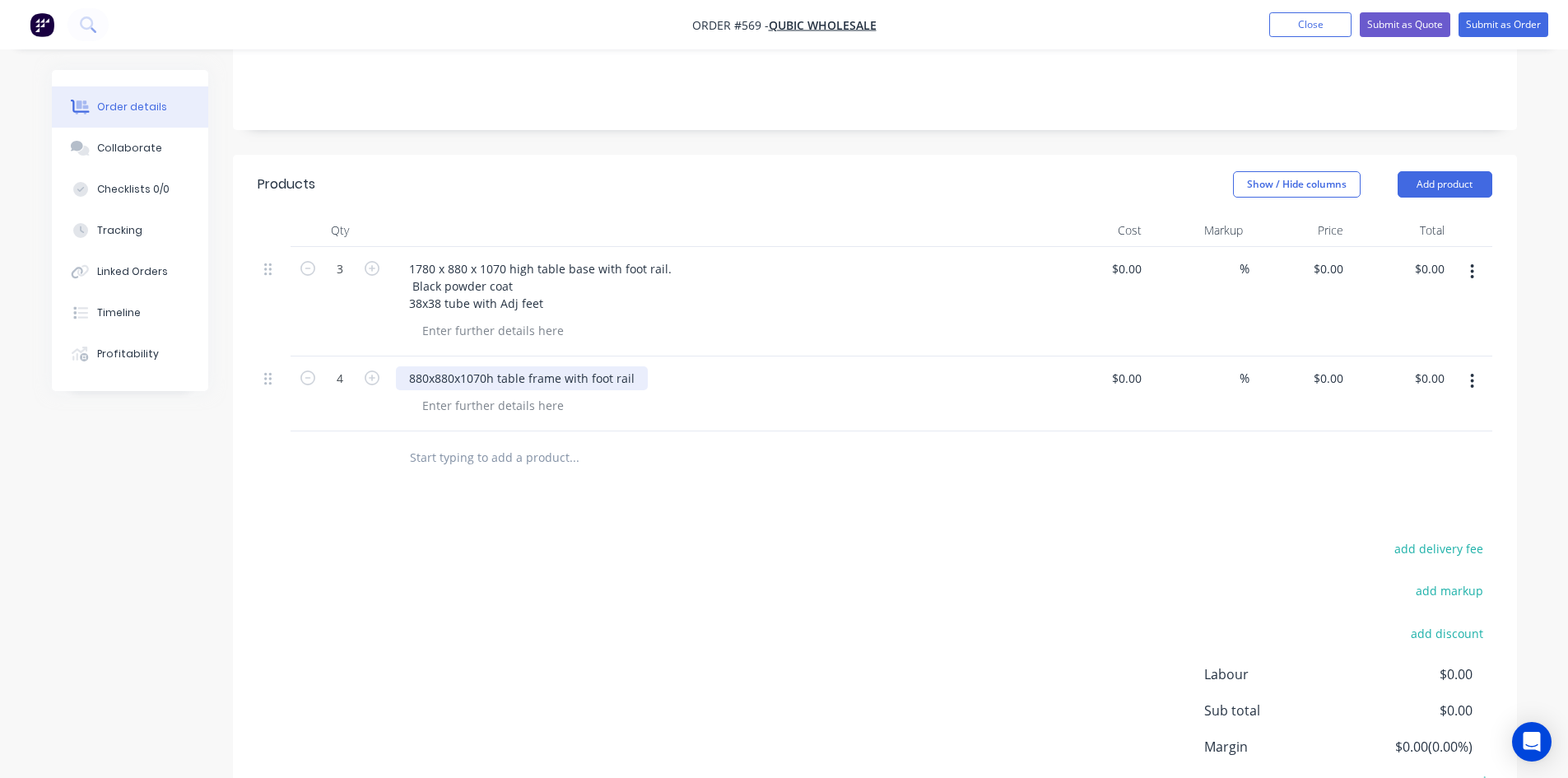
click at [642, 366] on div "880x880x1070h table frame with foot rail" at bounding box center [522, 378] width 252 height 24
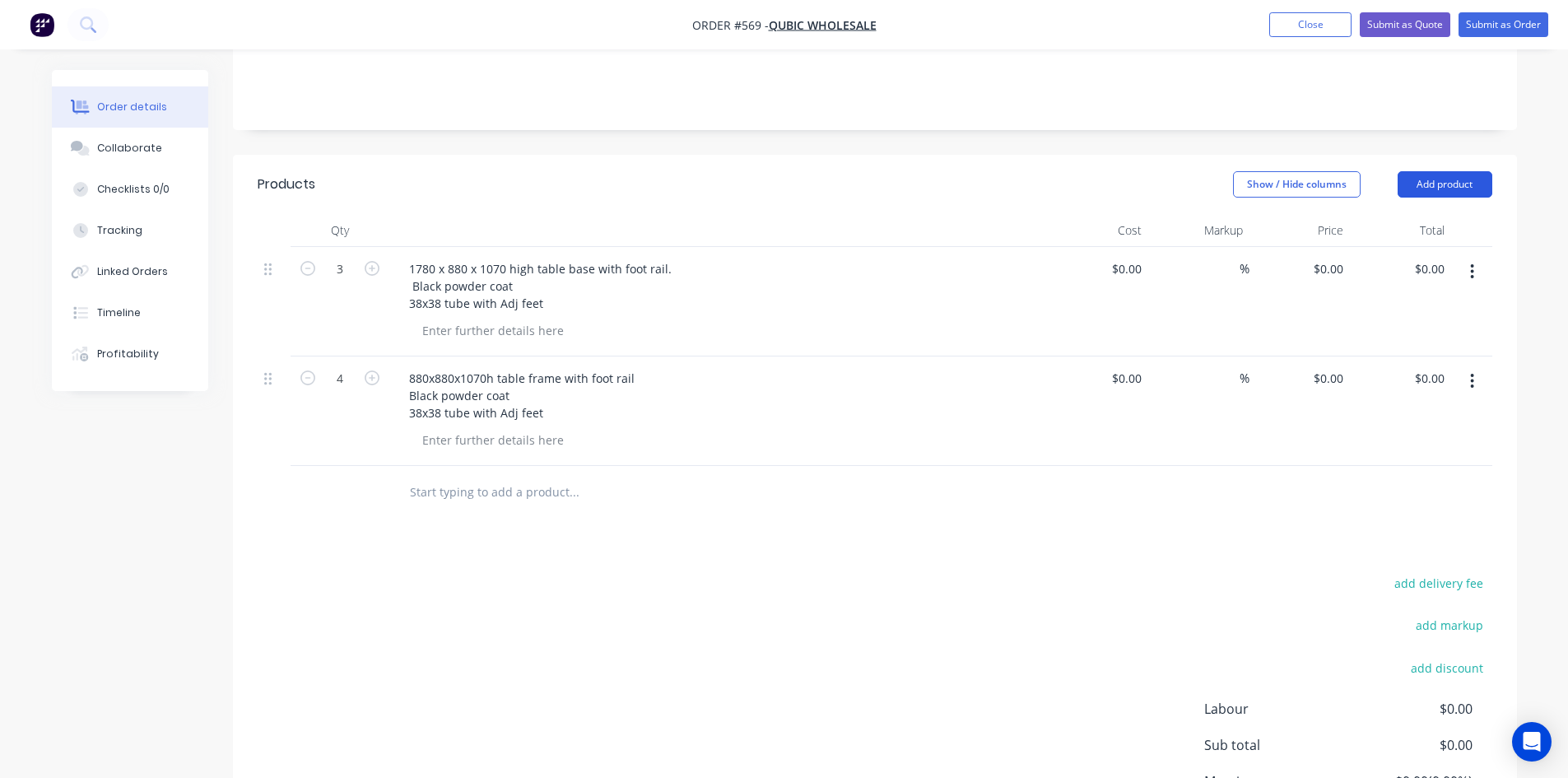
click at [1436, 171] on button "Add product" at bounding box center [1444, 184] width 94 height 26
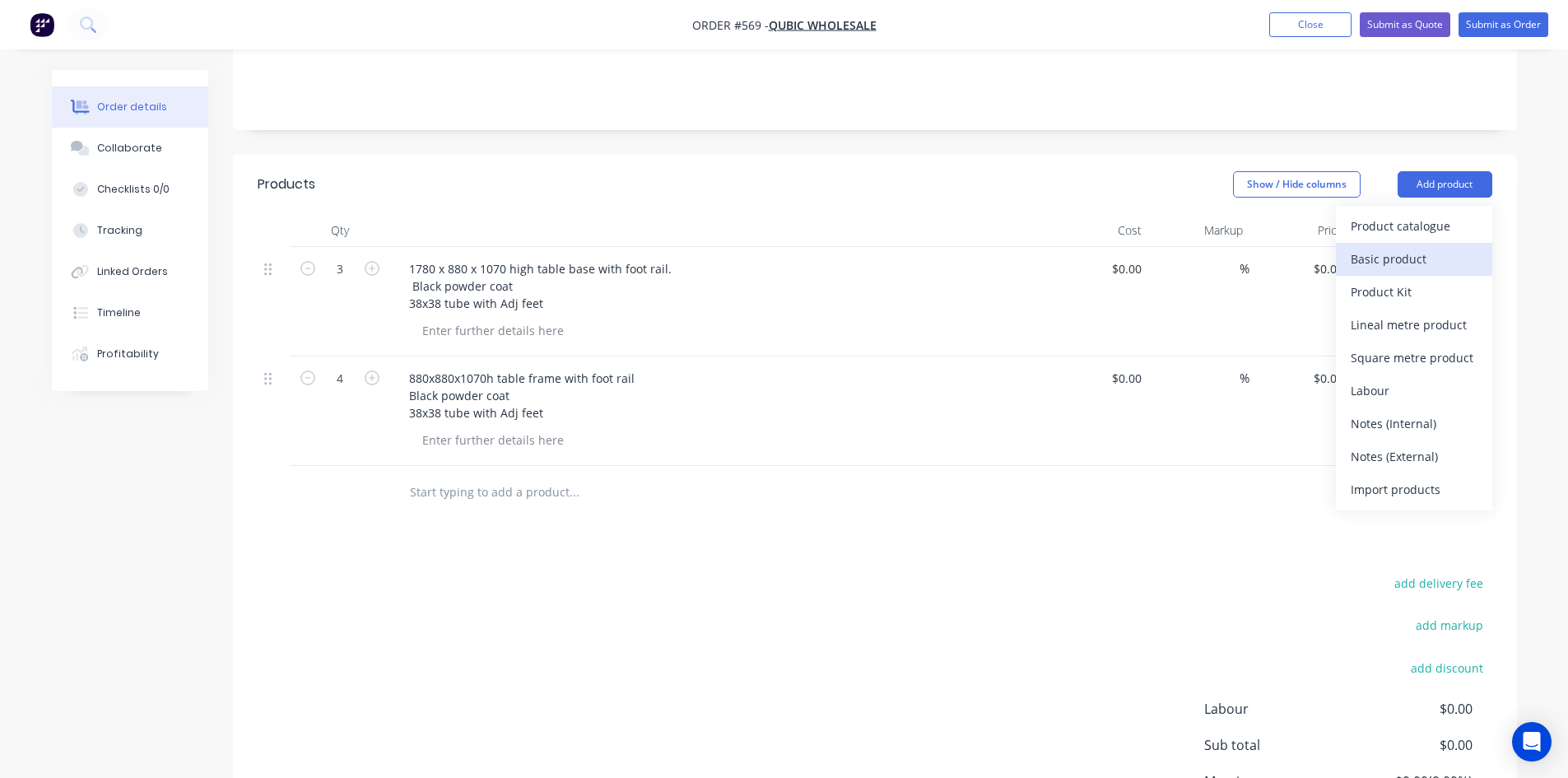
click at [1422, 247] on div "Basic product" at bounding box center [1413, 259] width 127 height 24
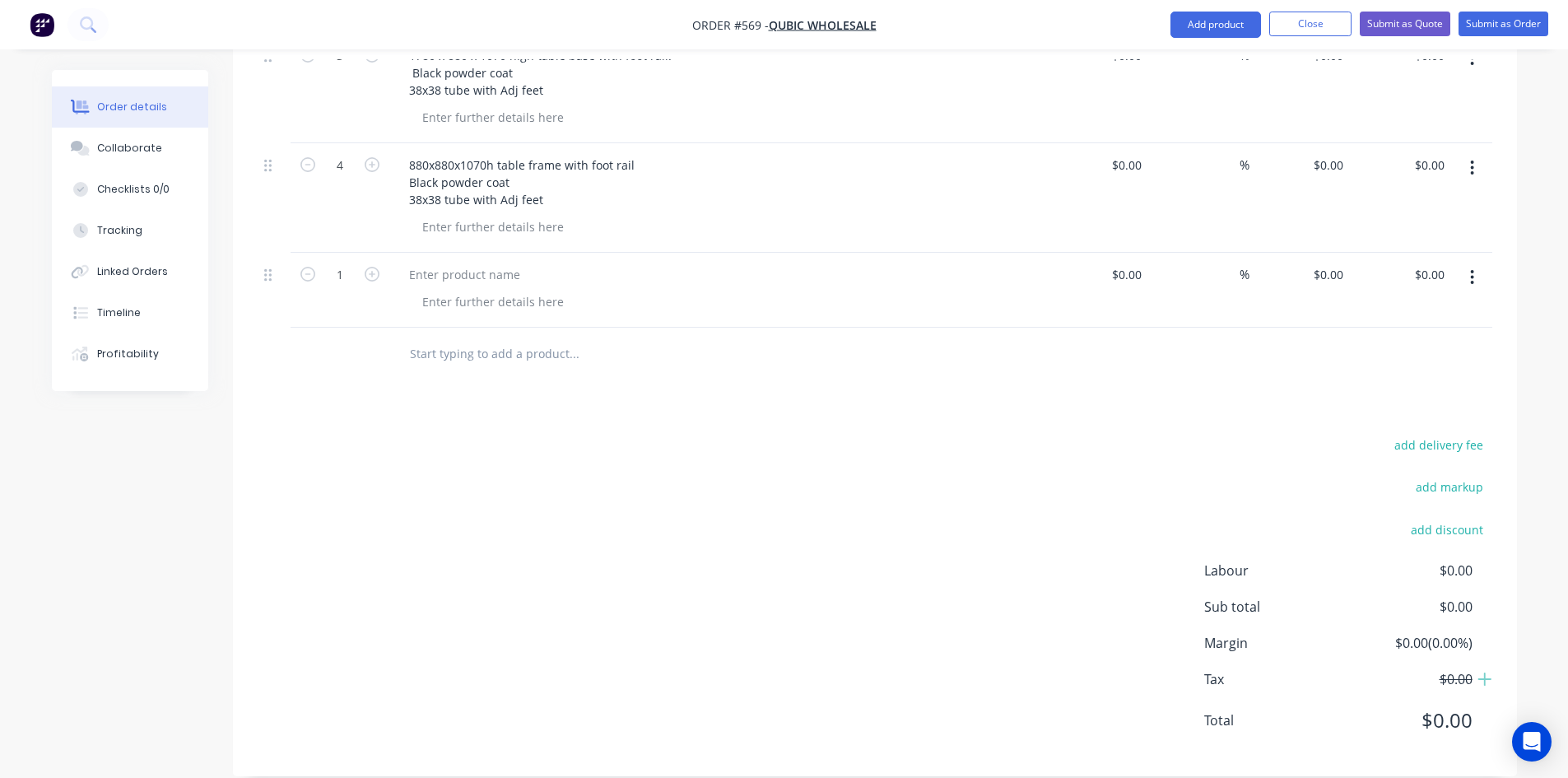
scroll to position [460, 0]
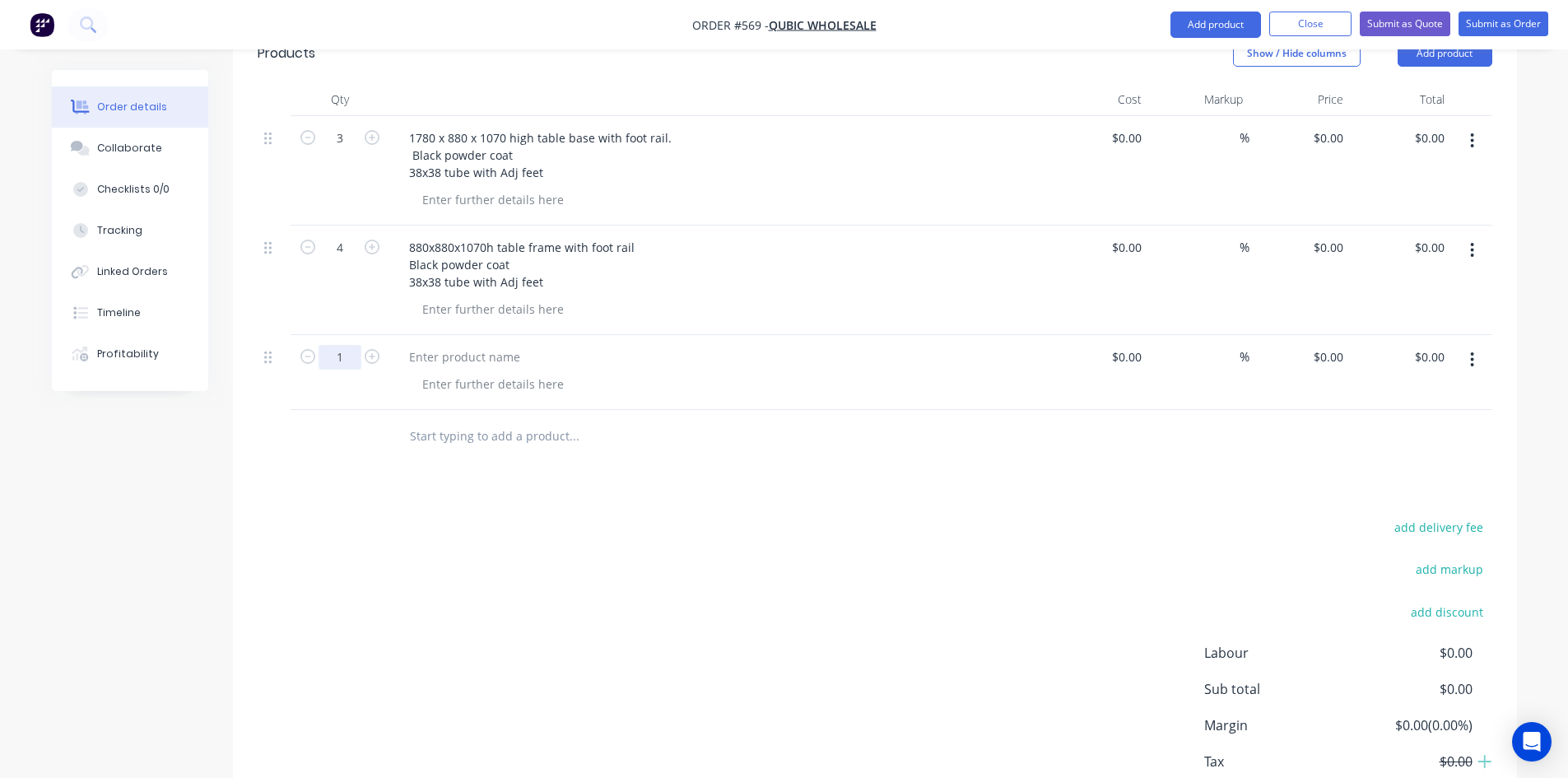
click at [353, 345] on input "1" at bounding box center [340, 357] width 43 height 25
click at [562, 260] on div "880x880x1070h table frame with foot rail Black powder coat 38x38 tube with Adj …" at bounding box center [522, 264] width 252 height 59
drag, startPoint x: 501, startPoint y: 248, endPoint x: 696, endPoint y: 248, distance: 195.0
click at [716, 243] on div "880x880x1070h table frame with foot rail Black powder coat 38x38 tube with Adj …" at bounding box center [718, 264] width 645 height 59
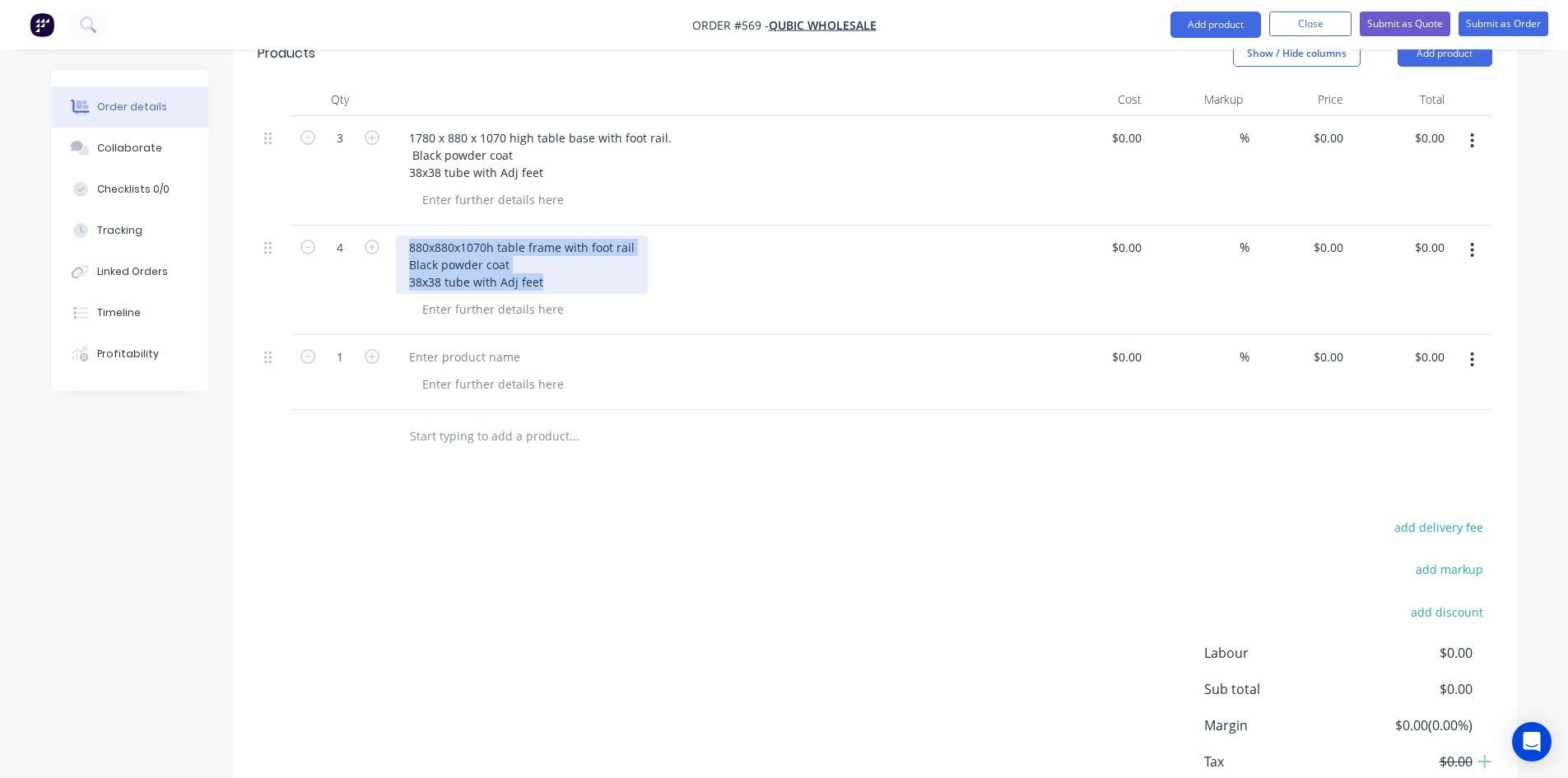
drag, startPoint x: 551, startPoint y: 261, endPoint x: 398, endPoint y: 225, distance: 157.2
click at [398, 235] on div "880x880x1070h table frame with foot rail Black powder coat 38x38 tube with Adj …" at bounding box center [522, 264] width 252 height 59
copy div "880x880x1070h table frame with foot rail Black powder coat 38x38 tube with Adj …"
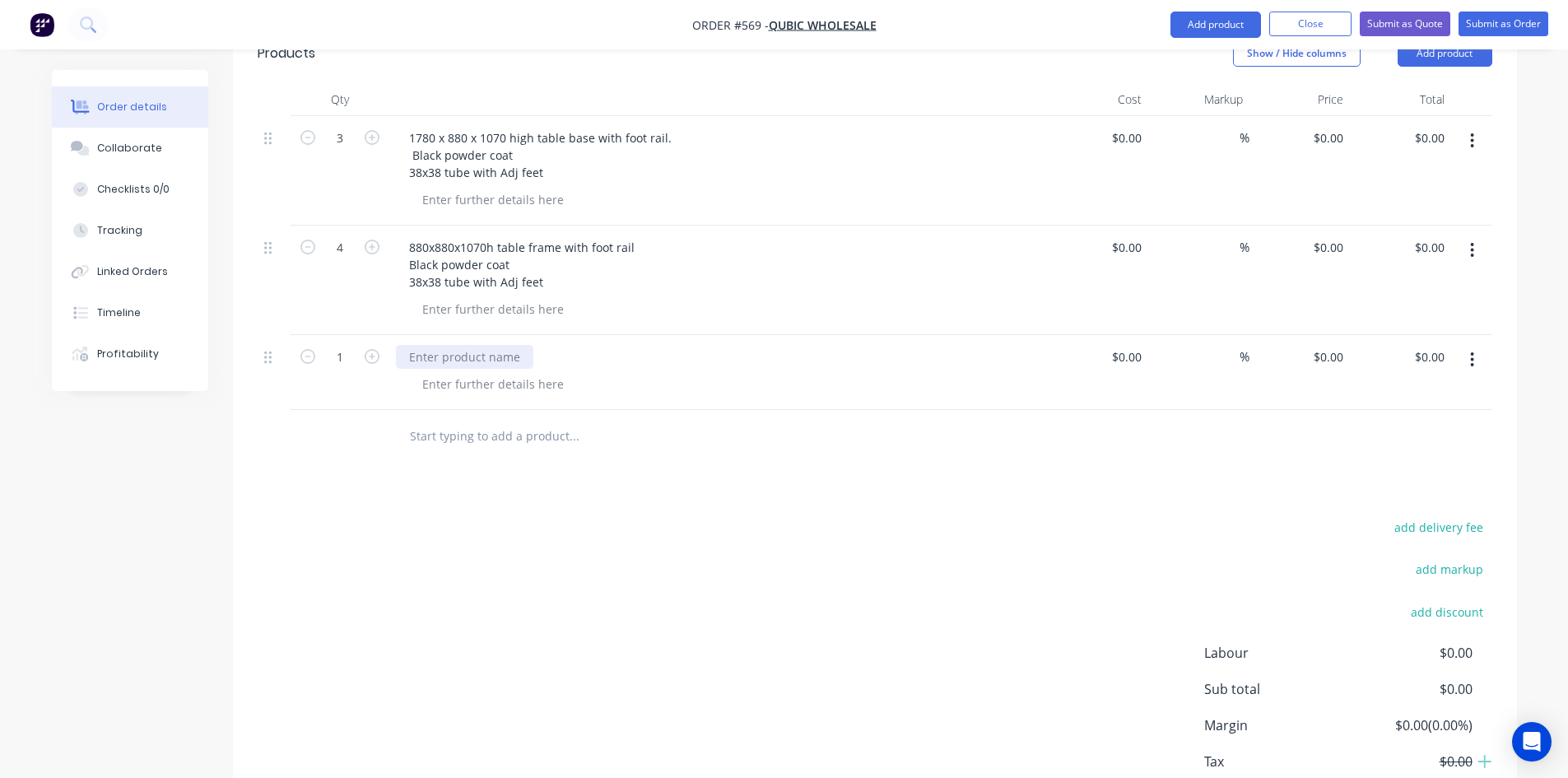
click at [451, 345] on div at bounding box center [464, 357] width 137 height 24
paste div
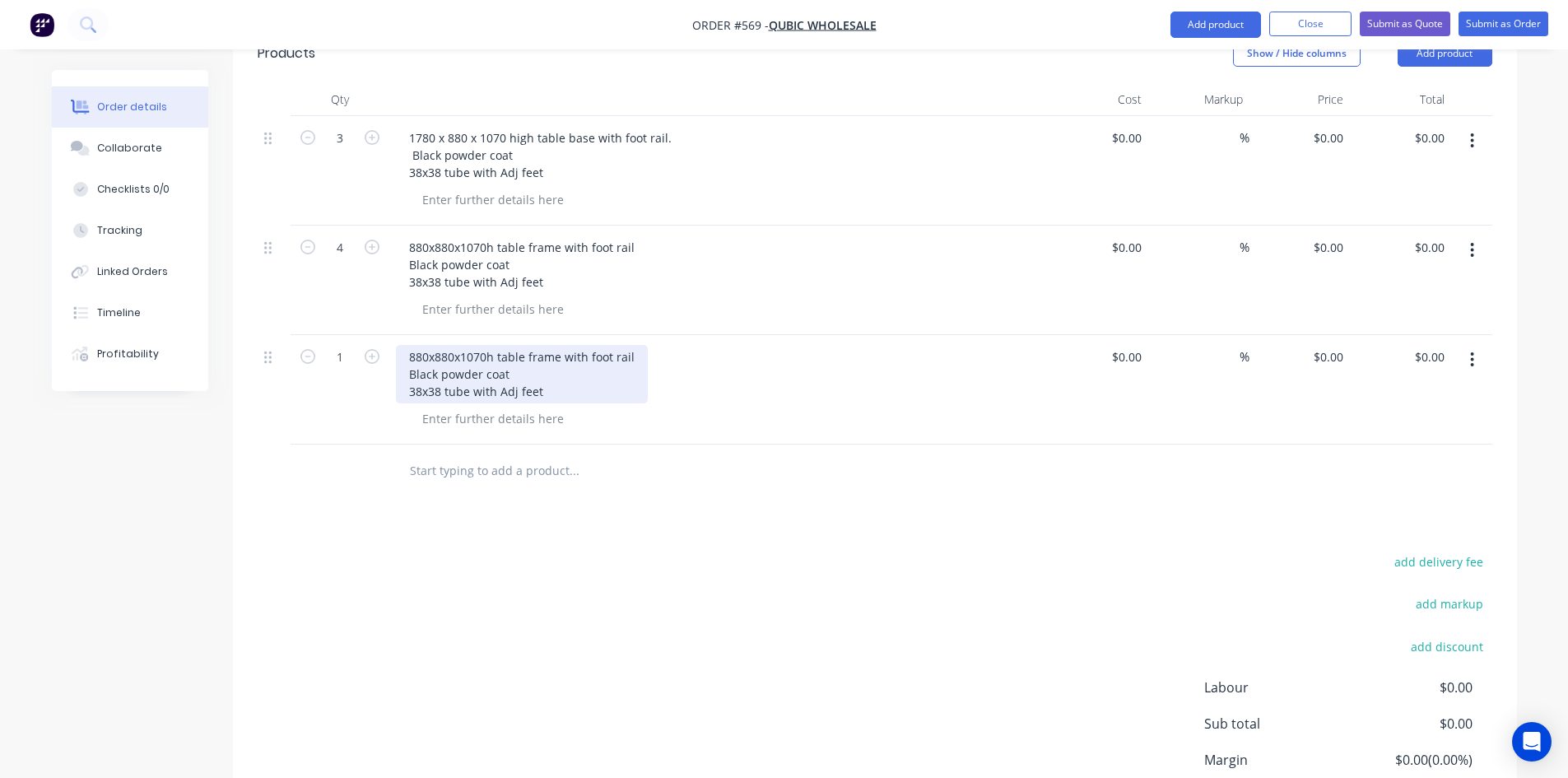
click at [452, 345] on div "880x880x1070h table frame with foot rail Black powder coat 38x38 tube with Adj …" at bounding box center [522, 374] width 252 height 59
click at [346, 345] on input "1" at bounding box center [340, 357] width 43 height 25
type input "2"
click at [882, 380] on div "2380x780x1070h table frame with foot rail Black powder coat 38x38 tube with Adj…" at bounding box center [718, 389] width 658 height 110
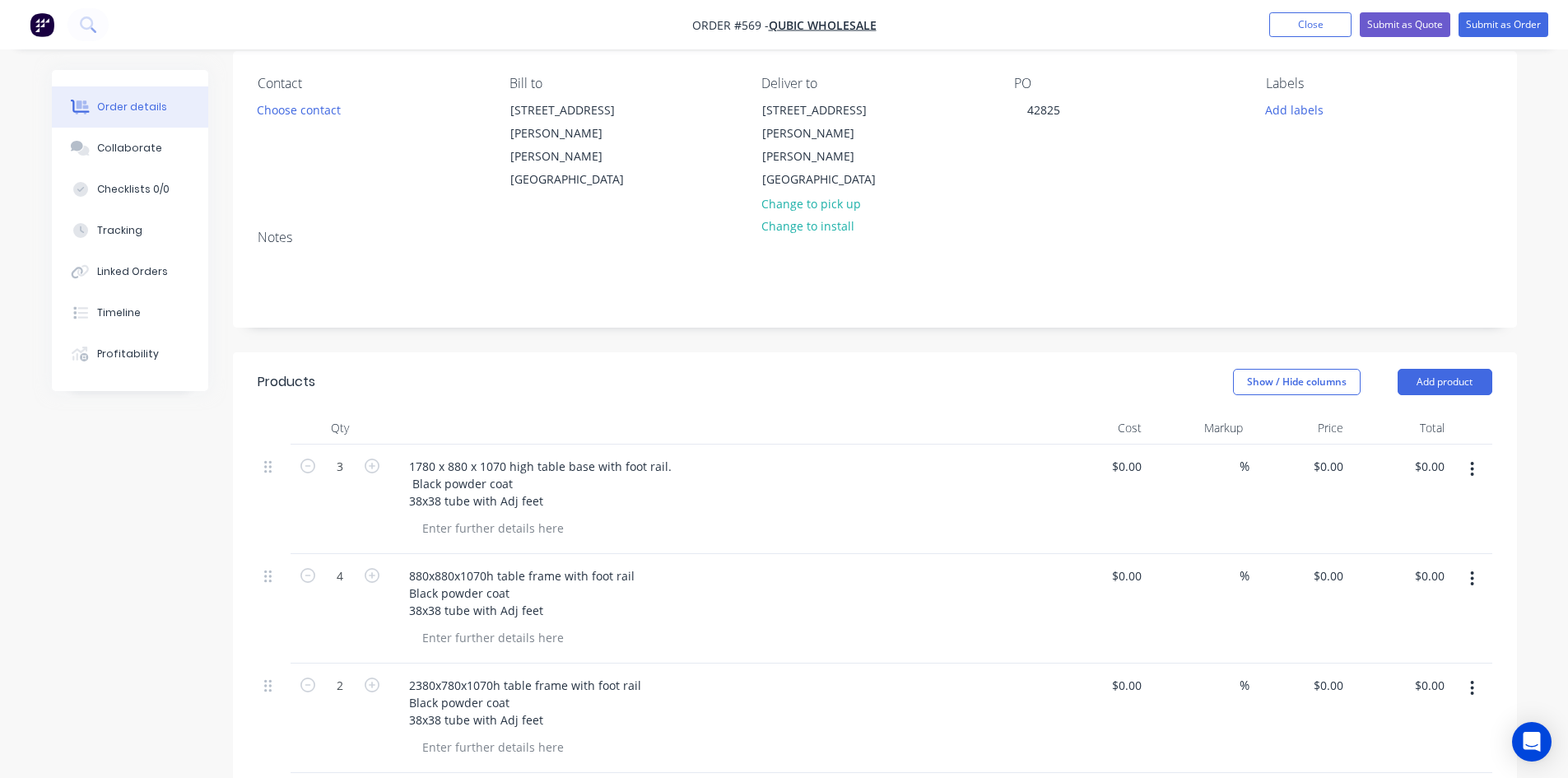
scroll to position [131, 0]
click at [1334, 455] on input "0" at bounding box center [1340, 467] width 19 height 24
type input "$270.00"
type input "$810.00"
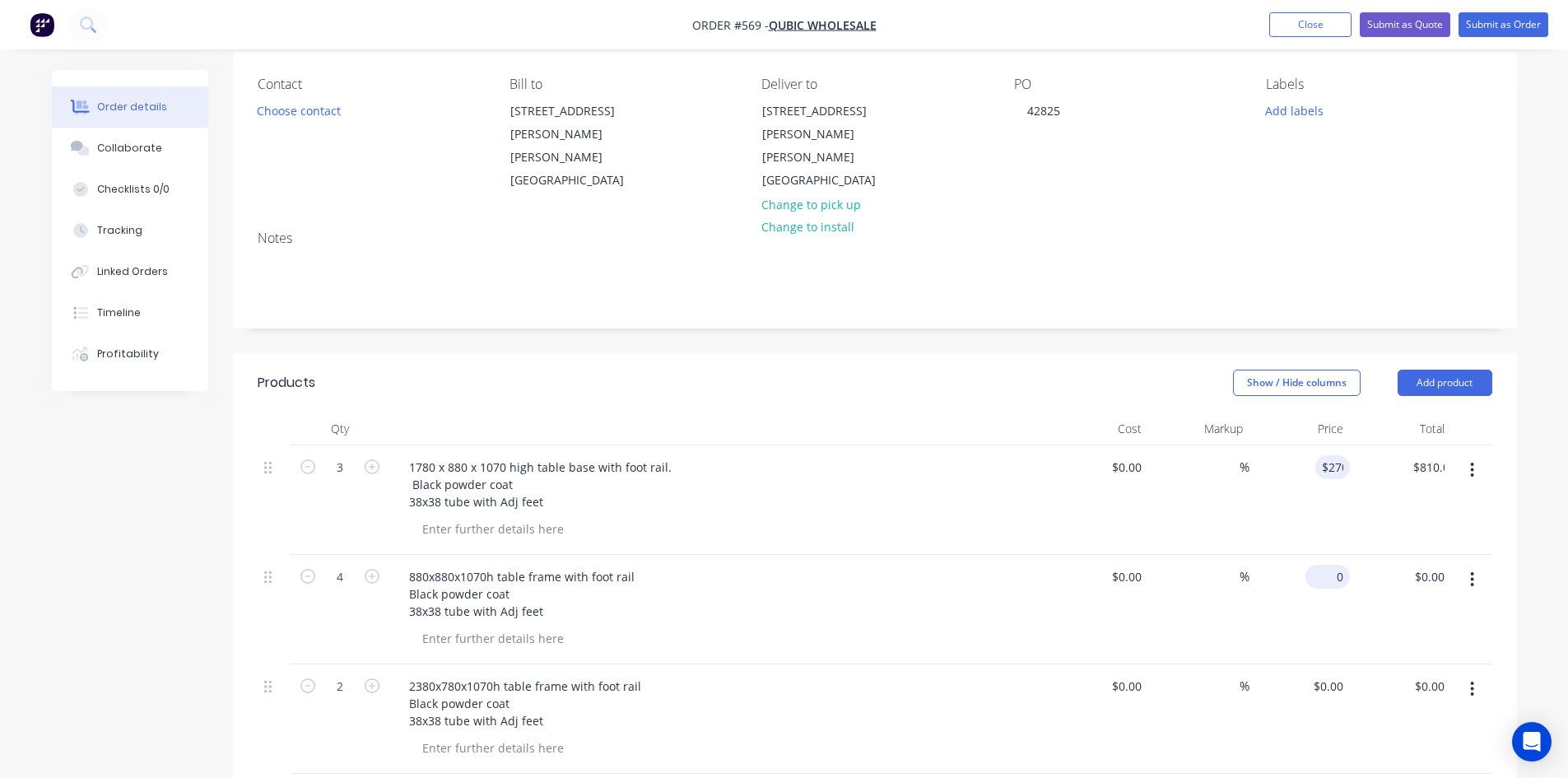
click at [1331, 564] on div "0 $0.00" at bounding box center [1331, 576] width 37 height 24
type input "$225.00"
type input "$900.00"
click at [1331, 674] on div "0 0" at bounding box center [1340, 686] width 19 height 24
type input "$310.00"
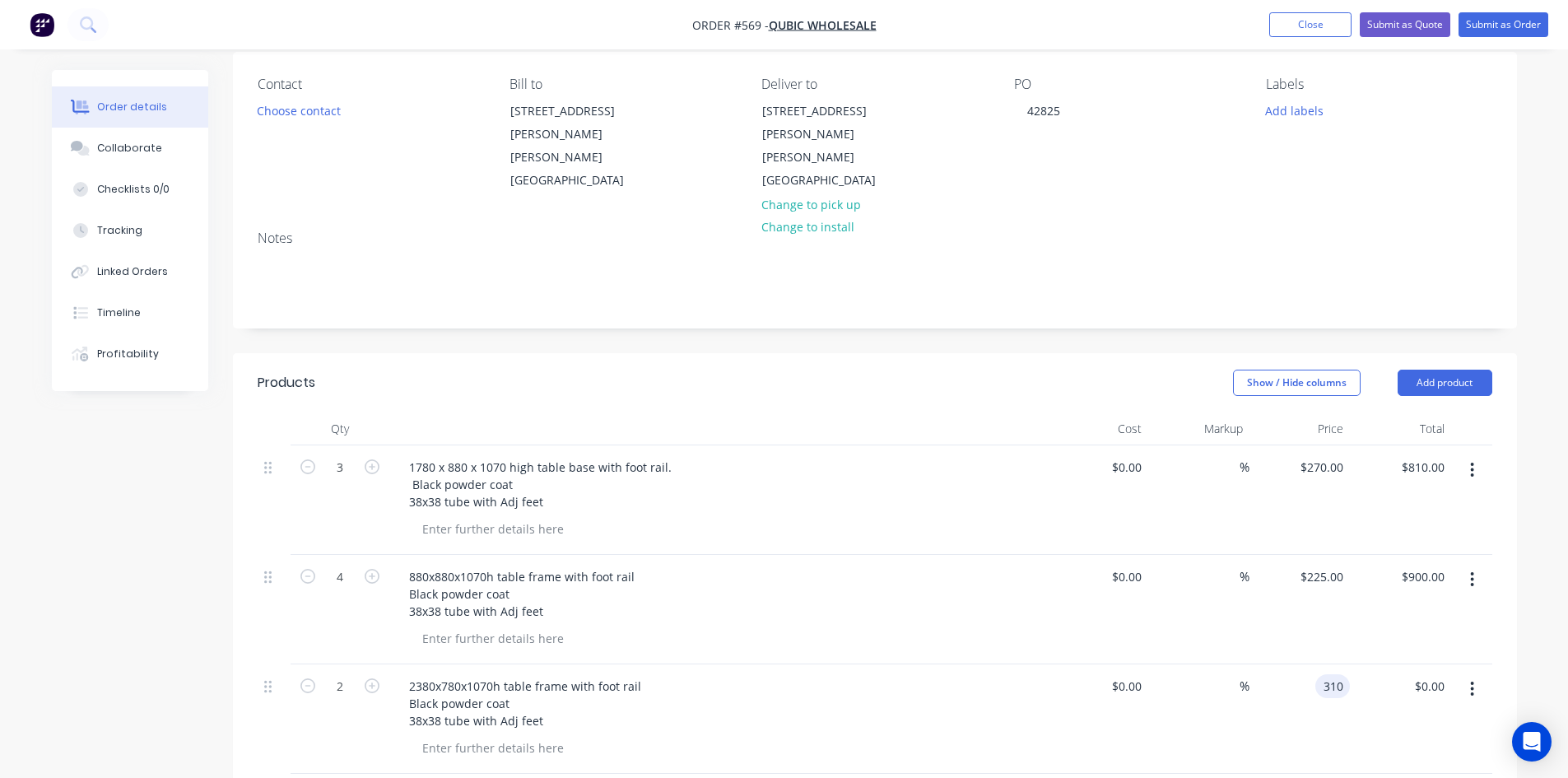
type input "$620.00"
click at [1296, 711] on div "$310.00 $310.00" at bounding box center [1299, 718] width 101 height 110
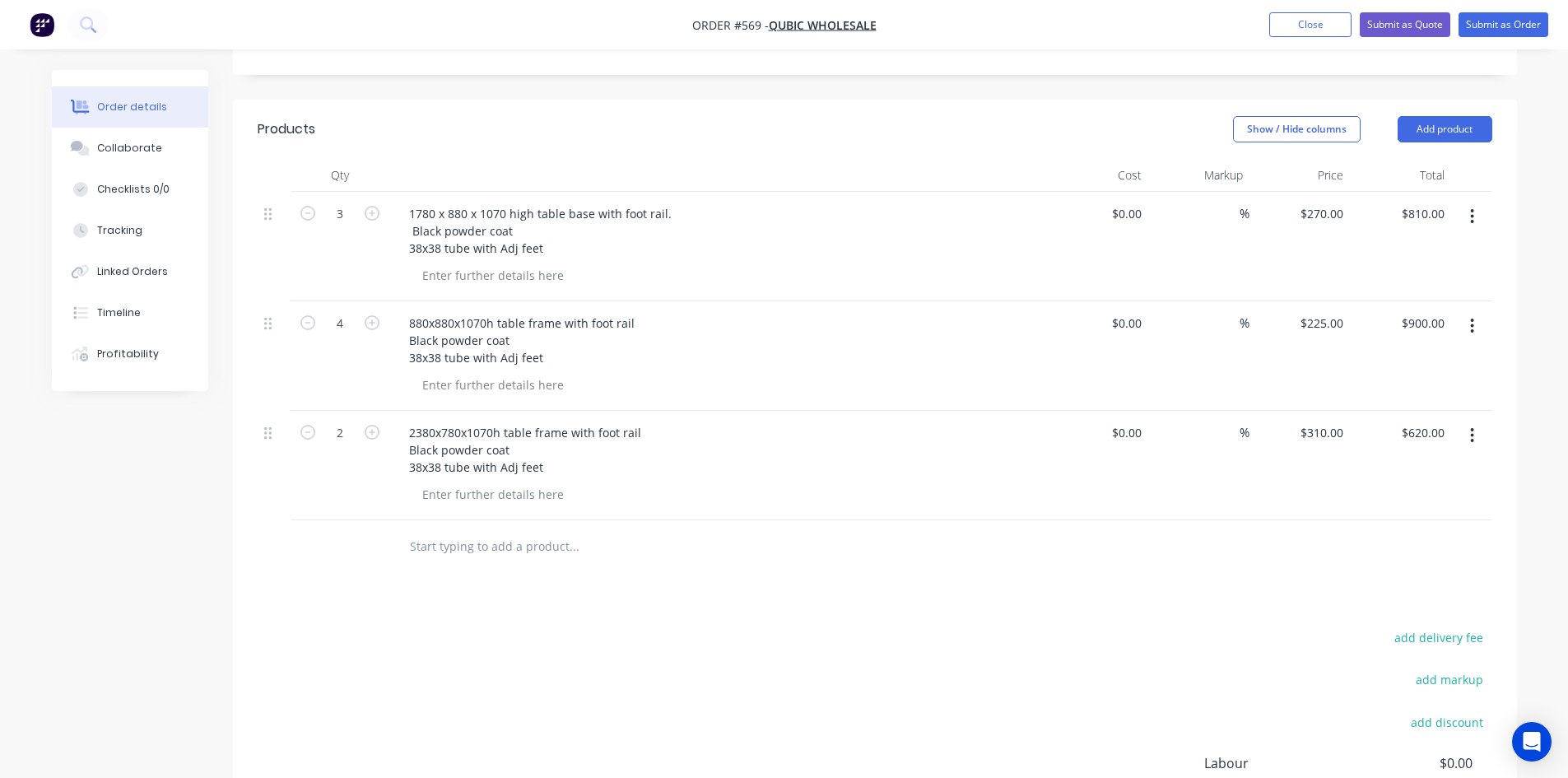
scroll to position [213, 0]
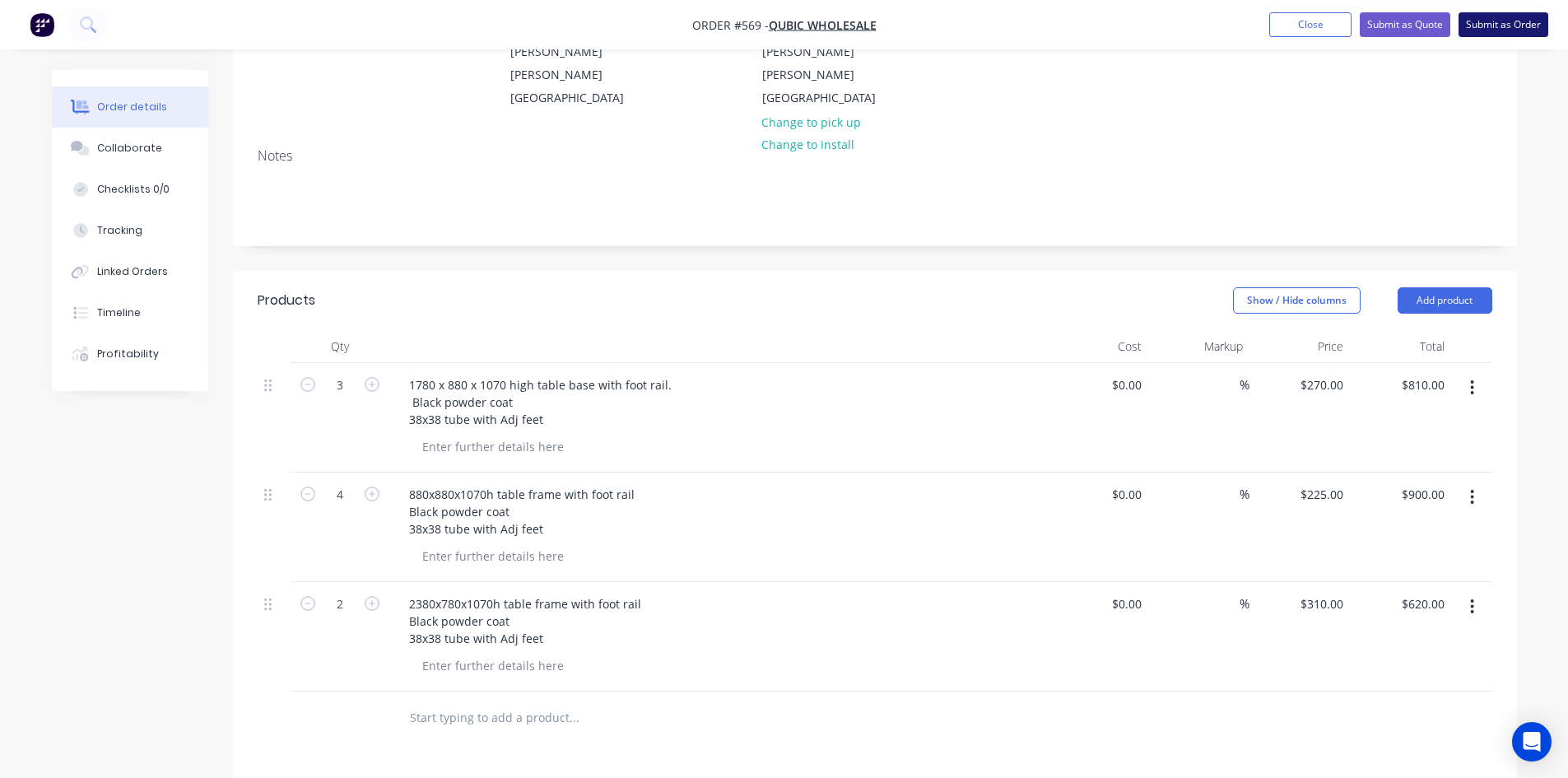
click at [1505, 25] on button "Submit as Order" at bounding box center [1502, 25] width 89 height 25
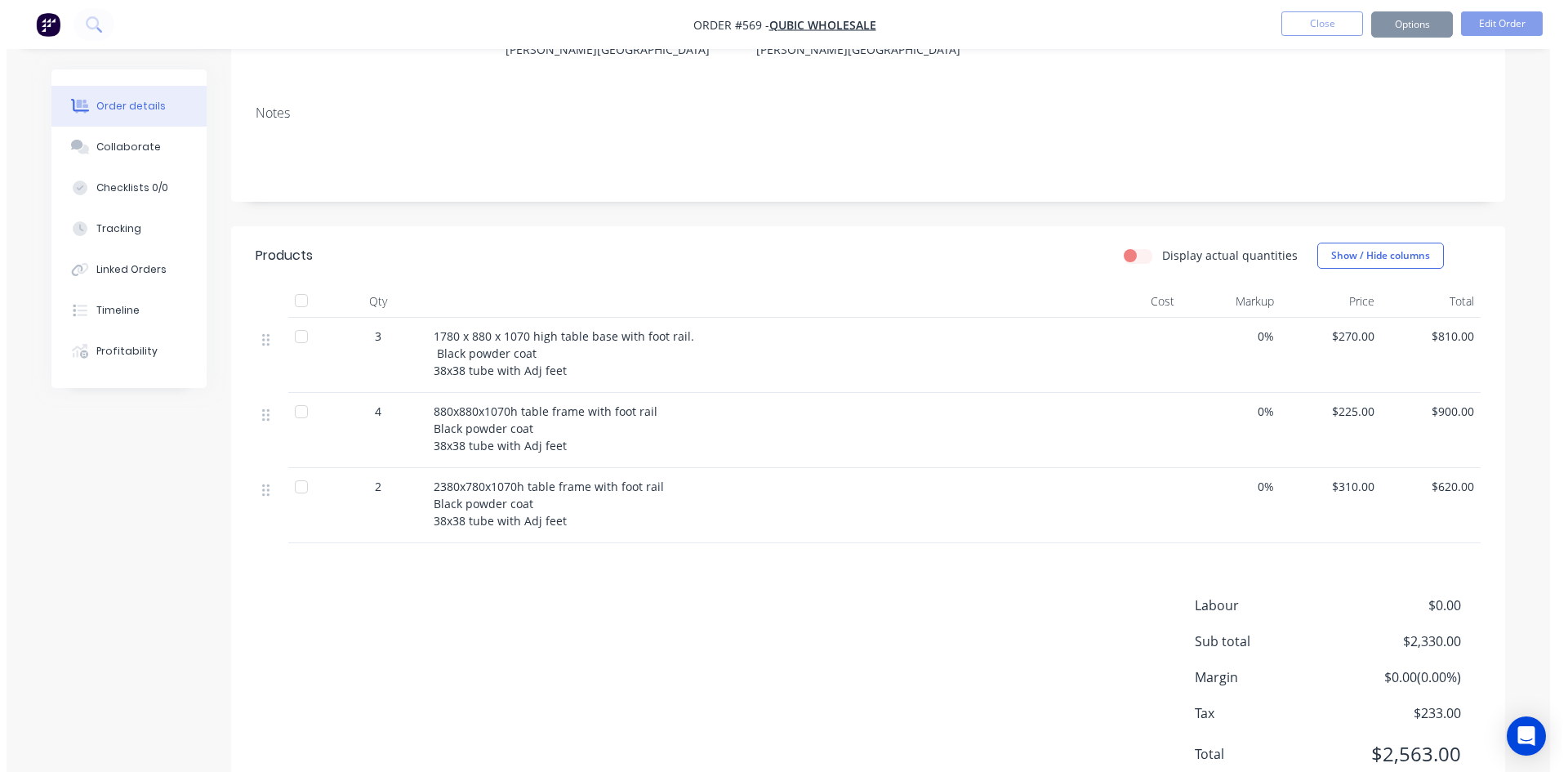
scroll to position [0, 0]
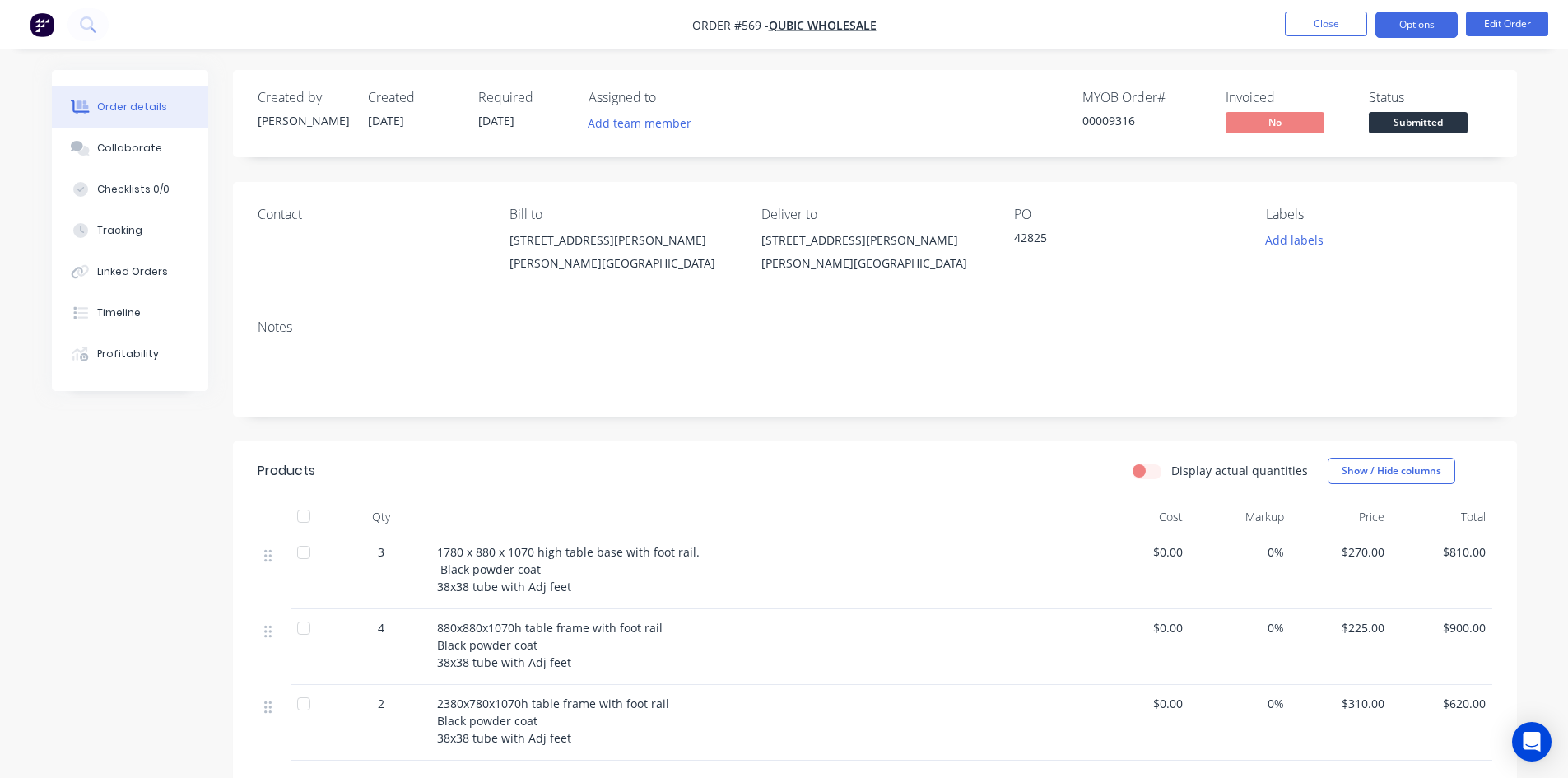
click at [1393, 20] on button "Options" at bounding box center [1416, 25] width 83 height 26
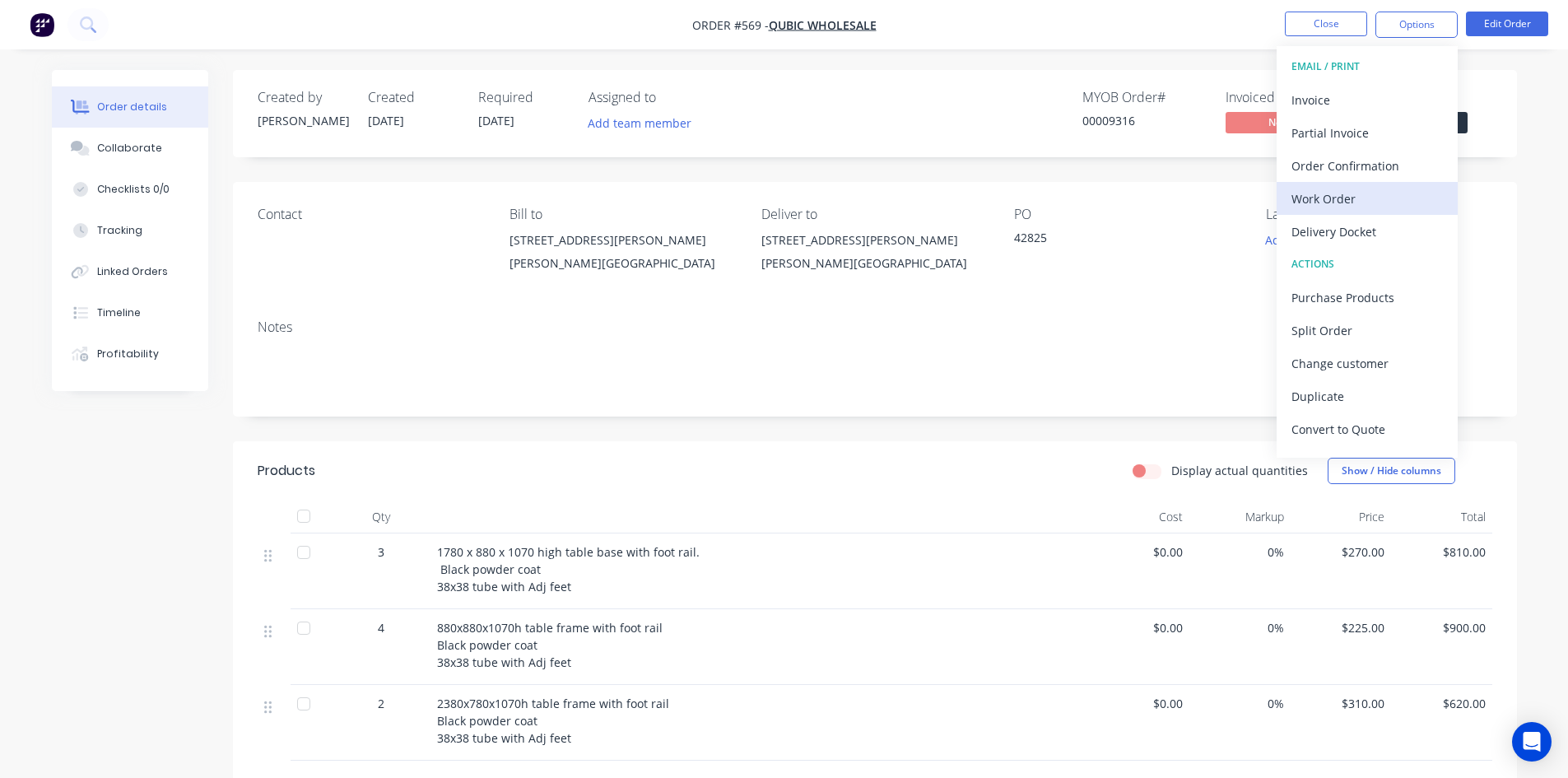
click at [1365, 203] on div "Work Order" at bounding box center [1367, 198] width 152 height 24
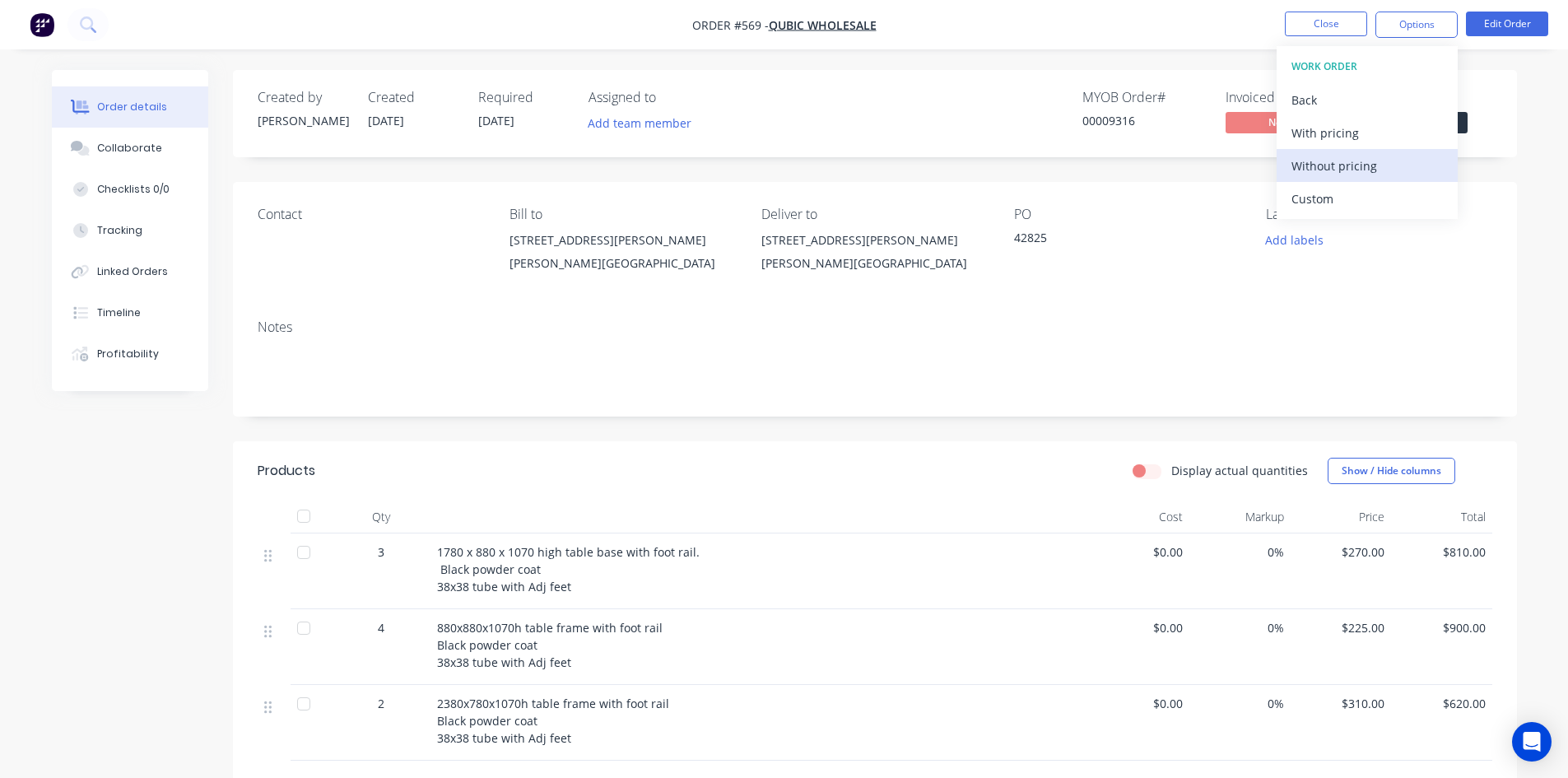
click at [1355, 169] on div "Without pricing" at bounding box center [1367, 166] width 152 height 24
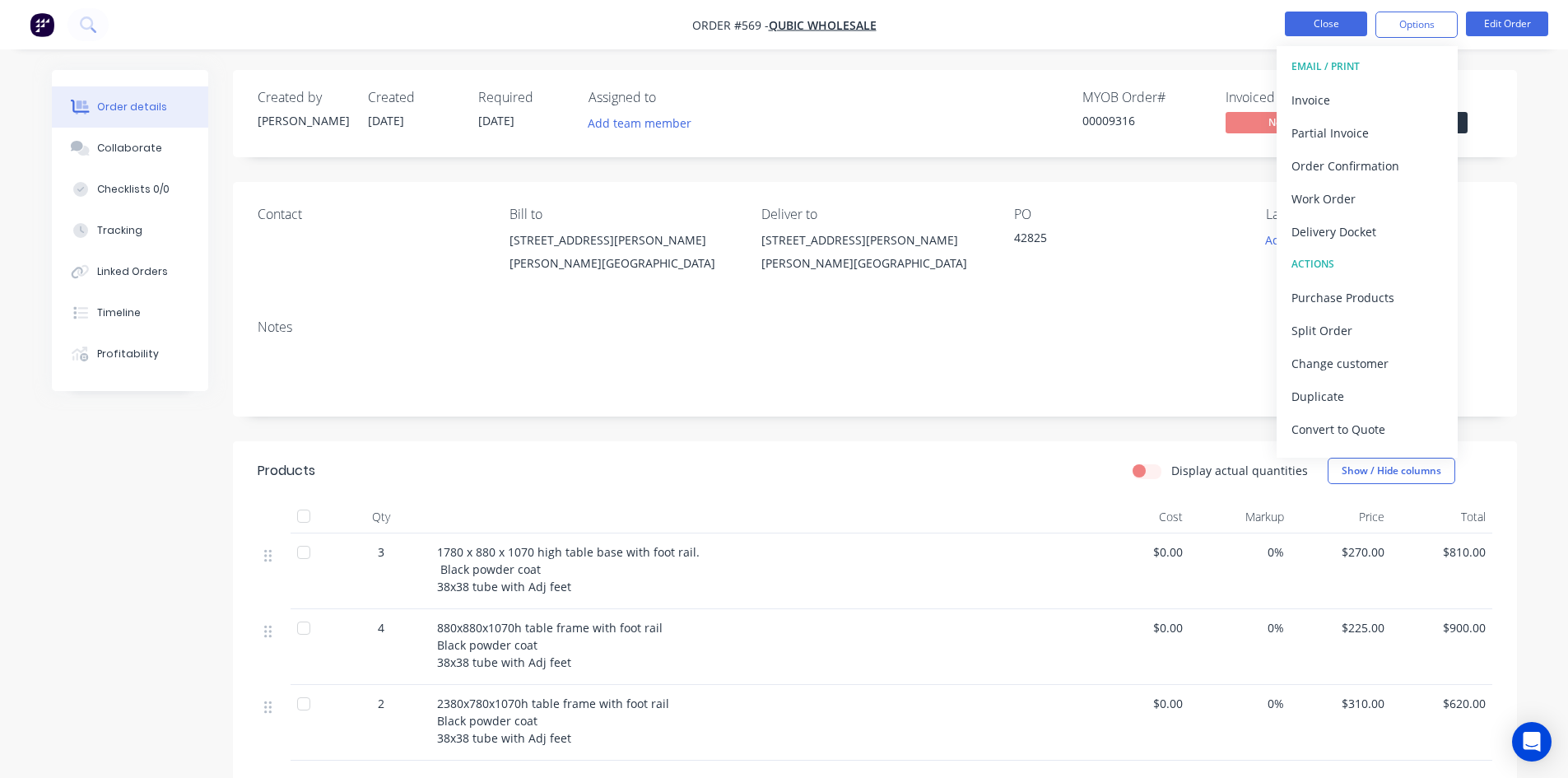
click at [1315, 15] on button "Close" at bounding box center [1325, 24] width 83 height 25
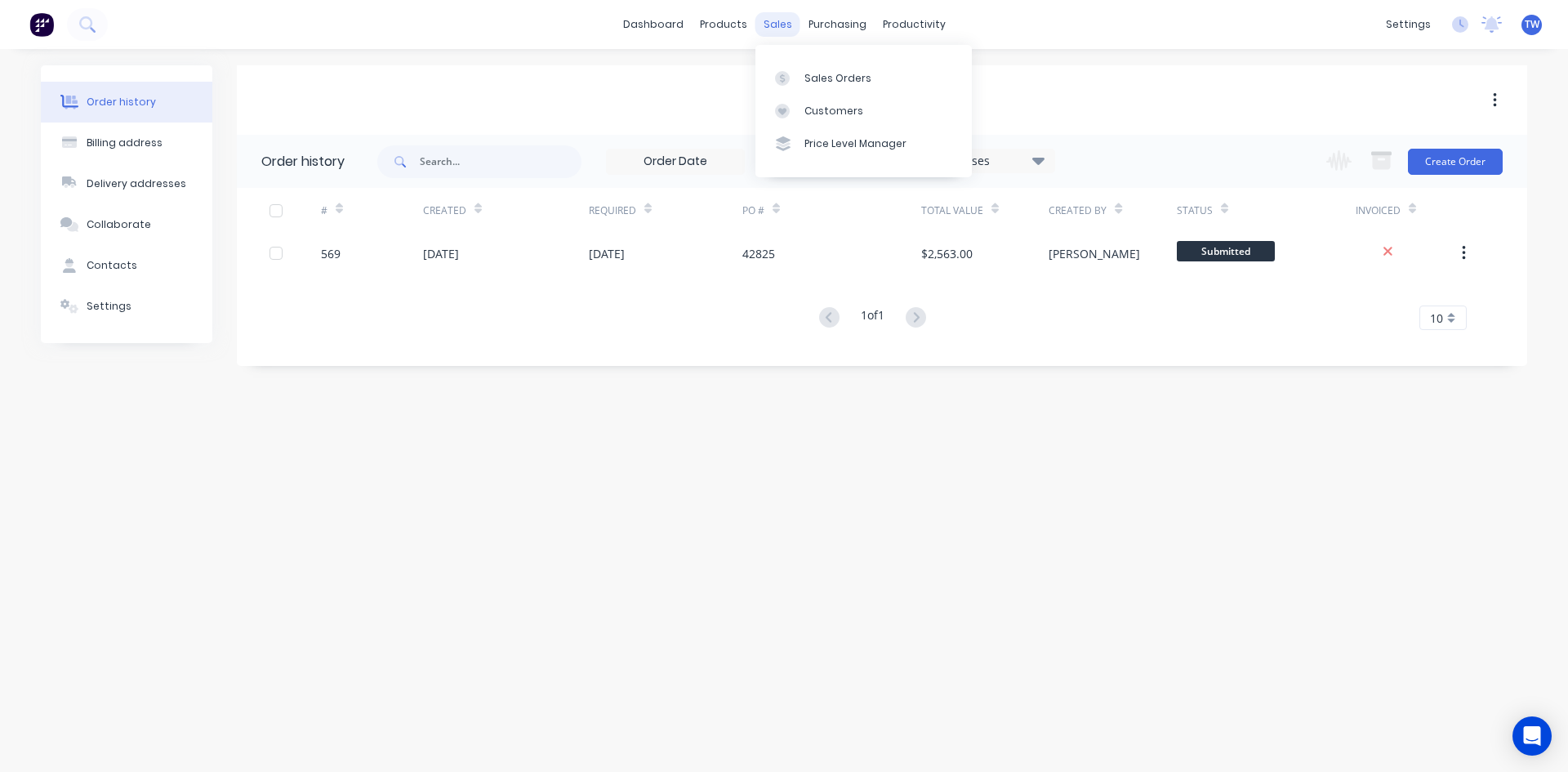
click at [786, 26] on div "sales" at bounding box center [777, 24] width 45 height 24
click at [816, 76] on div "Sales Orders" at bounding box center [837, 78] width 67 height 14
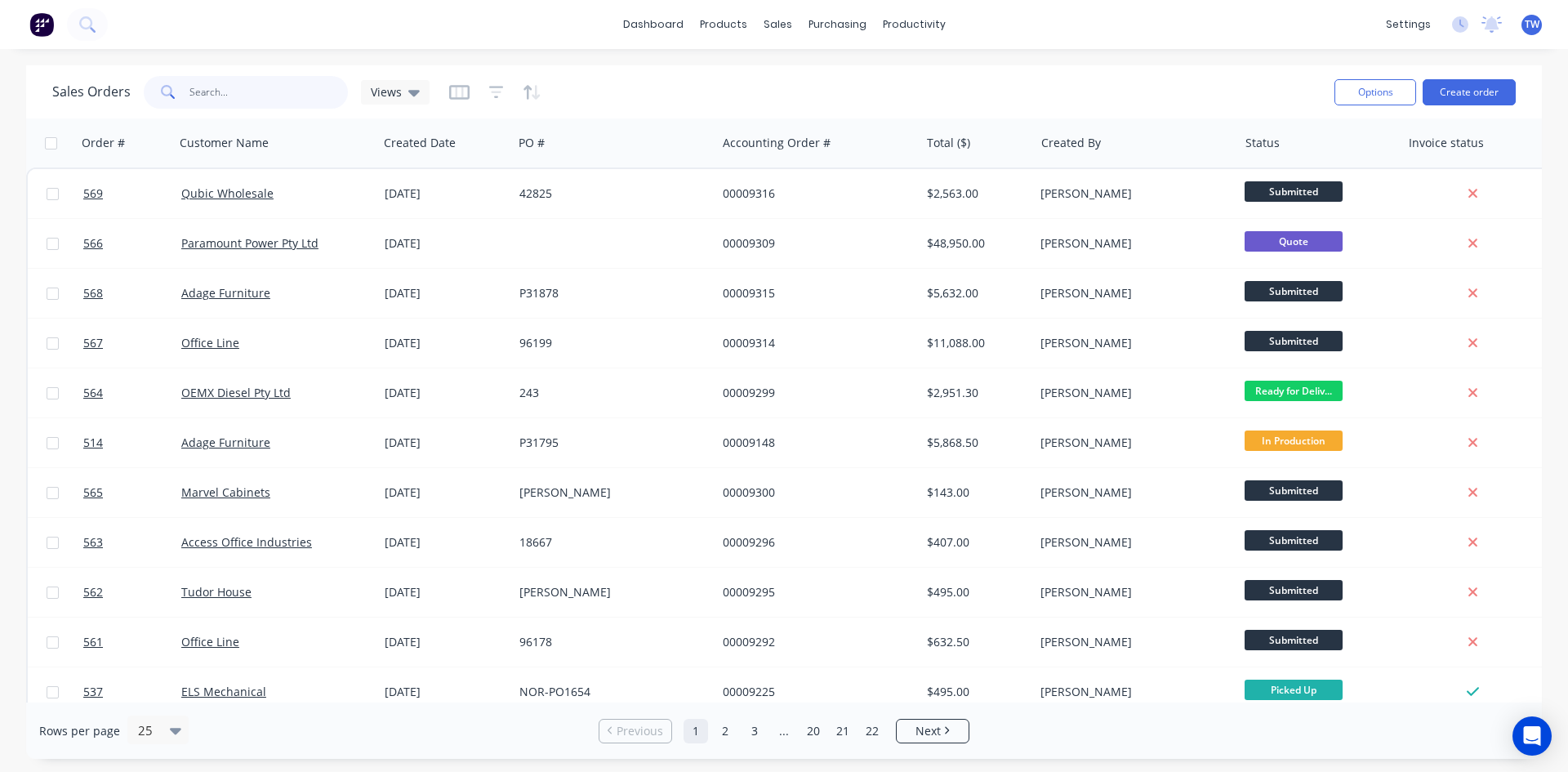
click at [263, 86] on input "text" at bounding box center [269, 92] width 160 height 33
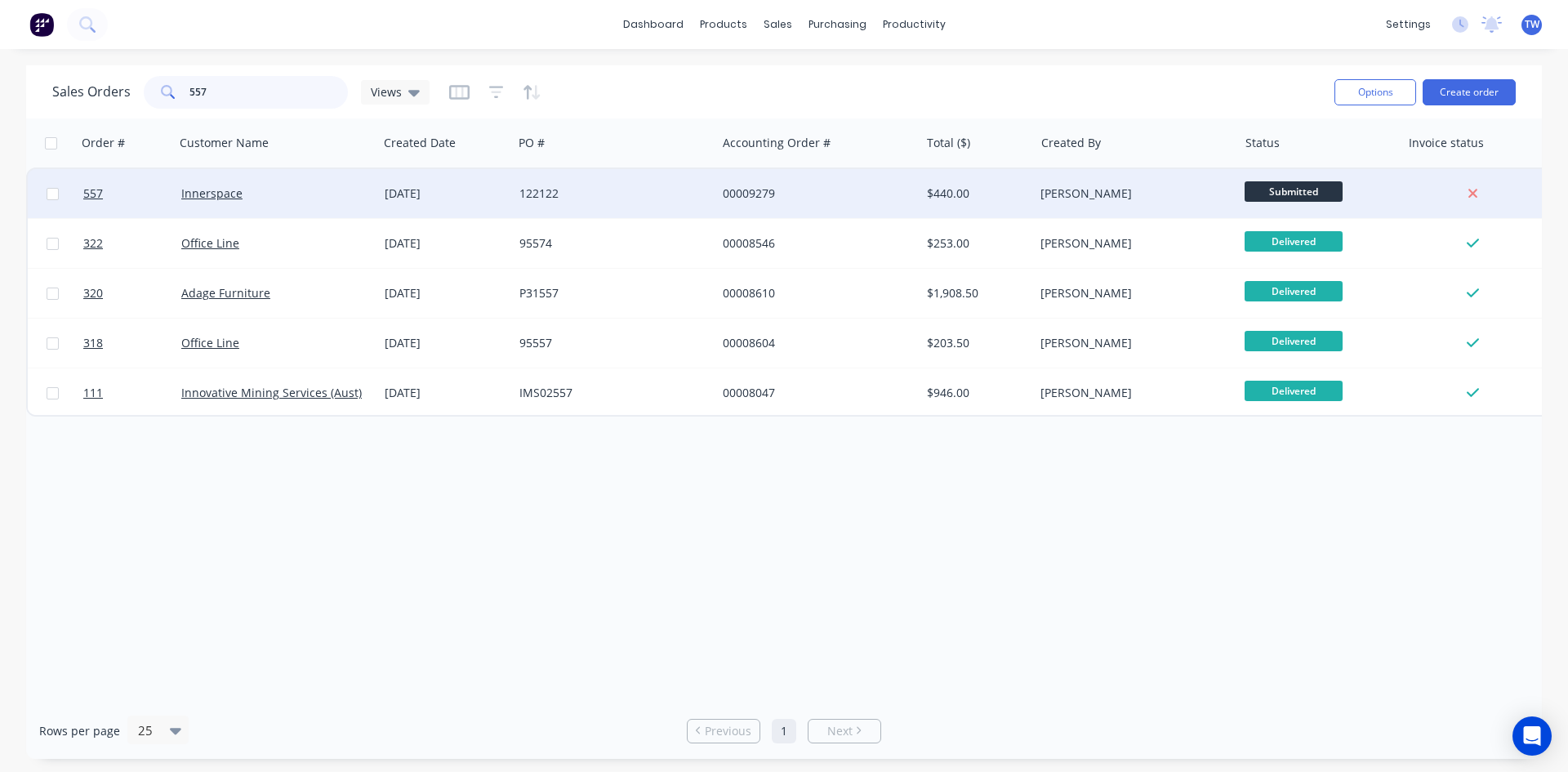
type input "557"
click at [1119, 191] on div "[PERSON_NAME]" at bounding box center [1131, 193] width 182 height 16
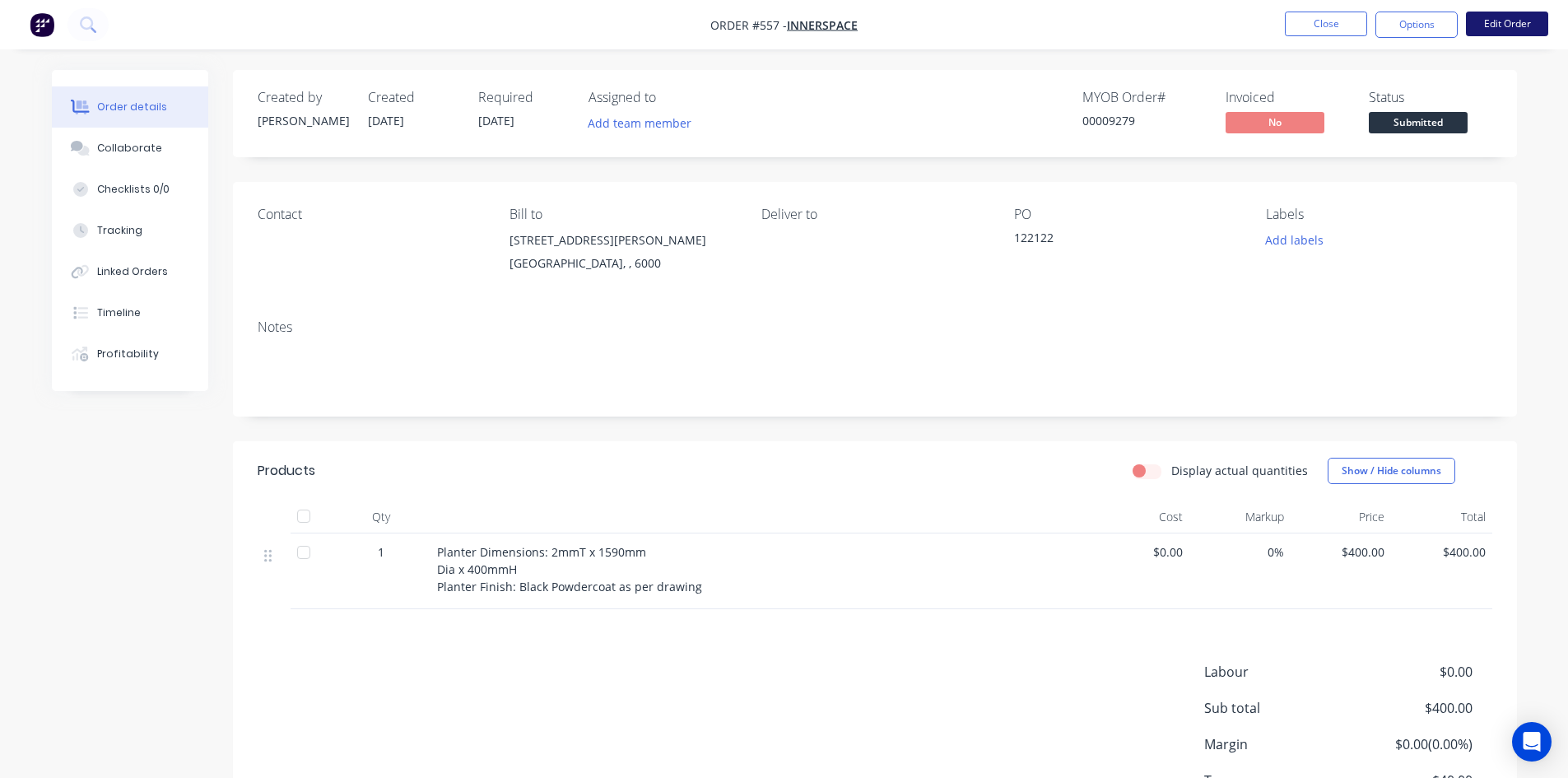
click at [1494, 20] on button "Edit Order" at bounding box center [1507, 24] width 83 height 25
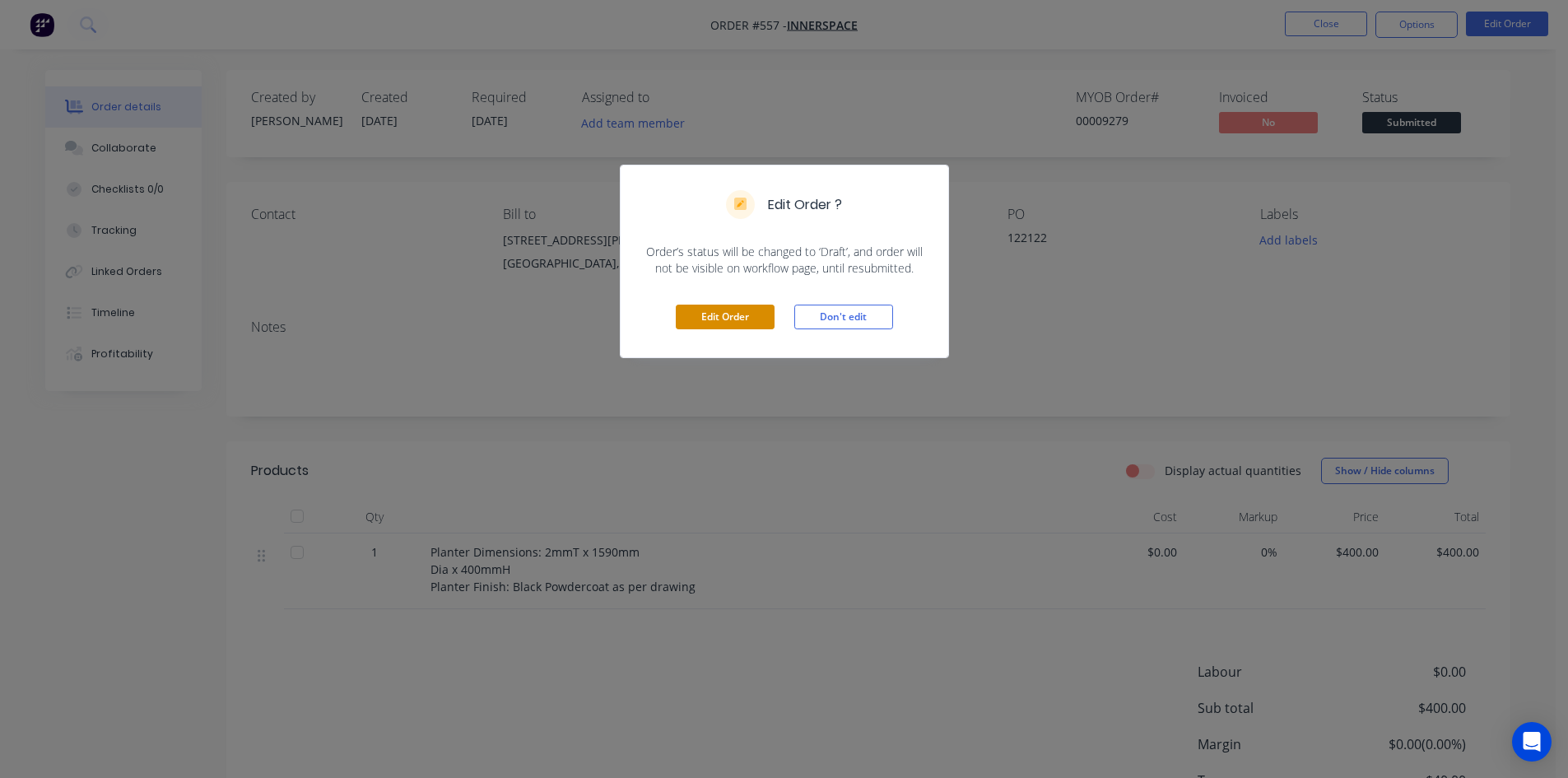
click at [703, 320] on button "Edit Order" at bounding box center [725, 317] width 99 height 25
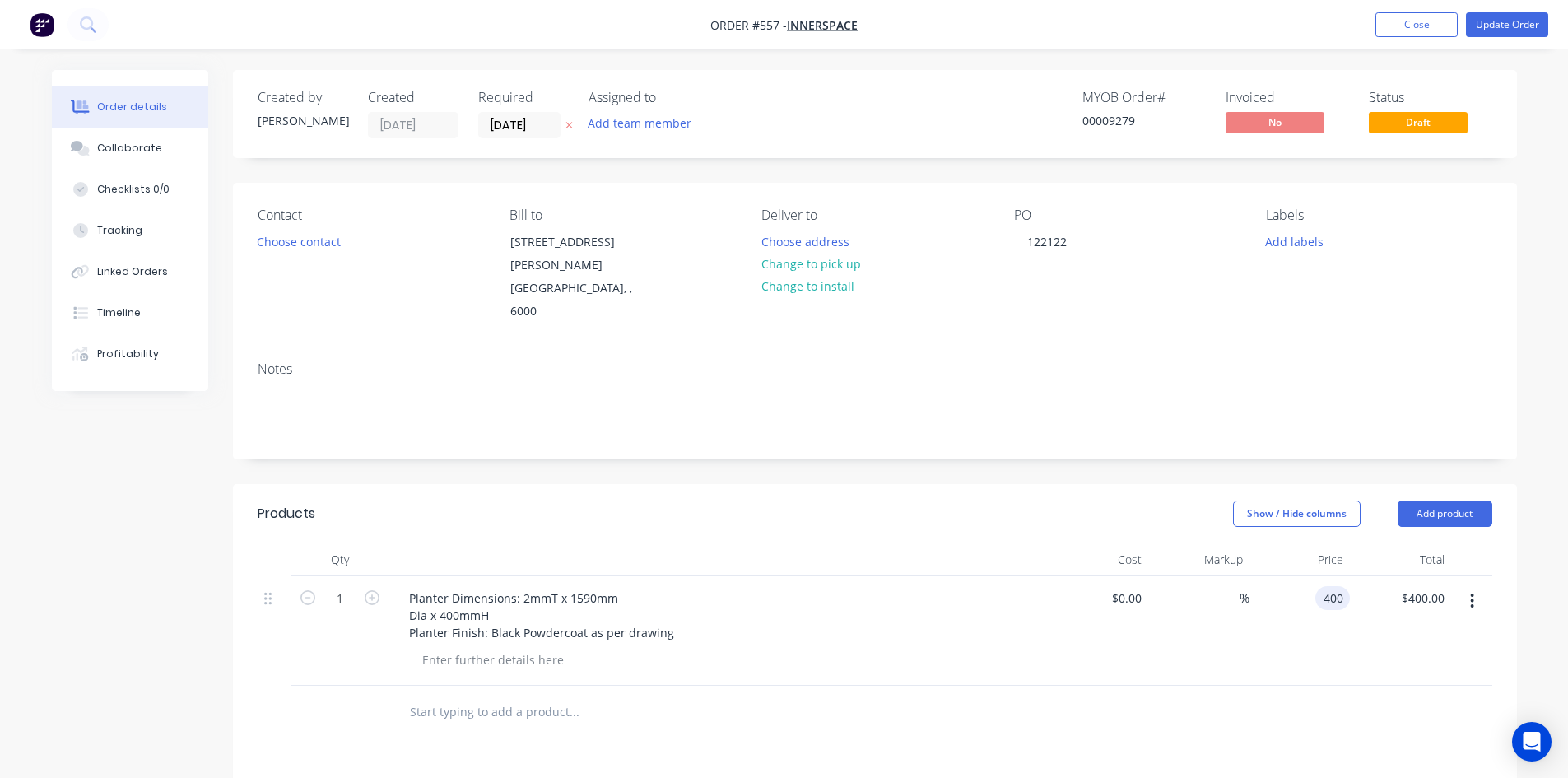
click at [1320, 586] on div "400 400" at bounding box center [1332, 598] width 35 height 24
click at [1333, 586] on input "400" at bounding box center [1324, 598] width 51 height 24
type input "$1,135.00"
click at [1502, 27] on button "Update Order" at bounding box center [1507, 25] width 83 height 25
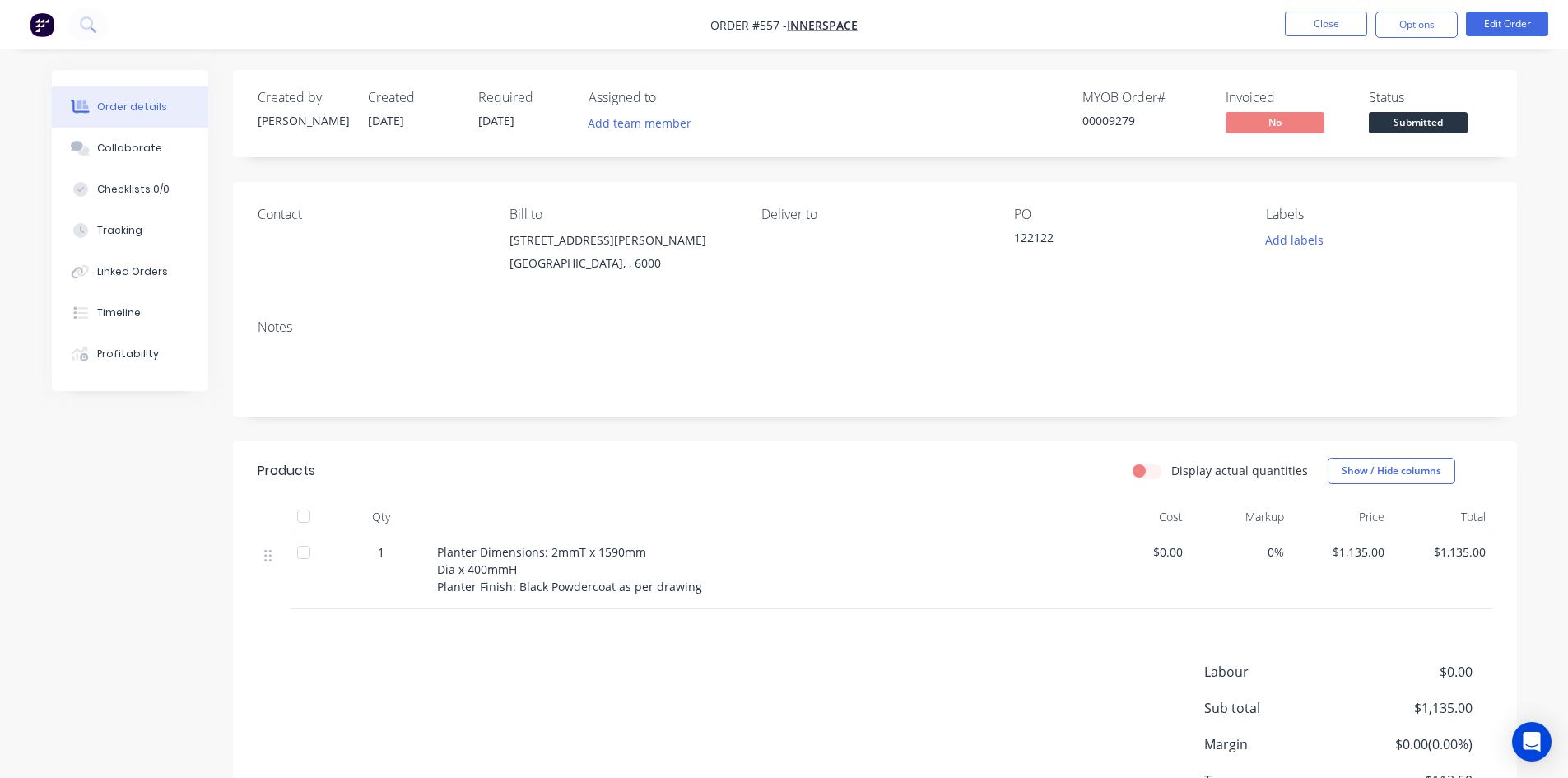
click at [1336, 25] on button "Close" at bounding box center [1325, 24] width 83 height 25
